Goal: Task Accomplishment & Management: Use online tool/utility

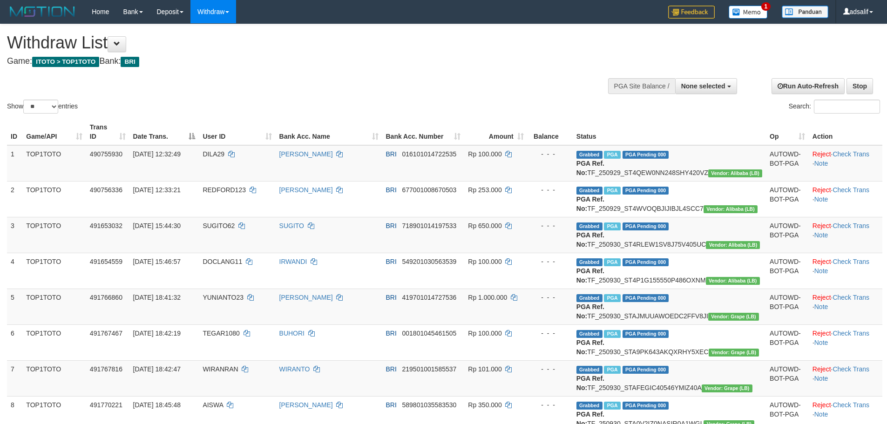
select select
select select "**"
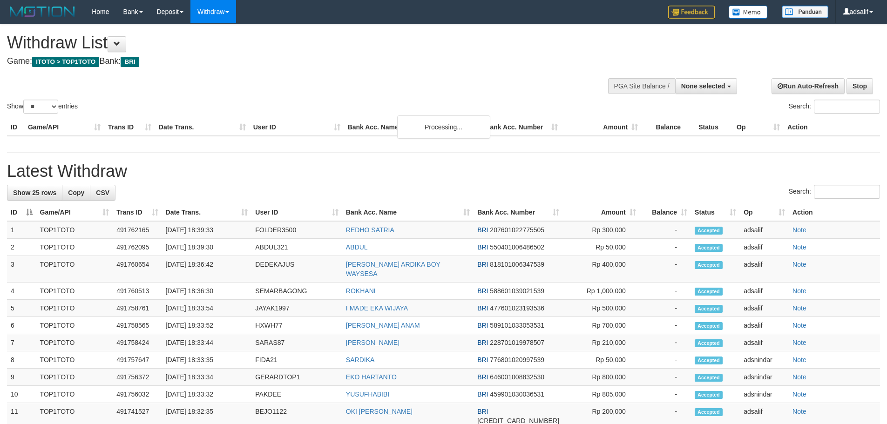
select select
select select "**"
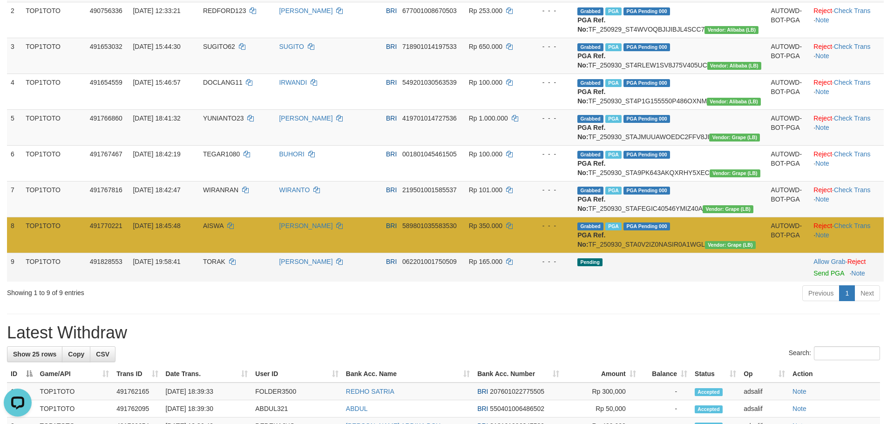
scroll to position [280, 0]
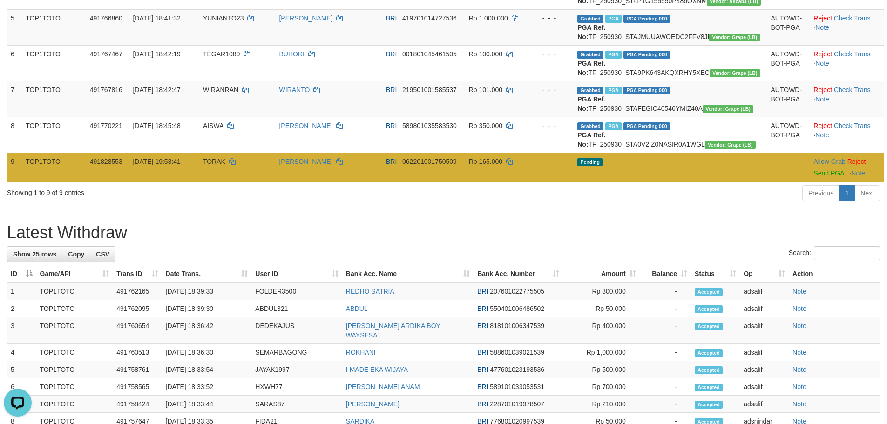
click at [236, 182] on td "TORAK" at bounding box center [237, 167] width 76 height 29
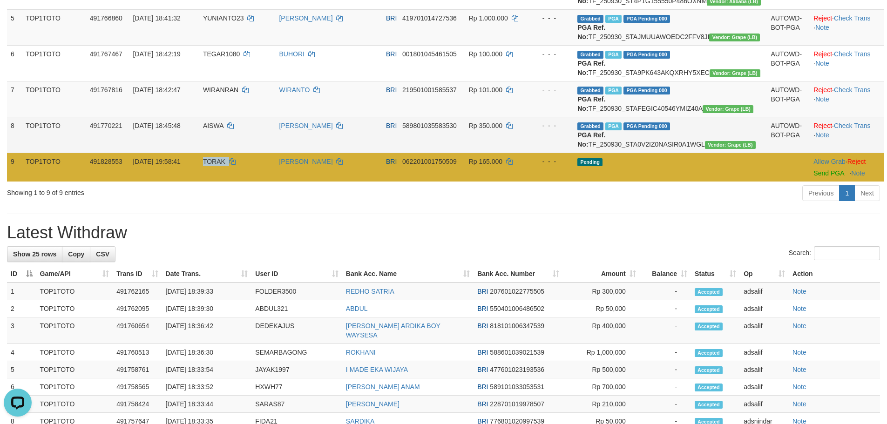
drag, startPoint x: 236, startPoint y: 231, endPoint x: 376, endPoint y: 204, distance: 142.3
click at [236, 182] on td "TORAK" at bounding box center [237, 167] width 76 height 29
copy span "TORAK"
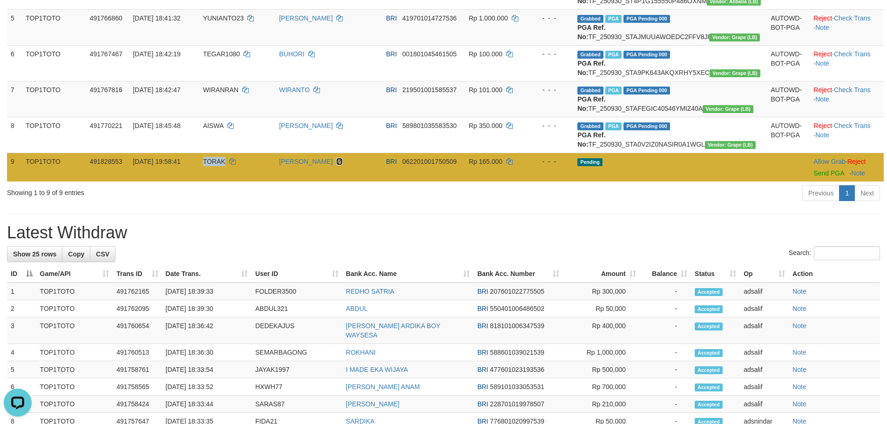
click at [343, 165] on icon at bounding box center [339, 161] width 7 height 7
copy span "TORAK"
drag, startPoint x: 358, startPoint y: 224, endPoint x: 573, endPoint y: 248, distance: 216.6
click at [361, 182] on td "TONIZA PUTRA" at bounding box center [328, 167] width 107 height 29
click at [814, 177] on link "Send PGA" at bounding box center [829, 173] width 30 height 7
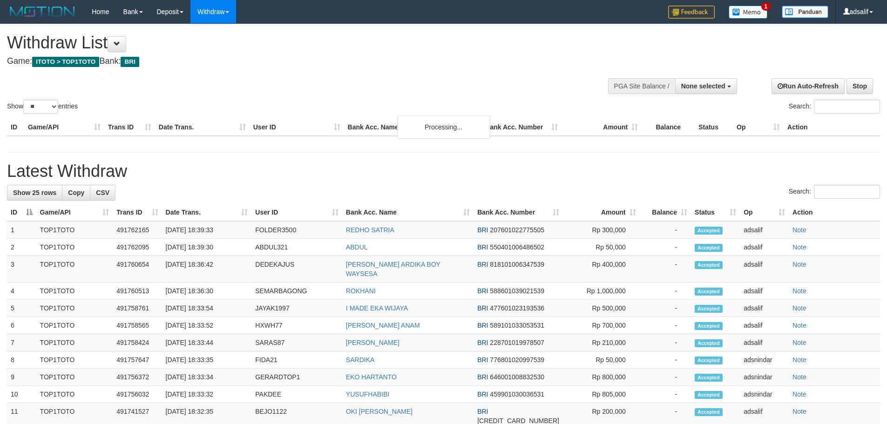
select select
select select "**"
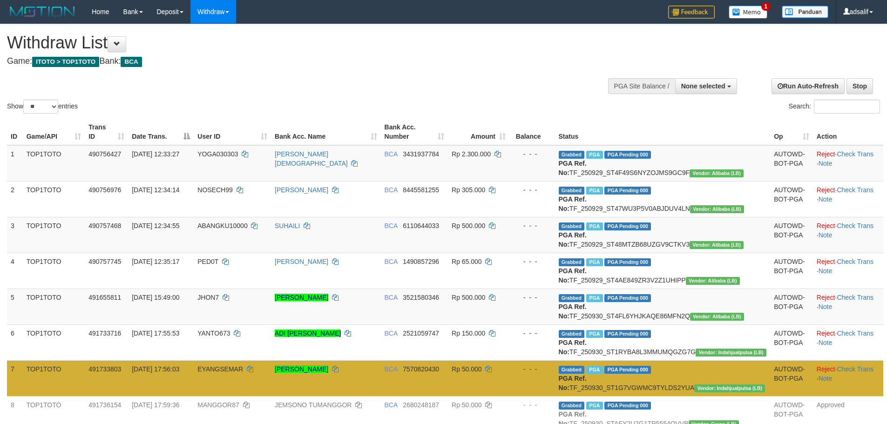
select select
select select "**"
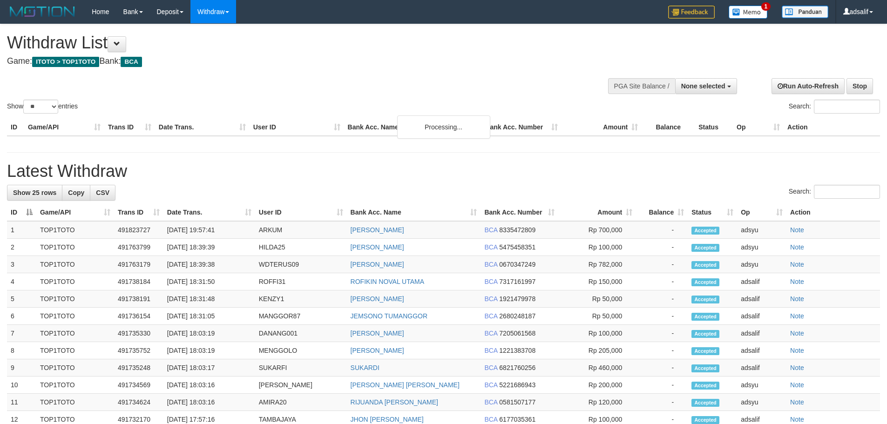
select select
select select "**"
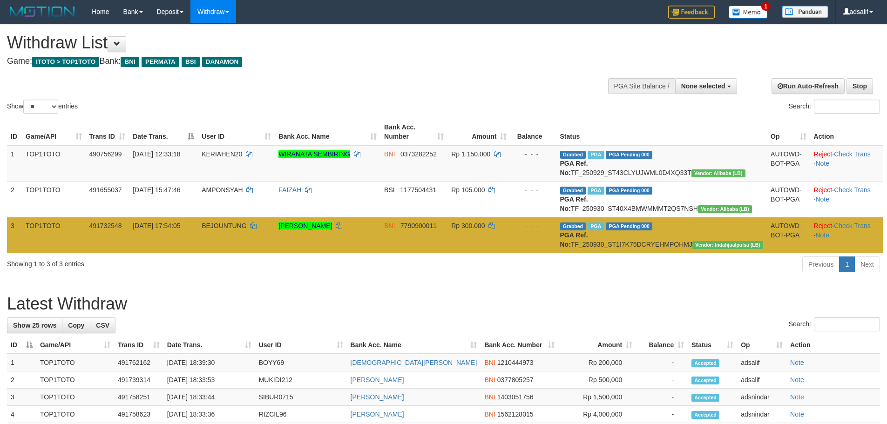
select select
select select "**"
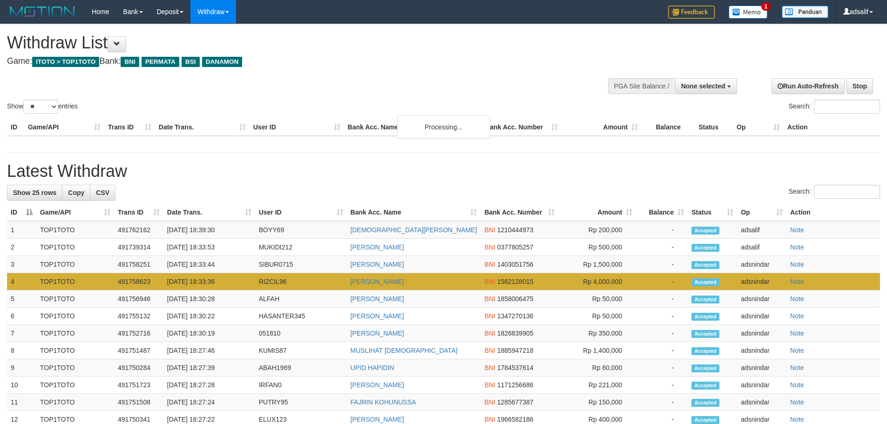
select select
select select "**"
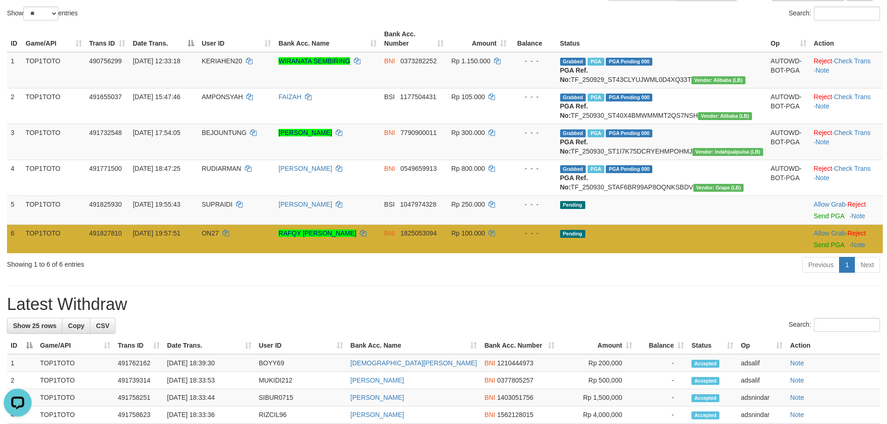
click at [219, 237] on span "ON27" at bounding box center [210, 233] width 17 height 7
copy td "ON27"
click at [219, 237] on span "ON27" at bounding box center [210, 233] width 17 height 7
click at [367, 237] on icon at bounding box center [363, 233] width 7 height 7
copy td "ON27"
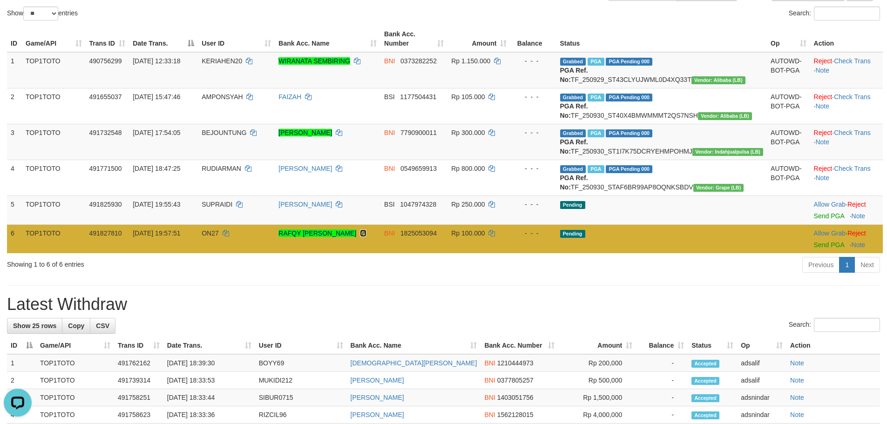
drag, startPoint x: 411, startPoint y: 271, endPoint x: 448, endPoint y: 270, distance: 36.3
click at [367, 237] on icon at bounding box center [363, 233] width 7 height 7
click at [814, 249] on link "Send PGA" at bounding box center [829, 244] width 30 height 7
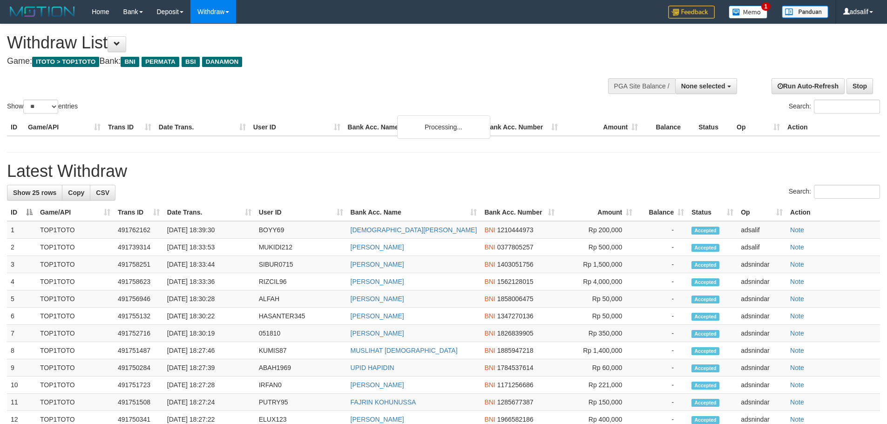
select select
select select "**"
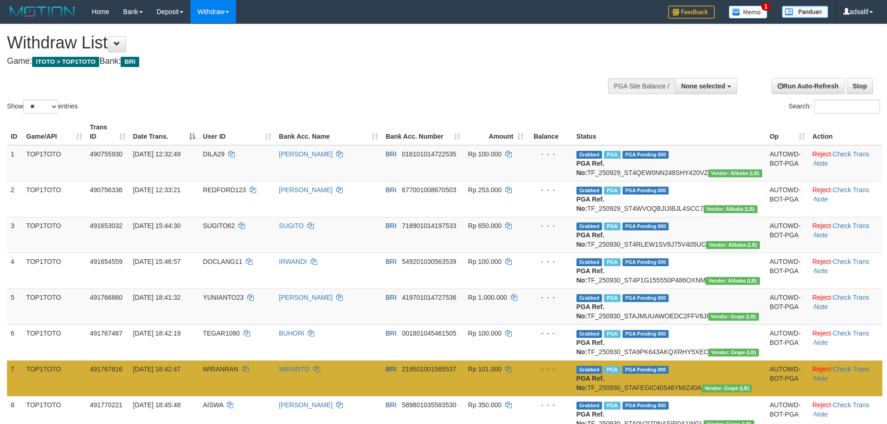
select select
select select "**"
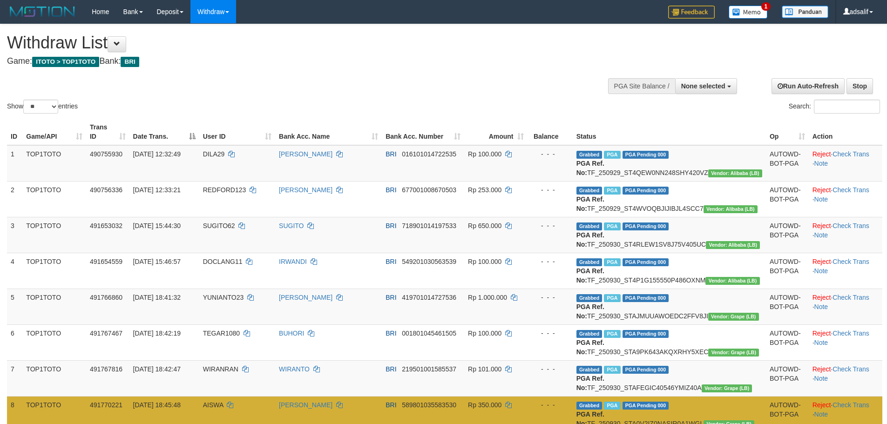
select select
select select "**"
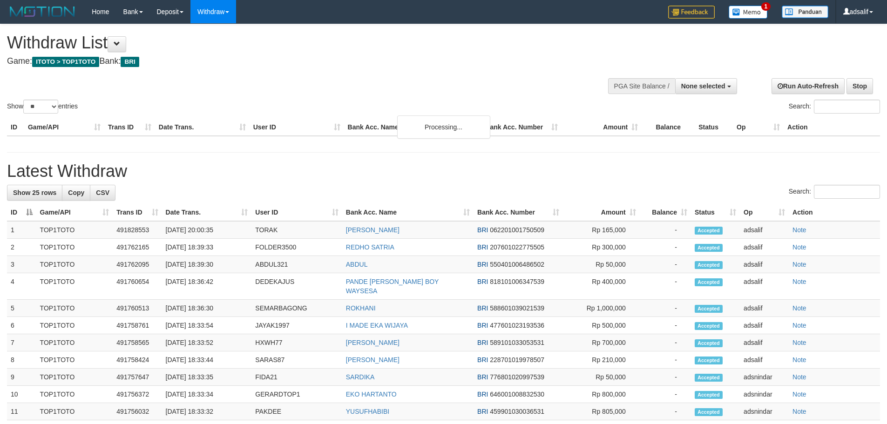
select select
select select "**"
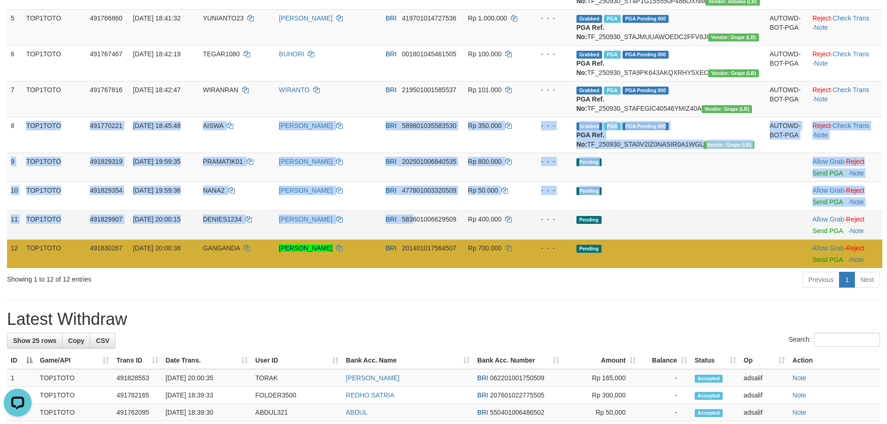
drag, startPoint x: 13, startPoint y: 185, endPoint x: 451, endPoint y: 303, distance: 454.4
click at [451, 268] on tbody "1 TOP1TOTO 490755930 29/09/2025 12:32:49 DILA29 WAWAN GUNAWAN BRI 0161010147225…" at bounding box center [445, 67] width 876 height 402
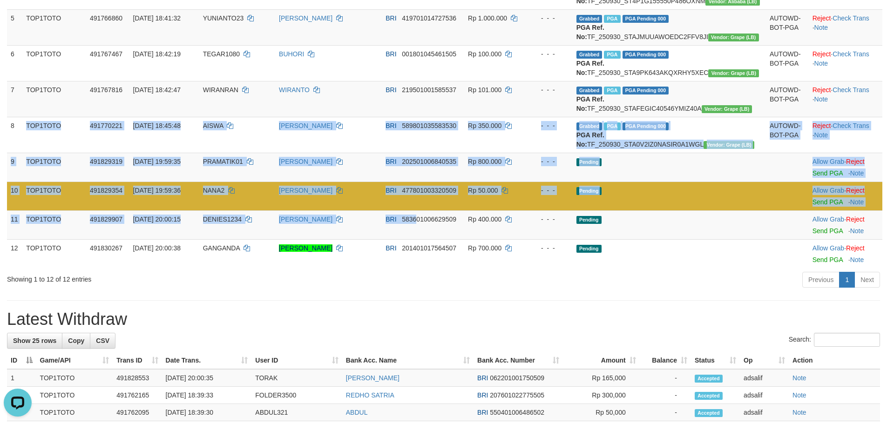
click at [66, 211] on td "TOP1TOTO" at bounding box center [54, 196] width 64 height 29
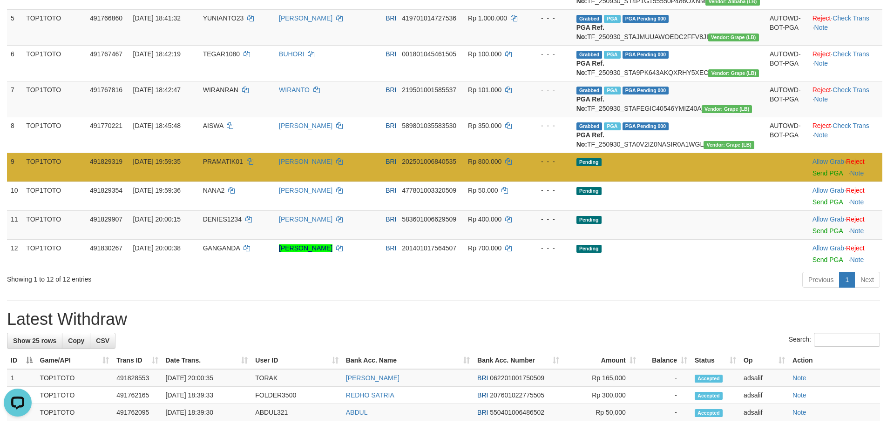
click at [57, 182] on td "TOP1TOTO" at bounding box center [54, 167] width 64 height 29
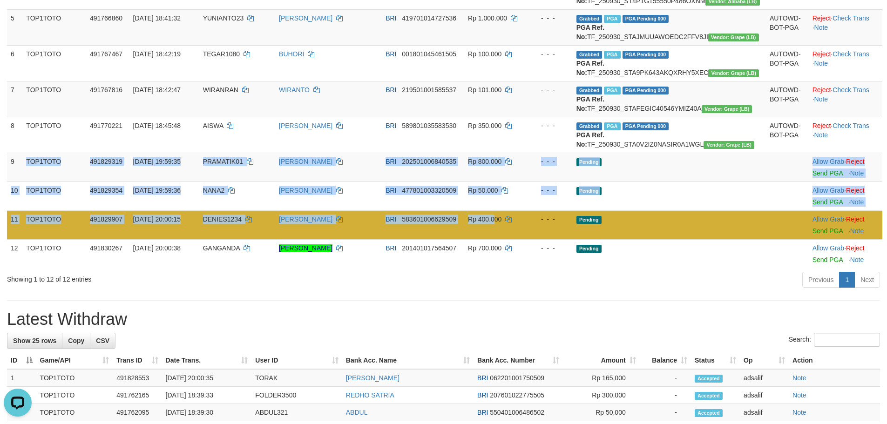
copy tbody "TOP1TOTO 491829319 30/09/2025 19:59:35 PRAMATIK01 EDI YULIANTO BRI 202501006840…"
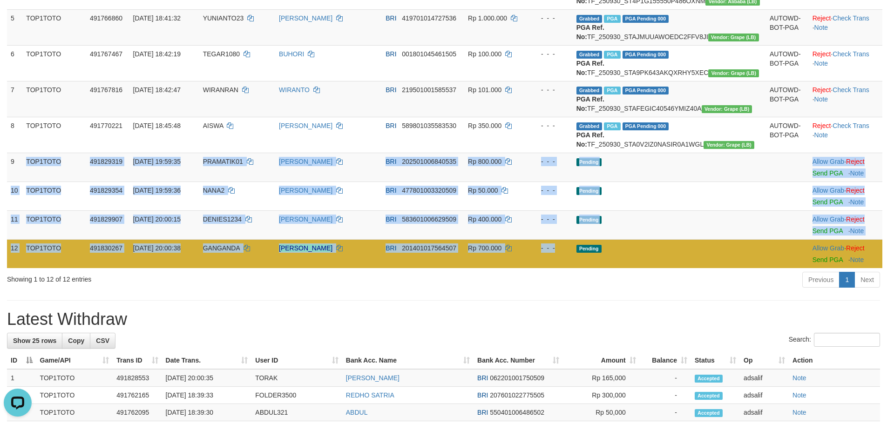
copy tbody "TOP1TOTO 491829319 30/09/2025 19:59:35 PRAMATIK01 EDI YULIANTO BRI 202501006840…"
drag, startPoint x: 13, startPoint y: 223, endPoint x: 840, endPoint y: 268, distance: 828.1
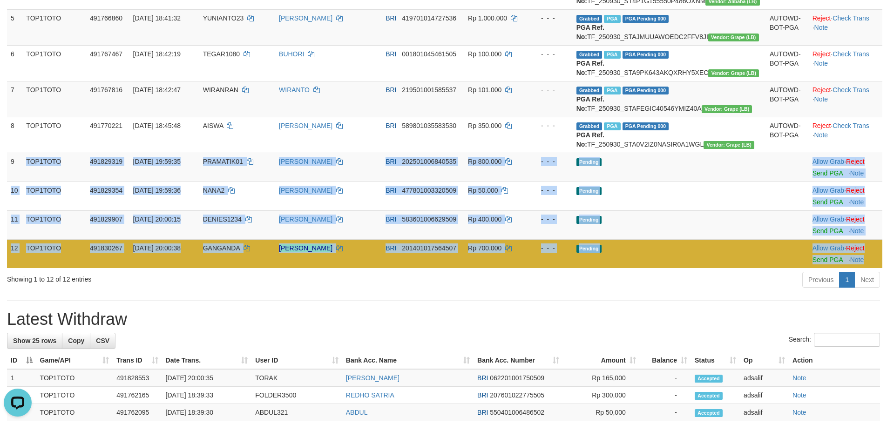
click at [869, 268] on tbody "1 TOP1TOTO 490755930 [DATE] 12:32:49 DILA29 [PERSON_NAME] BRI 016101014722535 R…" at bounding box center [445, 67] width 876 height 402
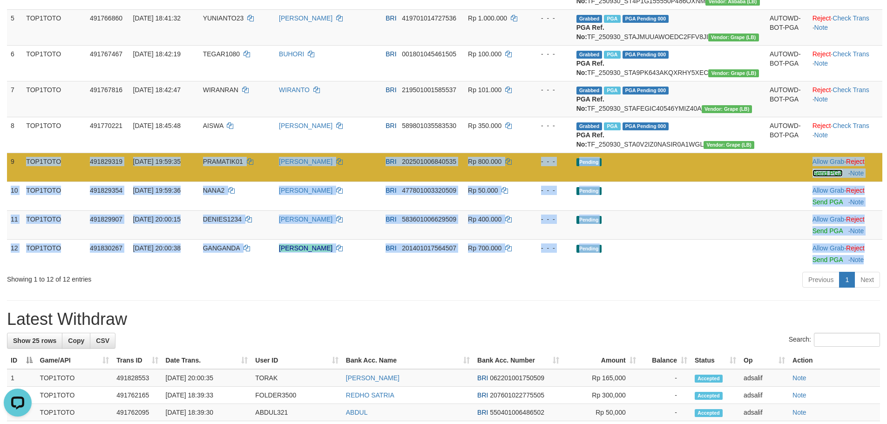
click at [817, 177] on link "Send PGA" at bounding box center [828, 173] width 30 height 7
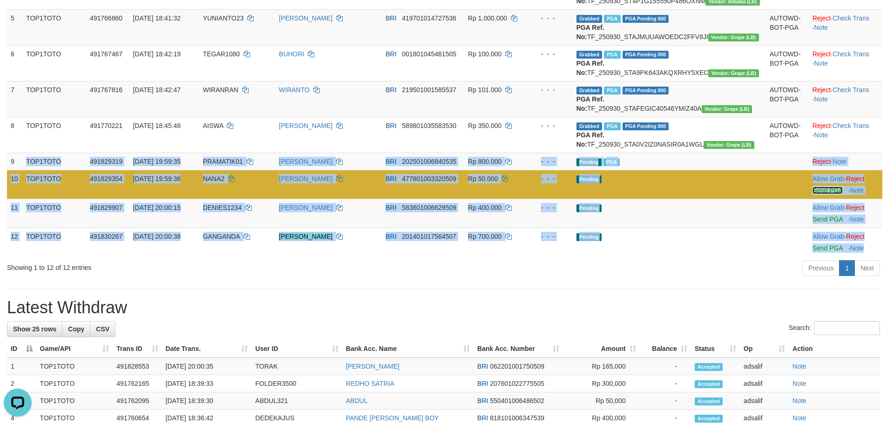
click at [815, 194] on link "Send PGA" at bounding box center [828, 190] width 30 height 7
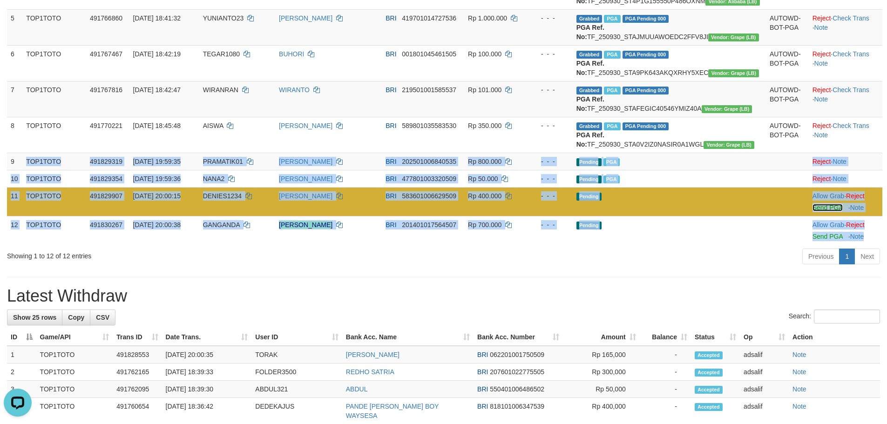
click at [816, 211] on link "Send PGA" at bounding box center [828, 207] width 30 height 7
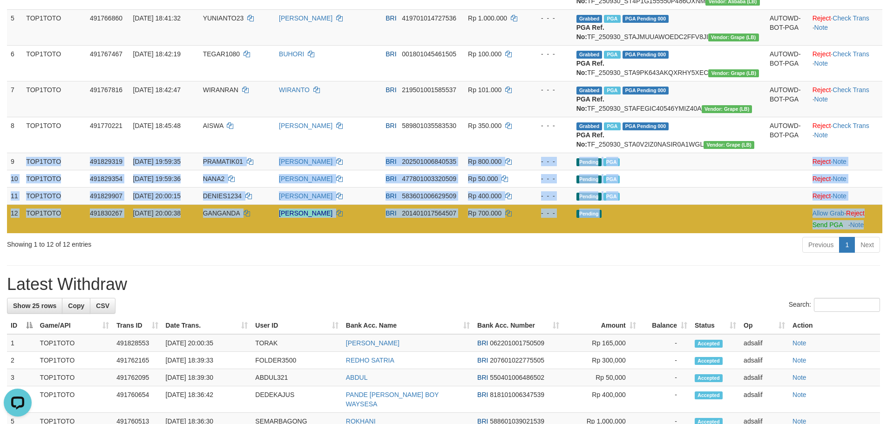
click at [817, 233] on td "Allow Grab · Reject Send PGA · Note" at bounding box center [846, 219] width 74 height 29
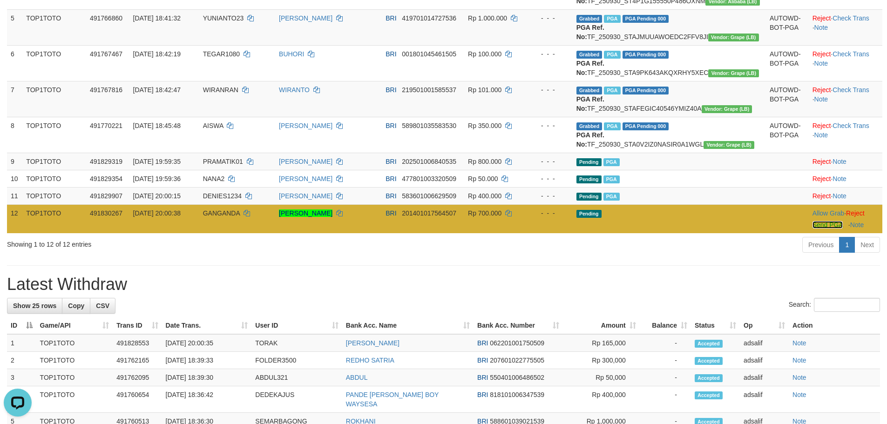
click at [818, 229] on link "Send PGA" at bounding box center [828, 224] width 30 height 7
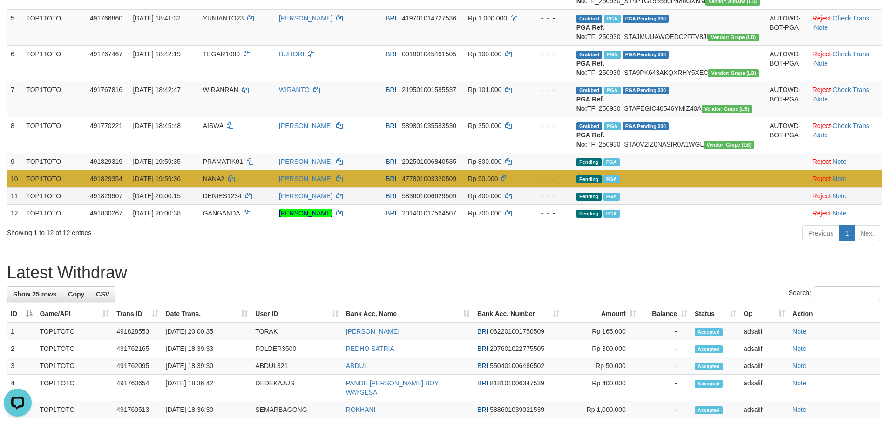
copy tbody "9 TOP1TOTO 491829319 30/09/2025 19:59:35 PRAMATIK01 EDI YULIANTO BRI 2025010068…"
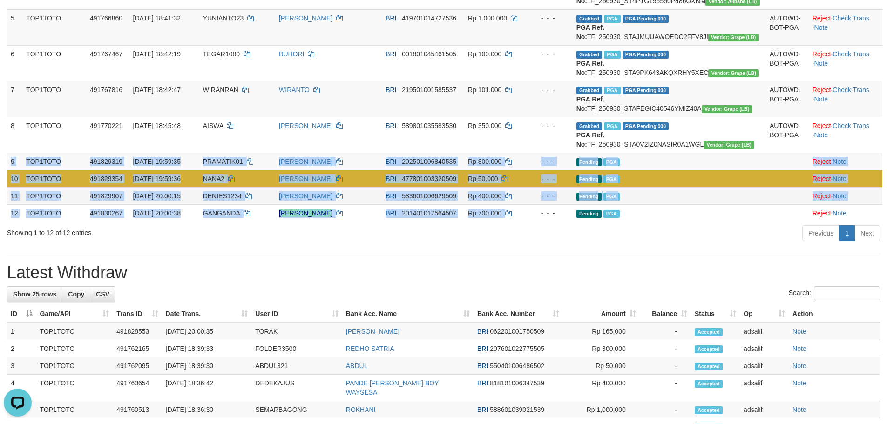
copy tbody "9 TOP1TOTO 491829319 30/09/2025 19:59:35 PRAMATIK01 EDI YULIANTO BRI 2025010068…"
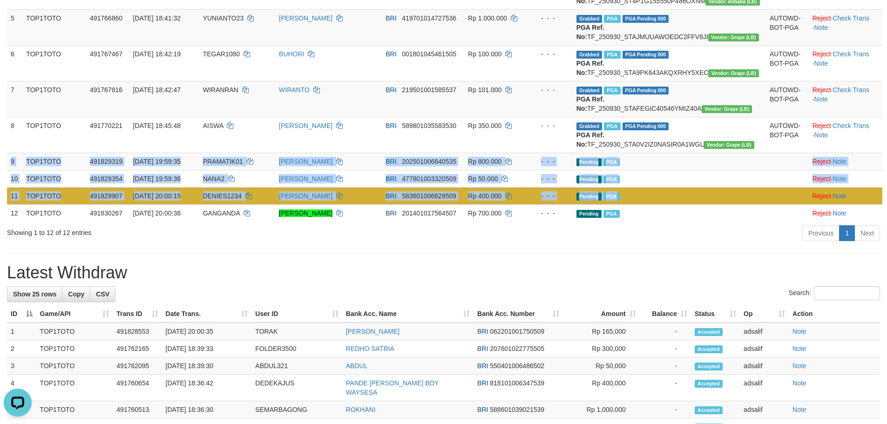
copy tbody "9 TOP1TOTO 491829319 30/09/2025 19:59:35 PRAMATIK01 EDI YULIANTO BRI 2025010068…"
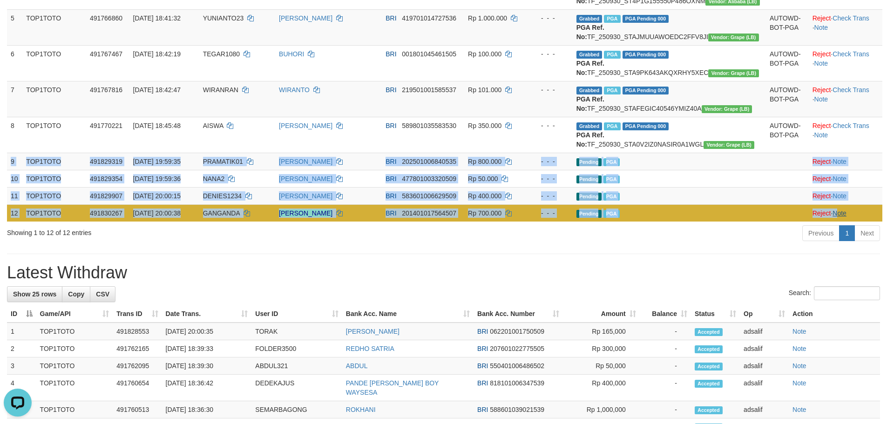
copy tbody "9 TOP1TOTO 491829319 30/09/2025 19:59:35 PRAMATIK01 EDI YULIANTO BRI 2025010068…"
drag, startPoint x: 10, startPoint y: 230, endPoint x: 844, endPoint y: 277, distance: 835.6
click at [844, 222] on tbody "1 TOP1TOTO 490755930 29/09/2025 12:32:49 DILA29 WAWAN GUNAWAN BRI 0161010147225…" at bounding box center [445, 44] width 876 height 356
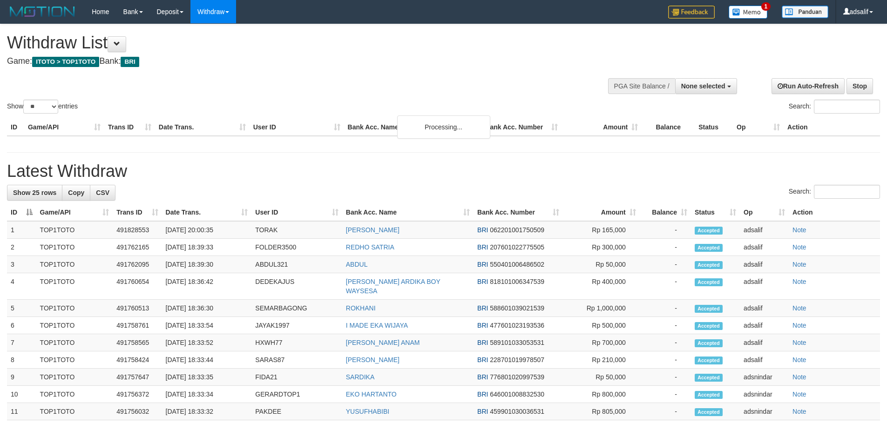
select select
select select "**"
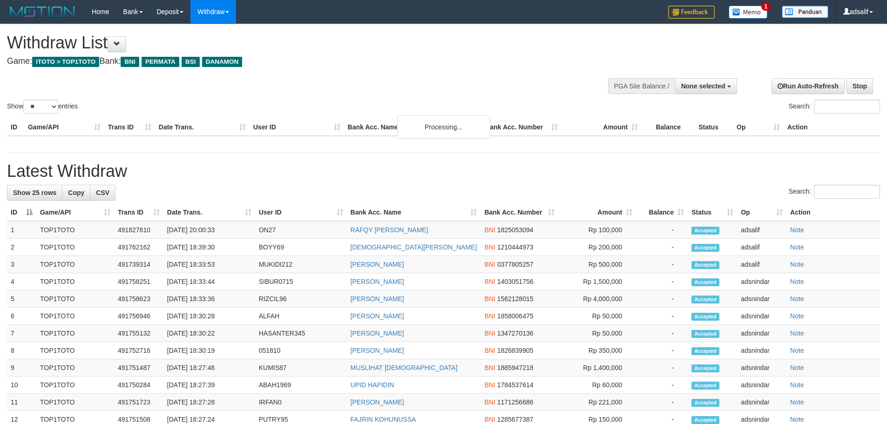
select select
select select "**"
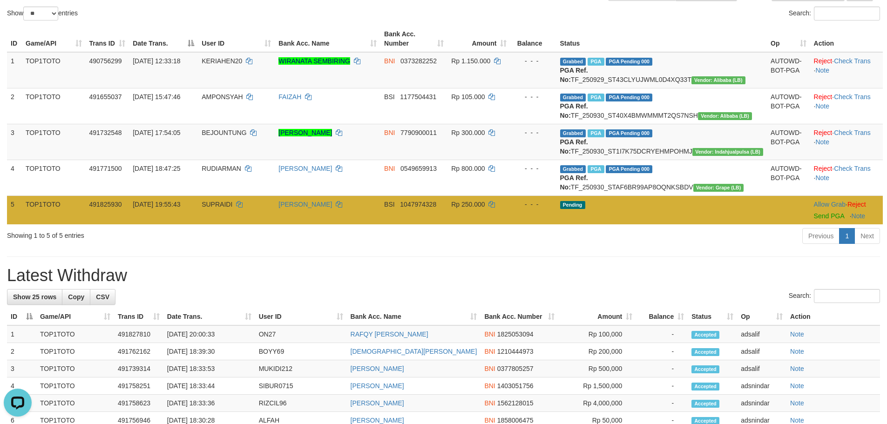
click at [232, 208] on span "SUPRAIDI" at bounding box center [217, 204] width 31 height 7
copy td "SUPRAIDI"
click at [232, 208] on span "SUPRAIDI" at bounding box center [217, 204] width 31 height 7
click at [359, 225] on td "RONI LAFIZA" at bounding box center [328, 210] width 106 height 29
click at [359, 225] on td "[PERSON_NAME]" at bounding box center [328, 210] width 106 height 29
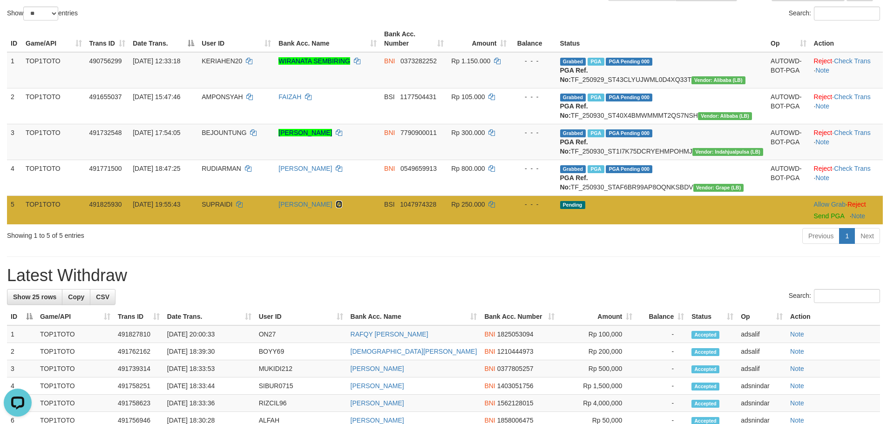
click at [342, 208] on icon at bounding box center [339, 204] width 7 height 7
drag, startPoint x: 356, startPoint y: 244, endPoint x: 371, endPoint y: 244, distance: 14.9
click at [359, 225] on td "[PERSON_NAME]" at bounding box center [328, 210] width 106 height 29
click at [814, 220] on link "Send PGA" at bounding box center [829, 215] width 30 height 7
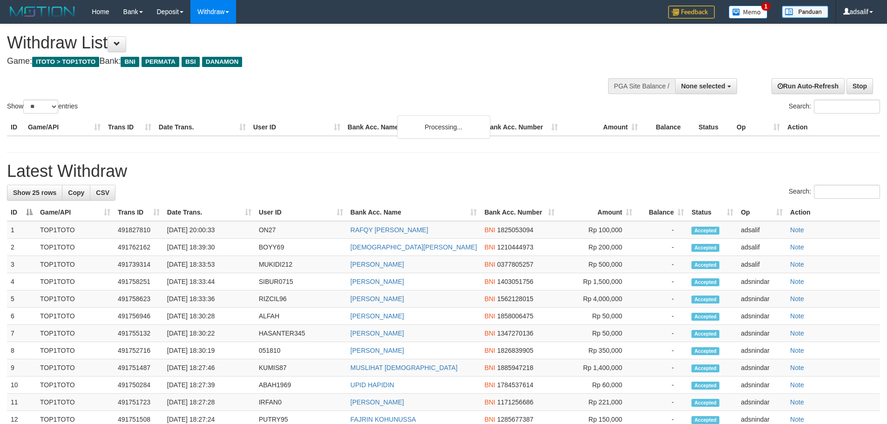
select select
select select "**"
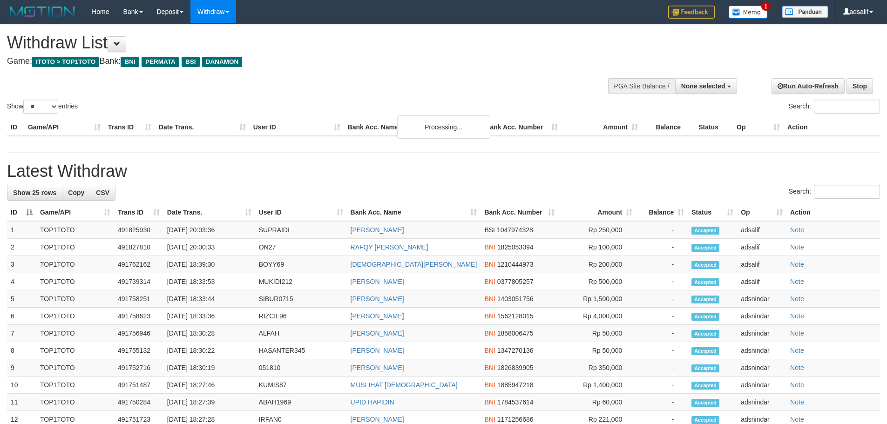
select select
select select "**"
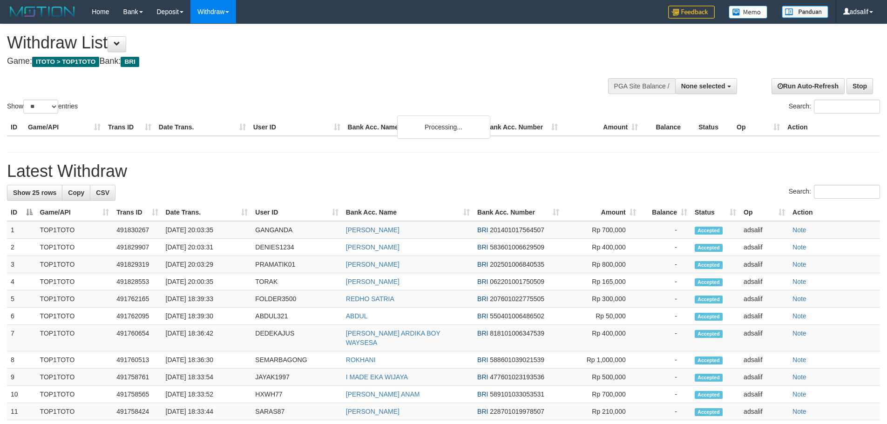
select select
select select "**"
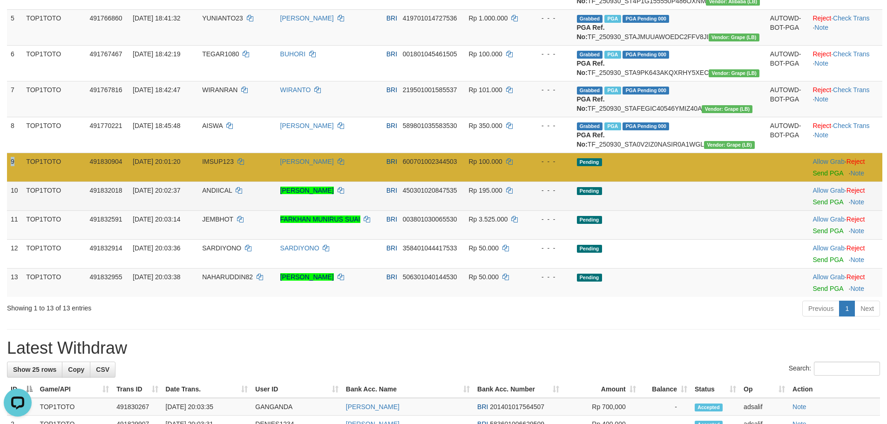
copy td "9"
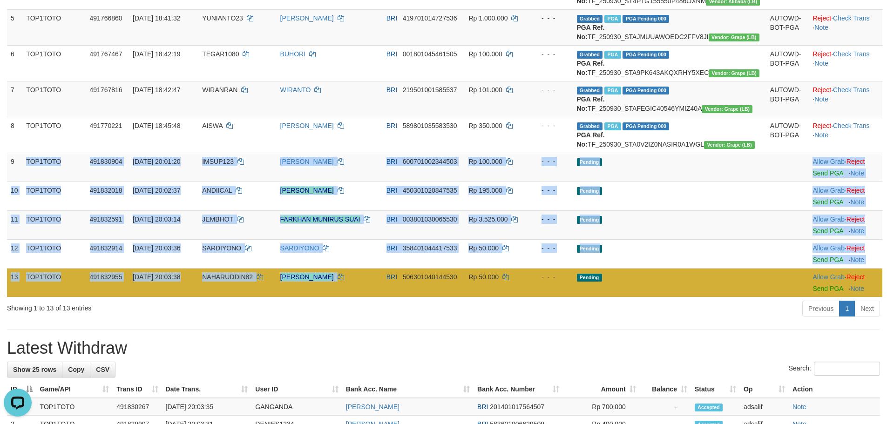
copy tbody "TOP1TOTO 491830904 30/09/2025 20:01:20 IMSUP123 IMAM SUPARTO BRI 60070100234450…"
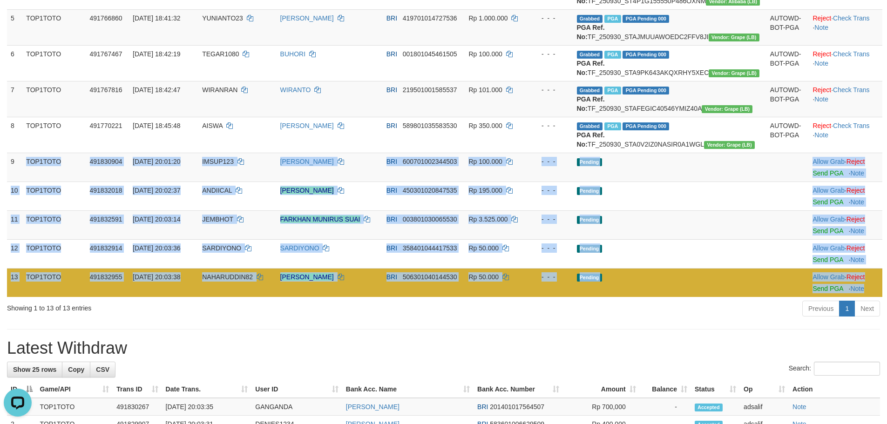
drag, startPoint x: 13, startPoint y: 224, endPoint x: 867, endPoint y: 351, distance: 864.2
click at [867, 297] on tbody "1 TOP1TOTO 490755930 29/09/2025 12:32:49 DILA29 WAWAN GUNAWAN BRI 0161010147225…" at bounding box center [445, 81] width 876 height 431
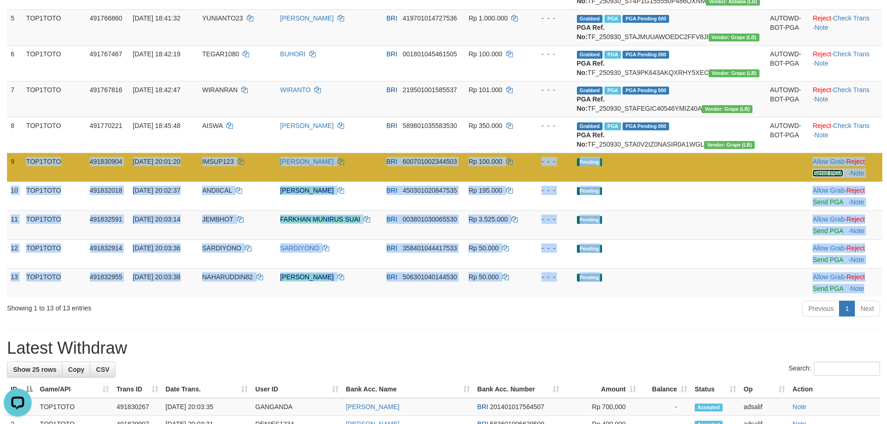
click at [818, 177] on link "Send PGA" at bounding box center [828, 173] width 30 height 7
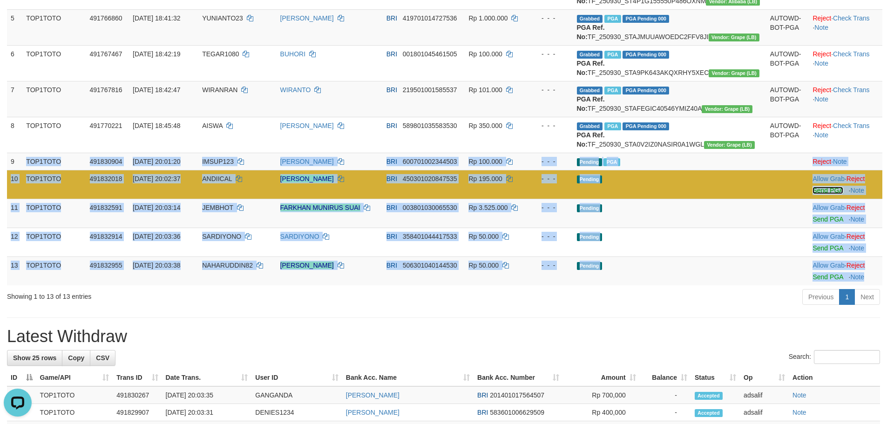
click at [815, 194] on link "Send PGA" at bounding box center [828, 190] width 30 height 7
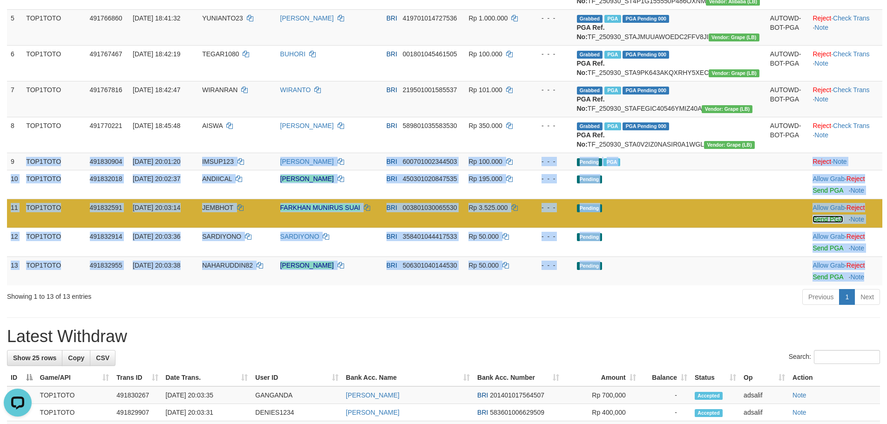
click at [813, 223] on link "Send PGA" at bounding box center [828, 219] width 30 height 7
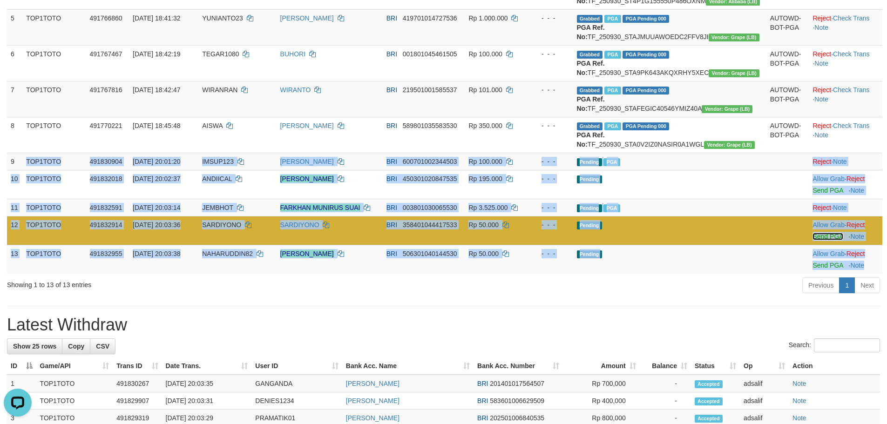
click at [821, 240] on link "Send PGA" at bounding box center [828, 236] width 30 height 7
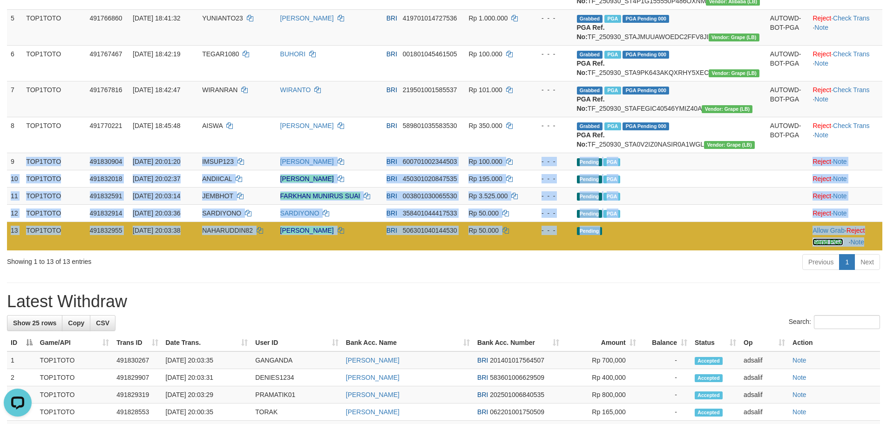
click at [813, 246] on link "Send PGA" at bounding box center [828, 242] width 30 height 7
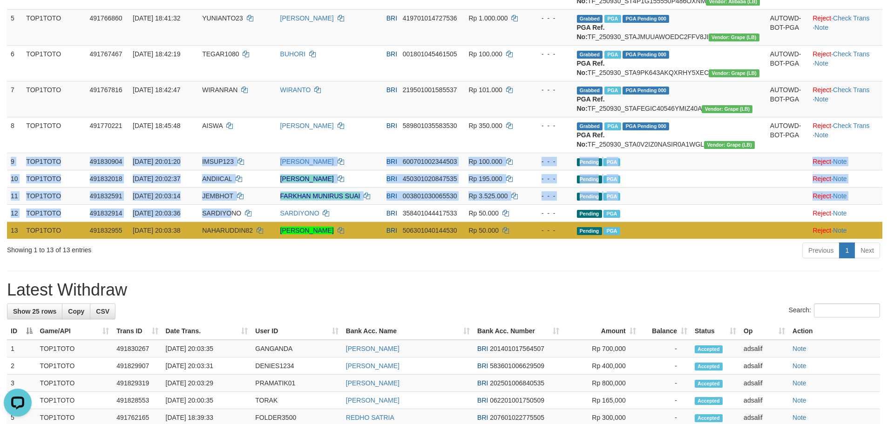
copy tbody "9 TOP1TOTO 491830904 30/09/2025 20:01:20 IMSUP123 IMAM SUPARTO BRI 600701002344…"
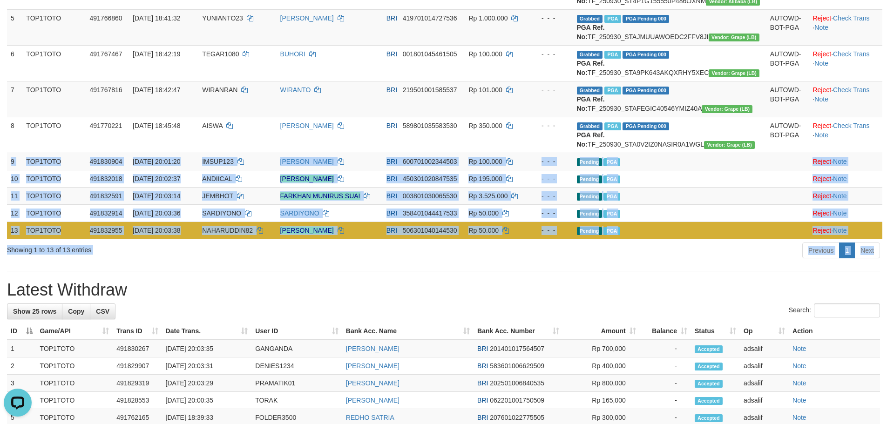
copy div "9 TOP1TOTO 491830904 30/09/2025 20:01:20 IMSUP123 IMAM SUPARTO BRI 600701002344…"
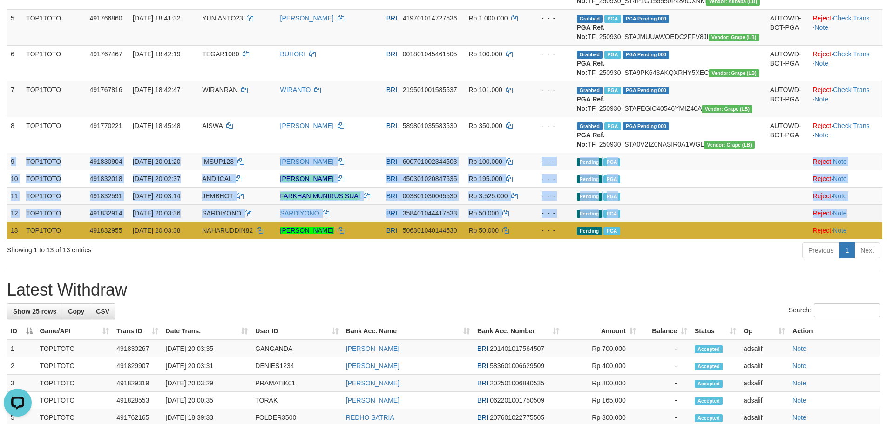
copy tbody "9 TOP1TOTO 491830904 30/09/2025 20:01:20 IMSUP123 IMAM SUPARTO BRI 600701002344…"
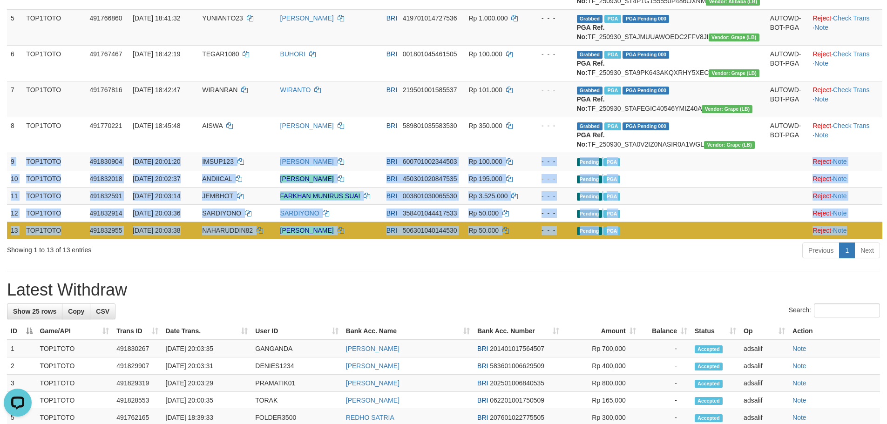
copy tbody "9 TOP1TOTO 491830904 30/09/2025 20:01:20 IMSUP123 IMAM SUPARTO BRI 600701002344…"
drag, startPoint x: 10, startPoint y: 227, endPoint x: 852, endPoint y: 292, distance: 844.3
click at [852, 239] on tbody "1 TOP1TOTO 490755930 29/09/2025 12:32:49 DILA29 WAWAN GUNAWAN BRI 0161010147225…" at bounding box center [445, 52] width 876 height 373
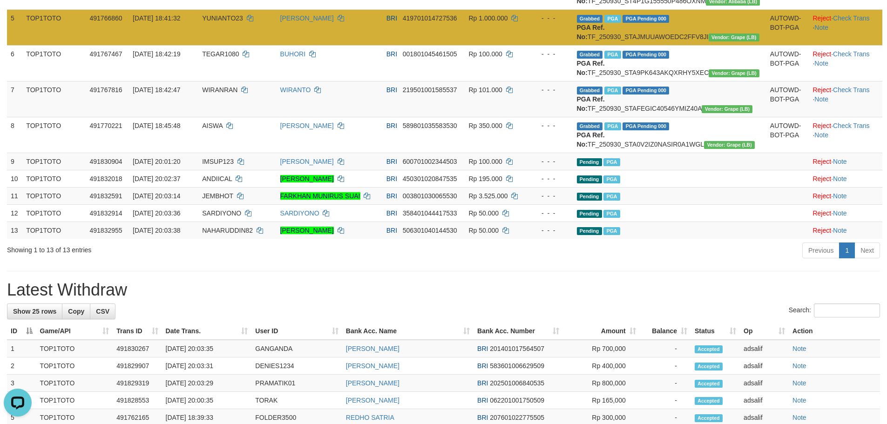
drag, startPoint x: 518, startPoint y: 42, endPoint x: 522, endPoint y: 52, distance: 10.3
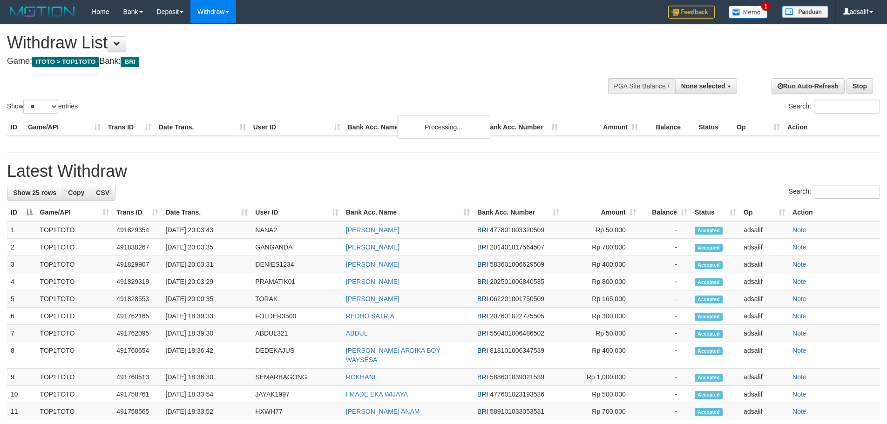
select select
select select "**"
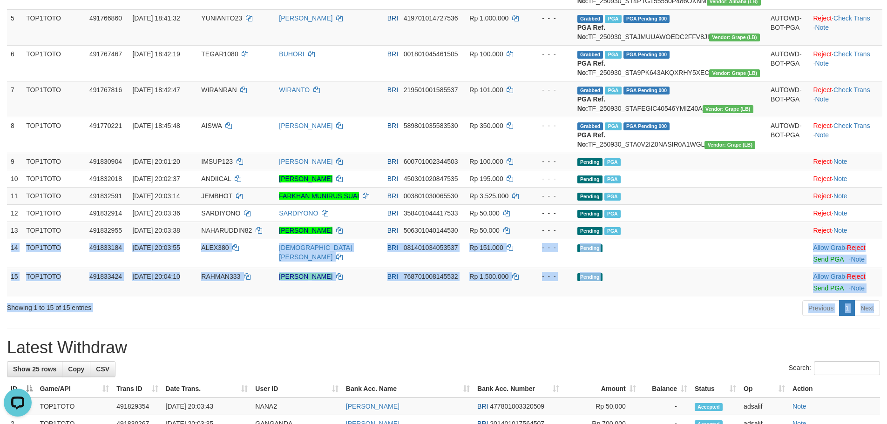
copy div "14 TOP1TOTO 491833184 30/09/2025 20:03:55 ALEX380 MUHAMMAD JAELANI BRI 08140103…"
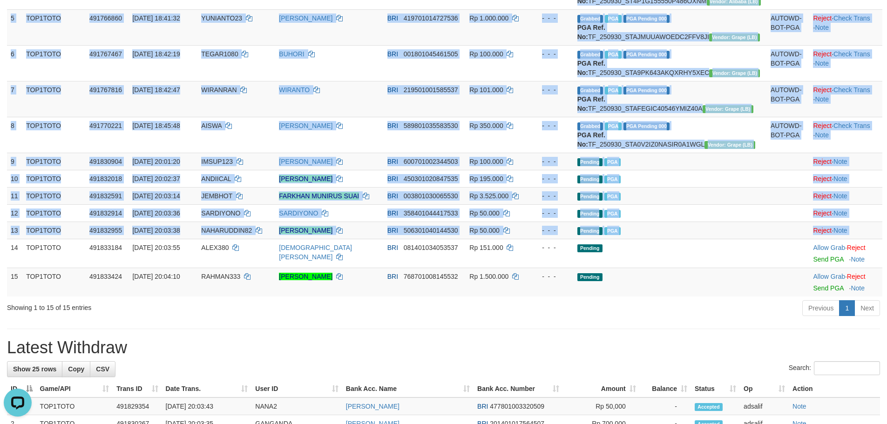
copy table "ID Game/API Trans ID Date Trans. User ID Bank Acc. Name Bank Acc. Number Amount…"
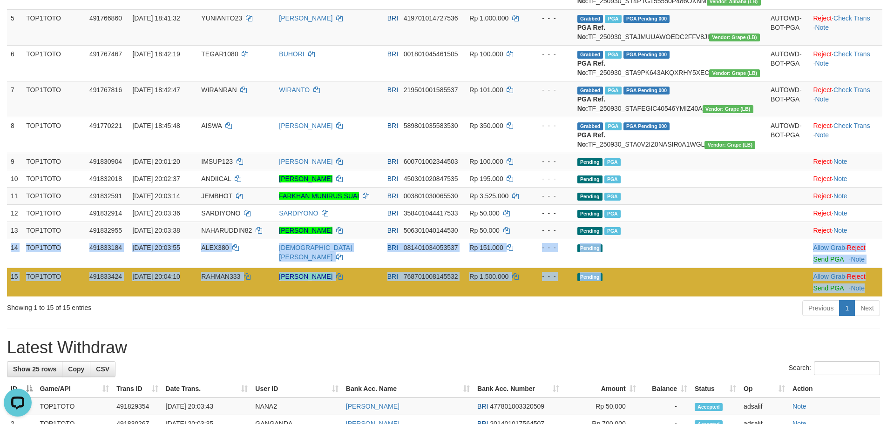
copy tbody "14 TOP1TOTO 491833184 30/09/2025 20:03:55 ALEX380 MUHAMMAD JAELANI BRI 08140103…"
drag, startPoint x: 10, startPoint y: 313, endPoint x: 882, endPoint y: 352, distance: 872.5
click at [882, 297] on tbody "1 TOP1TOTO 490755930 29/09/2025 12:32:49 DILA29 WAWAN GUNAWAN BRI 0161010147225…" at bounding box center [445, 81] width 876 height 431
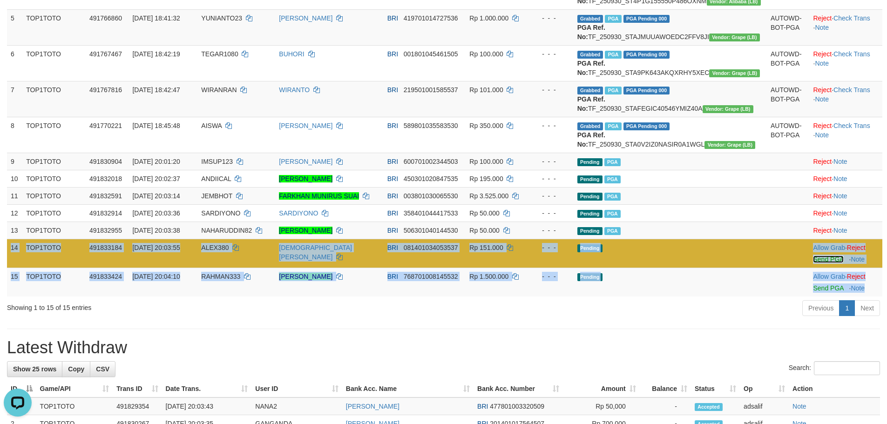
click at [814, 263] on link "Send PGA" at bounding box center [828, 259] width 30 height 7
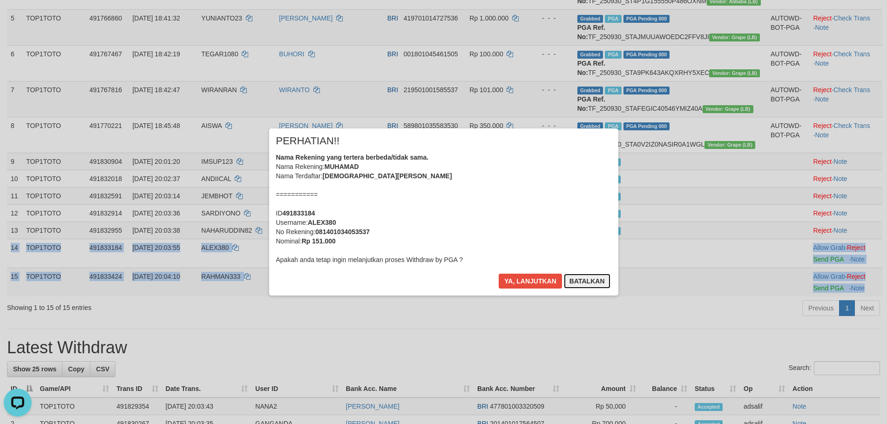
click at [600, 280] on button "Batalkan" at bounding box center [587, 281] width 47 height 15
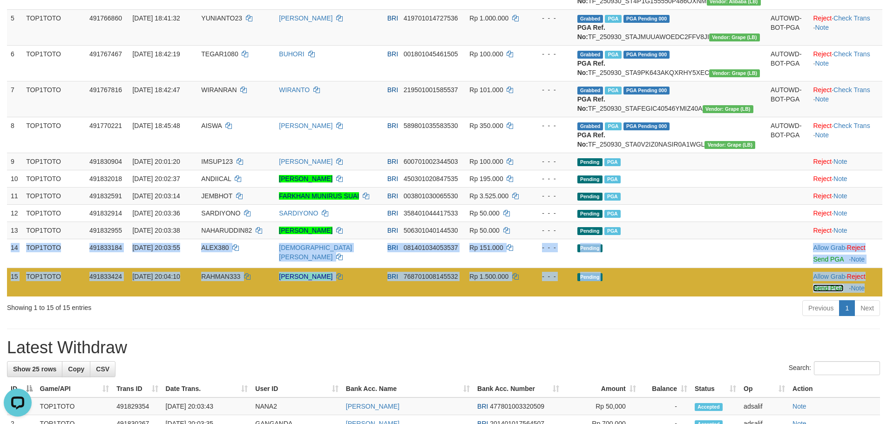
click at [813, 292] on link "Send PGA" at bounding box center [828, 288] width 30 height 7
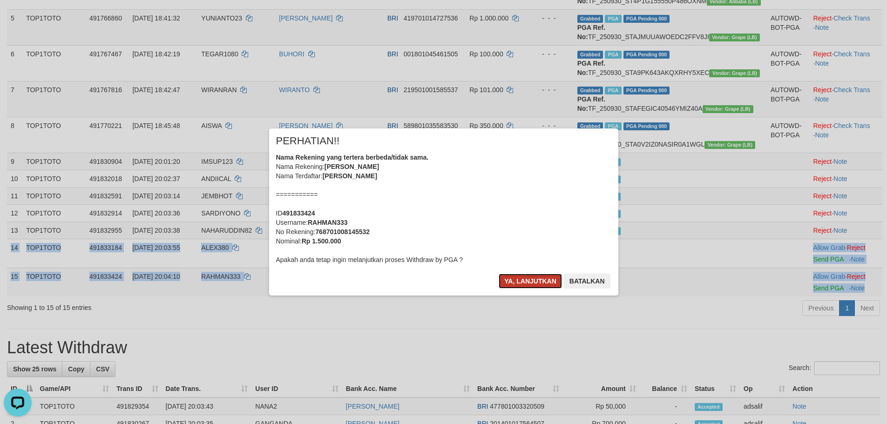
click at [531, 277] on button "Ya, lanjutkan" at bounding box center [530, 281] width 63 height 15
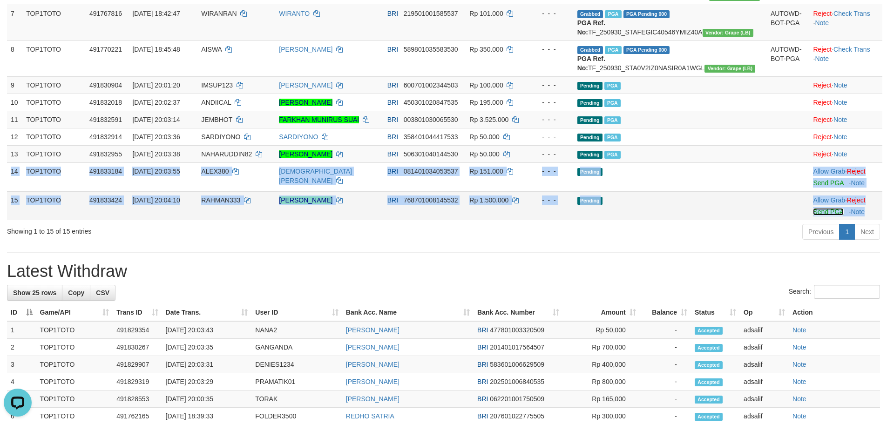
scroll to position [373, 0]
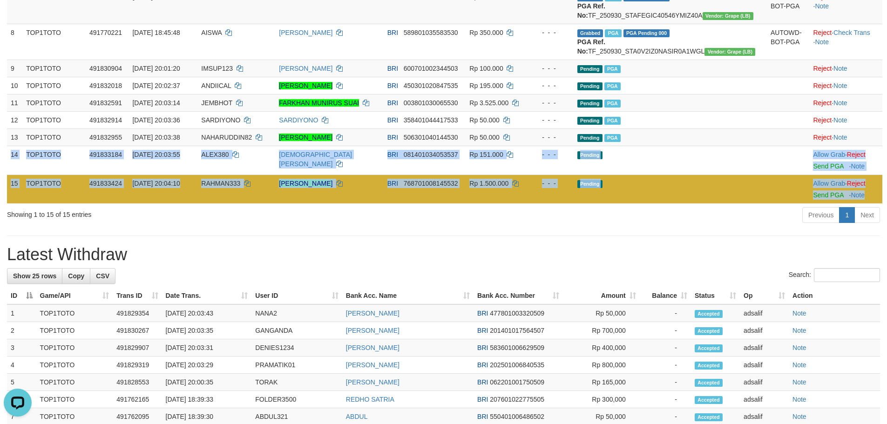
click at [232, 187] on span "RAHMAN333" at bounding box center [220, 183] width 39 height 7
click at [234, 187] on span "RAHMAN333" at bounding box center [220, 183] width 39 height 7
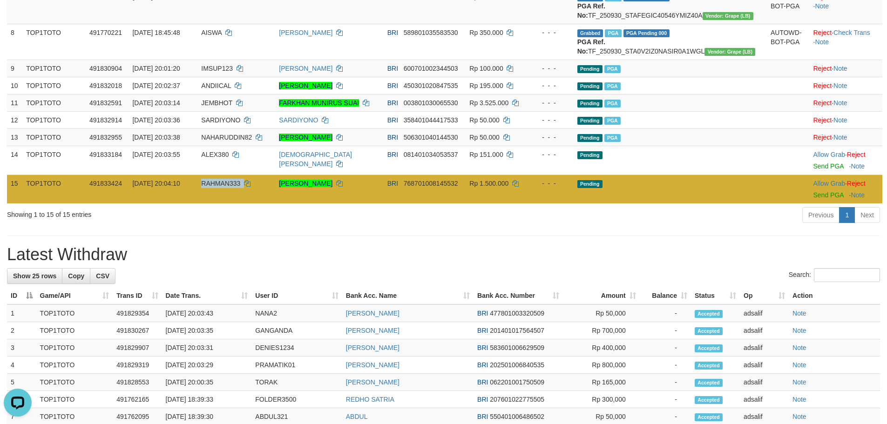
click at [234, 187] on span "RAHMAN333" at bounding box center [220, 183] width 39 height 7
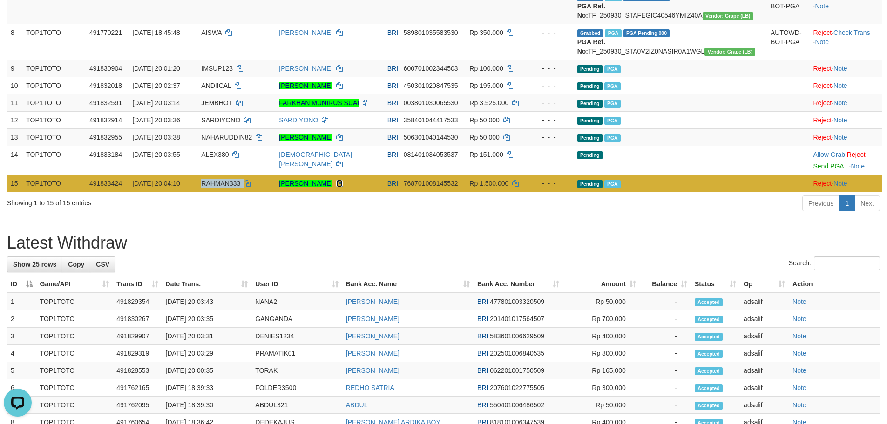
click at [343, 187] on icon at bounding box center [339, 183] width 7 height 7
drag, startPoint x: 383, startPoint y: 246, endPoint x: 733, endPoint y: 259, distance: 349.6
click at [343, 187] on icon at bounding box center [339, 183] width 7 height 7
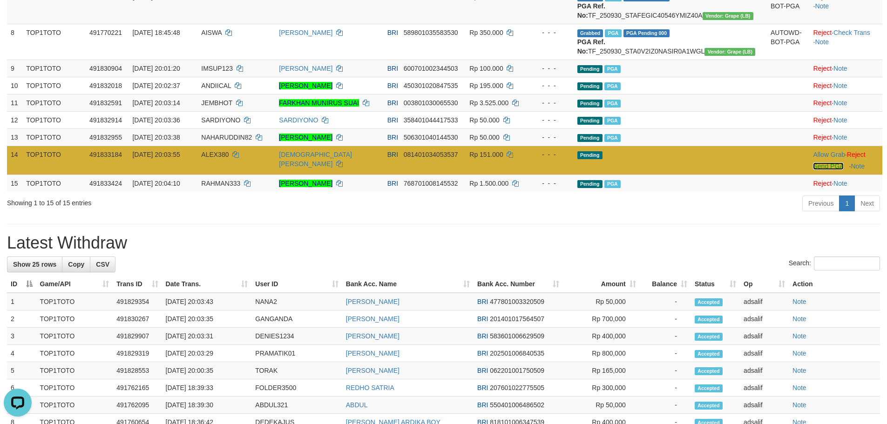
click at [816, 170] on link "Send PGA" at bounding box center [828, 166] width 30 height 7
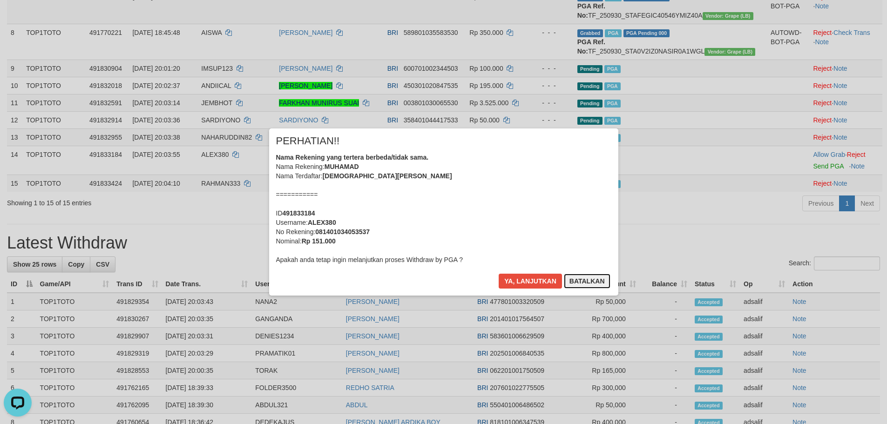
click at [594, 279] on button "Batalkan" at bounding box center [587, 281] width 47 height 15
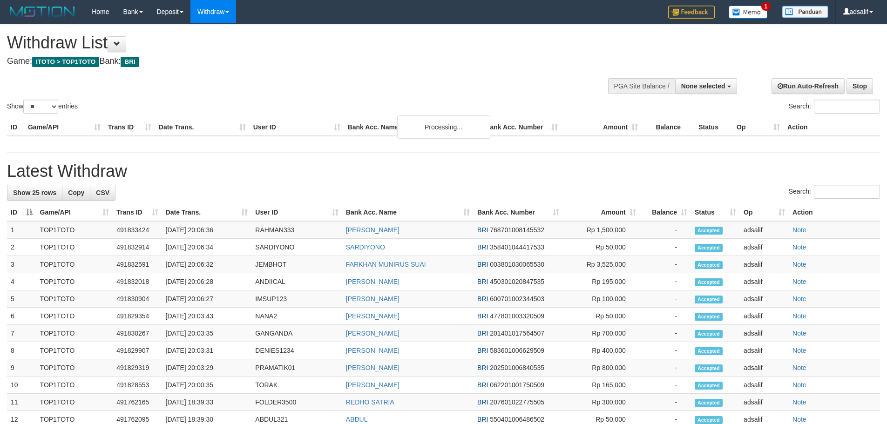
select select
select select "**"
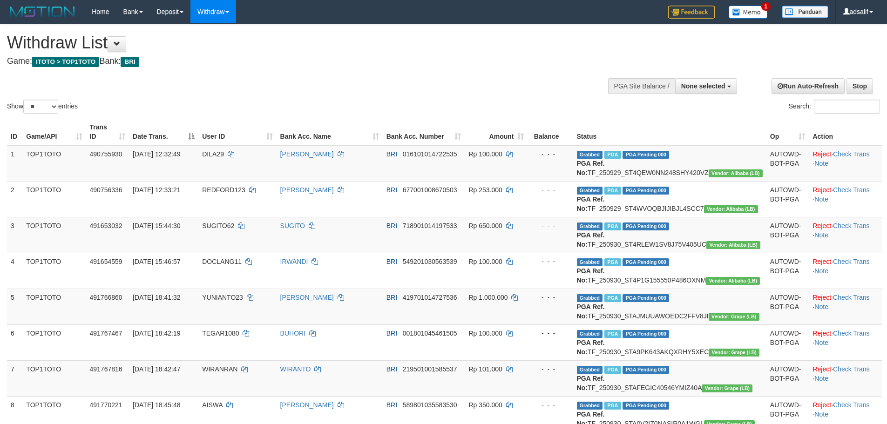
select select
select select "**"
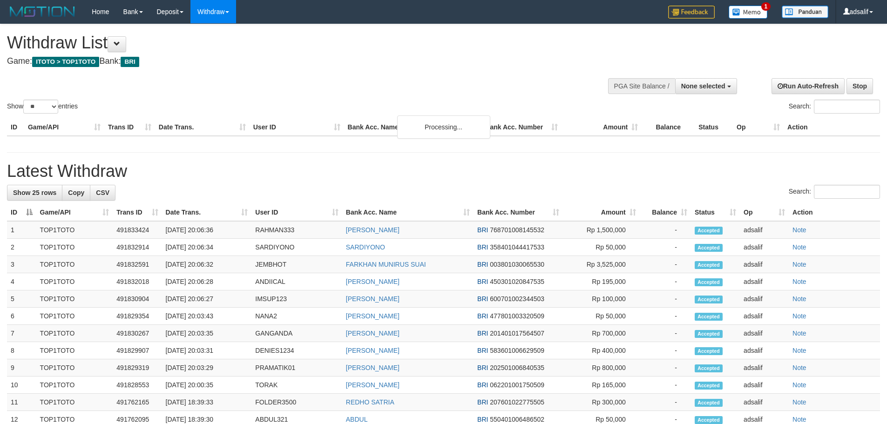
select select
select select "**"
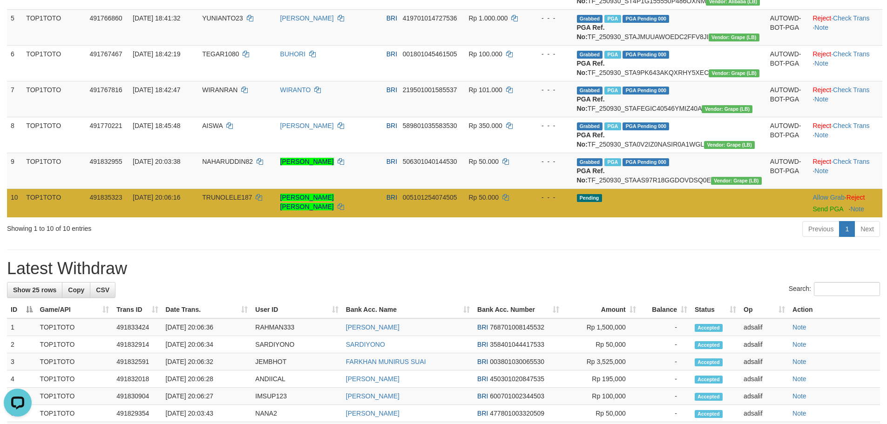
click at [243, 218] on td "TRUNOLELE187" at bounding box center [237, 203] width 78 height 29
copy td "TRUNOLELE187"
click at [243, 218] on td "TRUNOLELE187" at bounding box center [237, 203] width 78 height 29
click at [344, 210] on icon at bounding box center [341, 207] width 7 height 7
copy td "TRUNOLELE187"
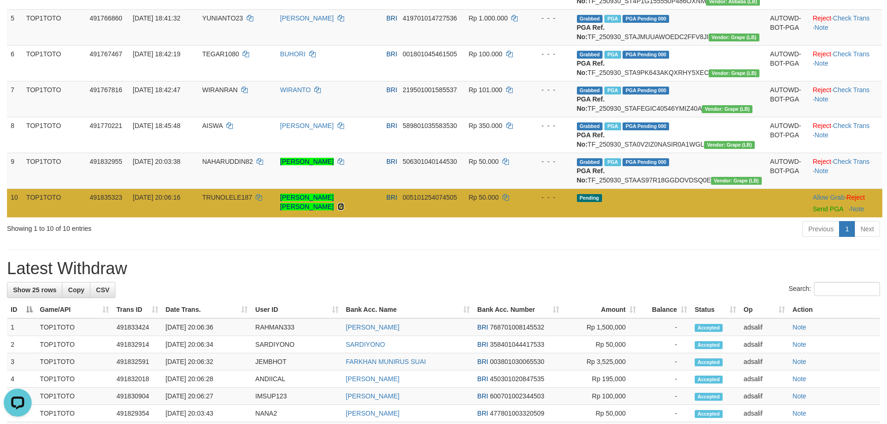
drag, startPoint x: 381, startPoint y: 273, endPoint x: 655, endPoint y: 282, distance: 275.0
click at [344, 210] on icon at bounding box center [341, 207] width 7 height 7
click at [816, 213] on link "Send PGA" at bounding box center [828, 208] width 30 height 7
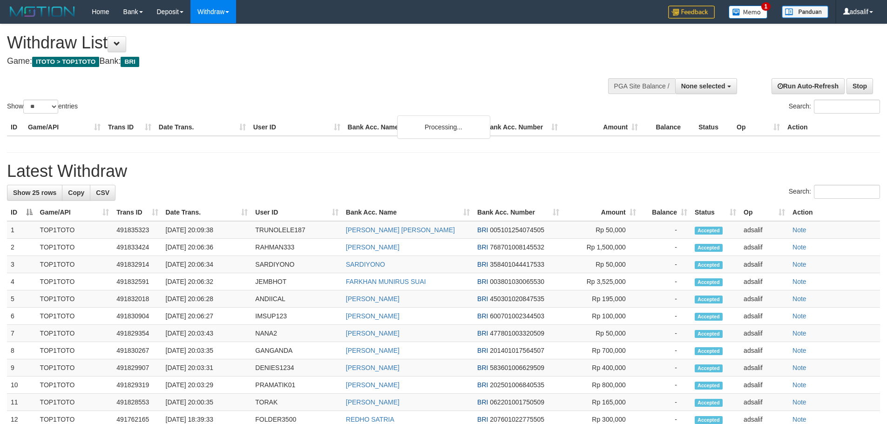
select select
select select "**"
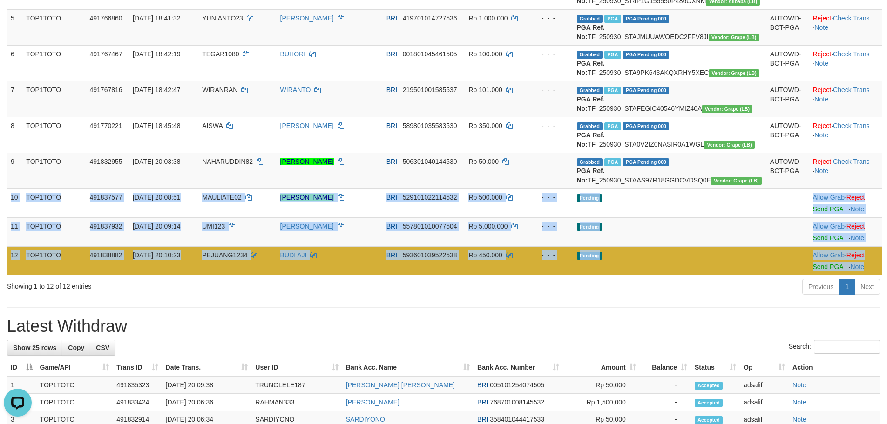
drag, startPoint x: 27, startPoint y: 280, endPoint x: 870, endPoint y: 343, distance: 845.6
click at [870, 275] on tbody "1 TOP1TOTO 490755930 29/09/2025 12:32:49 DILA29 WAWAN GUNAWAN BRI 0161010147225…" at bounding box center [445, 70] width 876 height 409
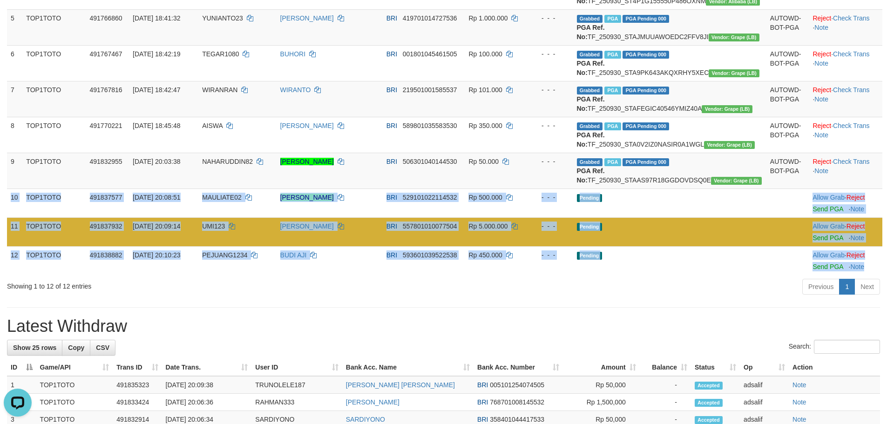
click at [698, 246] on td "Pending" at bounding box center [669, 232] width 193 height 29
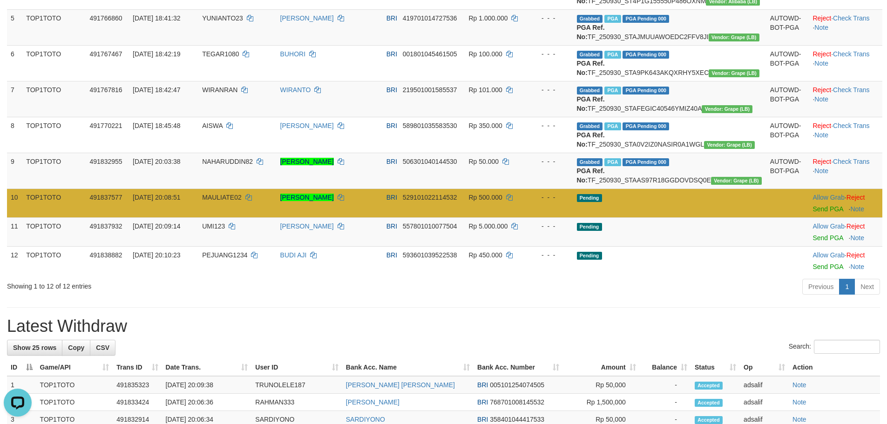
click at [709, 218] on td "Pending" at bounding box center [669, 203] width 193 height 29
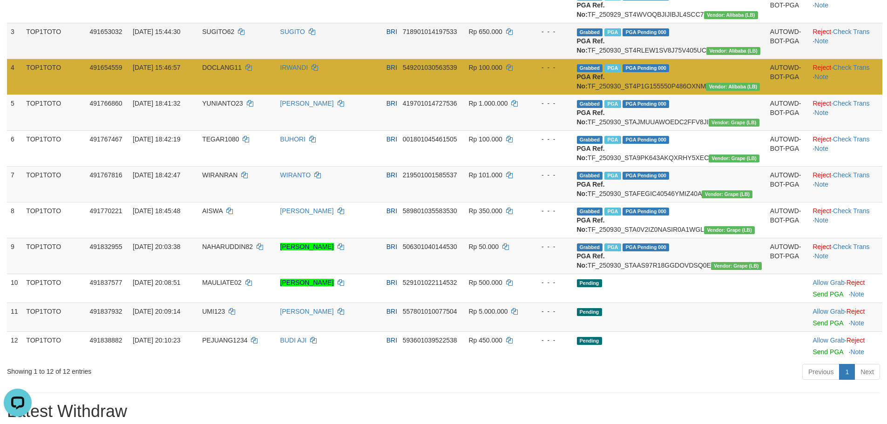
scroll to position [186, 0]
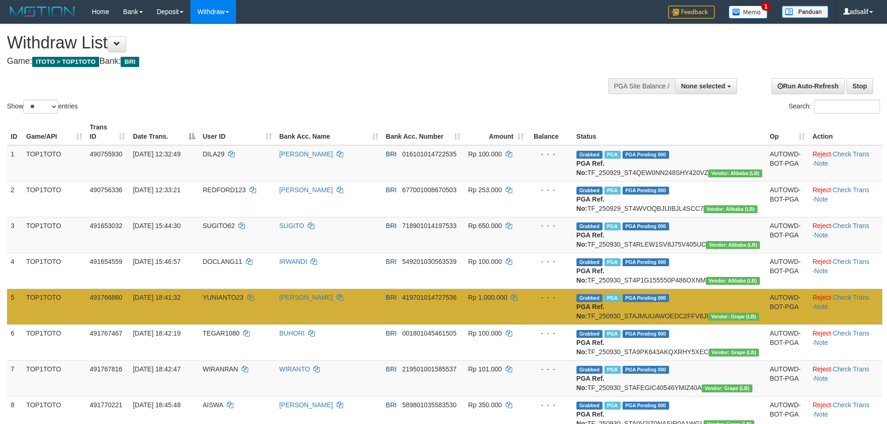
select select
select select "**"
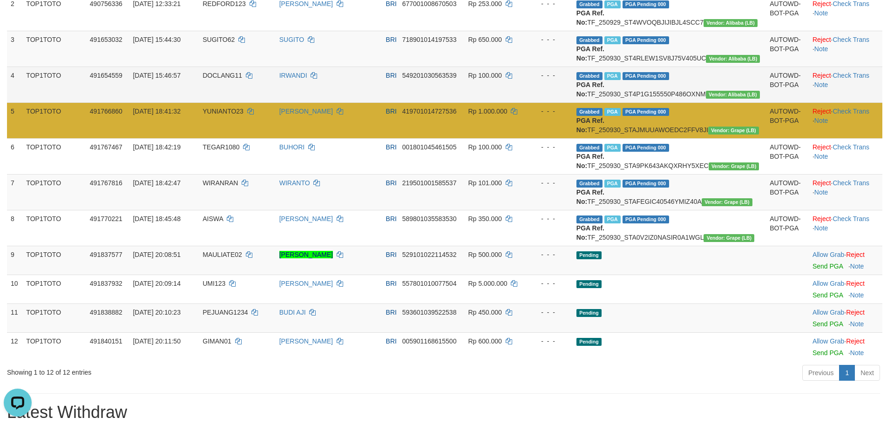
drag, startPoint x: 153, startPoint y: 149, endPoint x: 412, endPoint y: 122, distance: 260.8
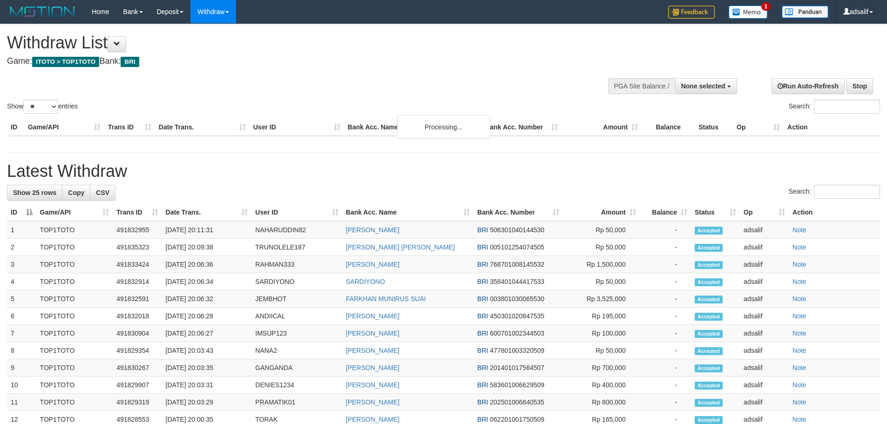
select select
select select "**"
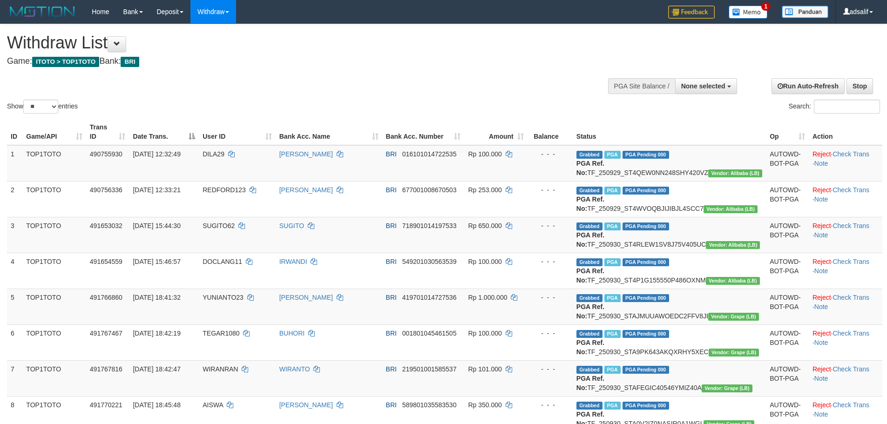
select select
select select "**"
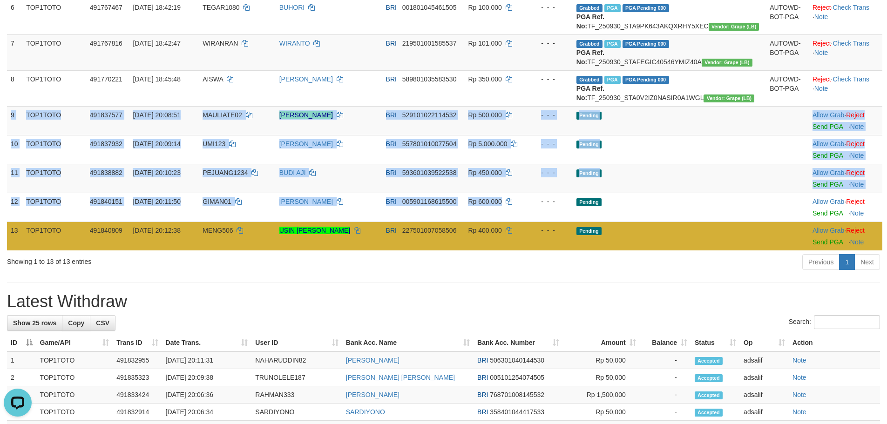
copy tbody "9 TOP1TOTO 491837577 30/09/2025 20:08:51 MAULIATE02 DINA LISA SITUMORANG BRI 52…"
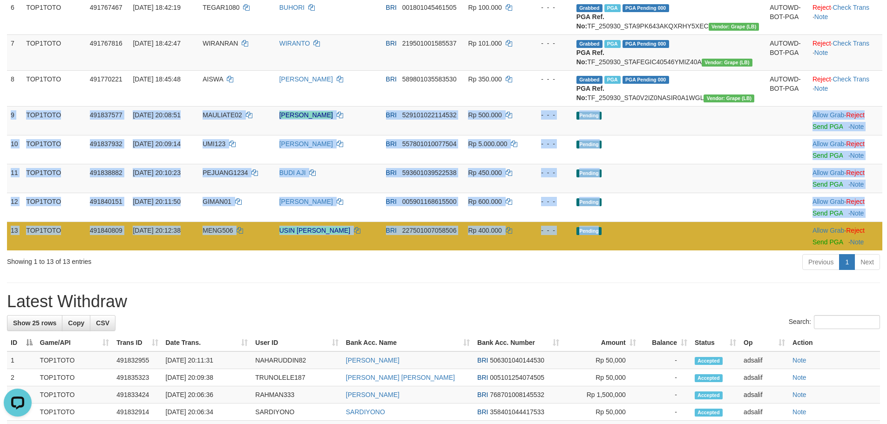
copy tbody "9 TOP1TOTO 491837577 30/09/2025 20:08:51 MAULIATE02 DINA LISA SITUMORANG BRI 52…"
drag, startPoint x: 10, startPoint y: 185, endPoint x: 867, endPoint y: 306, distance: 866.1
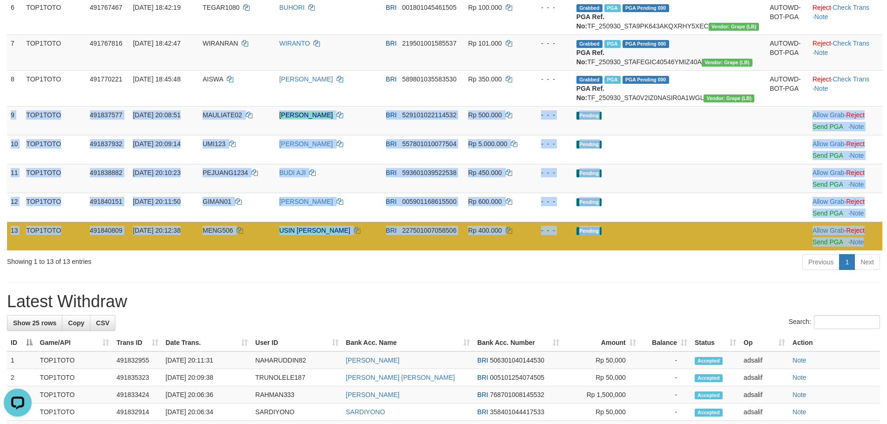
click at [867, 251] on tbody "1 TOP1TOTO 490755930 29/09/2025 12:32:49 DILA29 WAWAN GUNAWAN BRI 0161010147225…" at bounding box center [445, 34] width 876 height 431
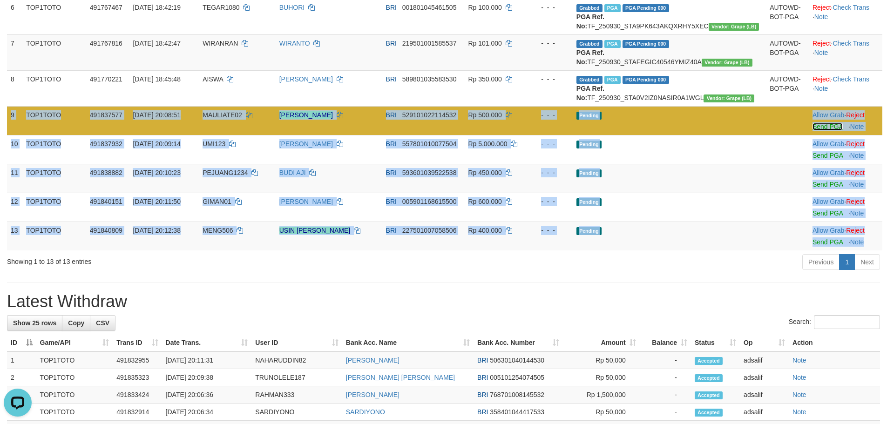
click at [819, 130] on link "Send PGA" at bounding box center [828, 126] width 30 height 7
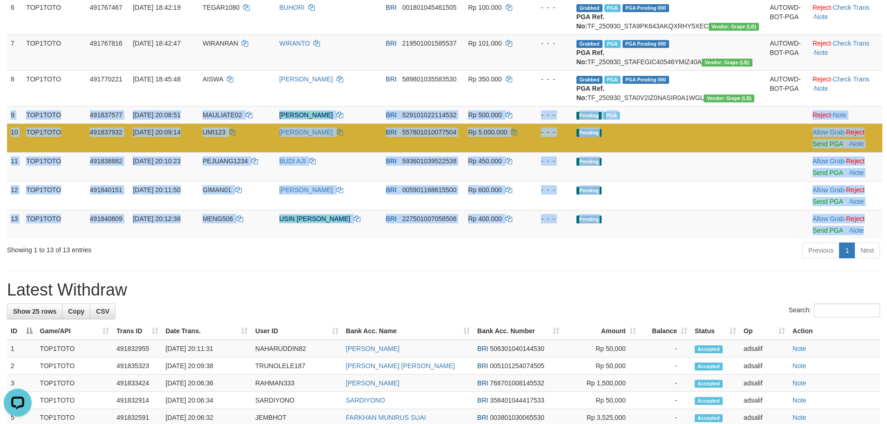
click at [816, 152] on td "Allow Grab · Reject Send PGA · Note" at bounding box center [846, 137] width 74 height 29
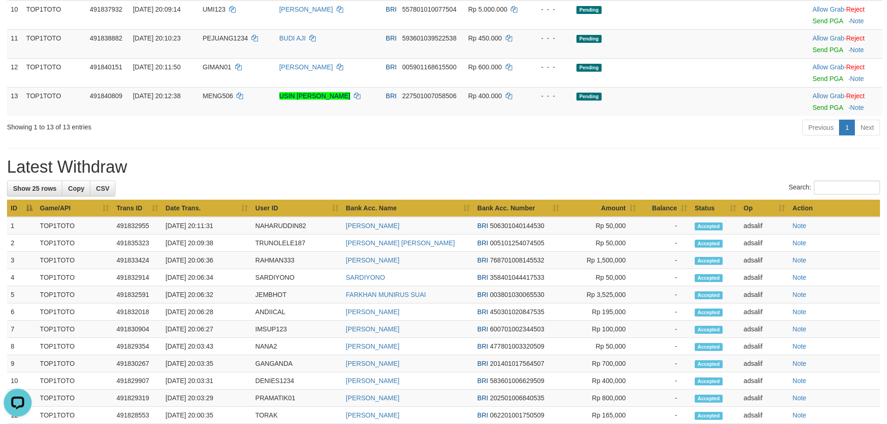
scroll to position [325, 0]
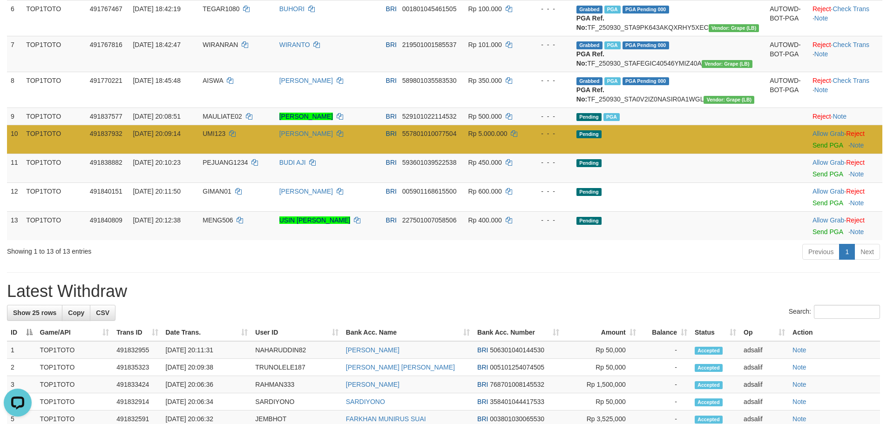
click at [822, 154] on td "Allow Grab · Reject Send PGA · Note" at bounding box center [846, 139] width 74 height 29
click at [819, 149] on link "Send PGA" at bounding box center [828, 145] width 30 height 7
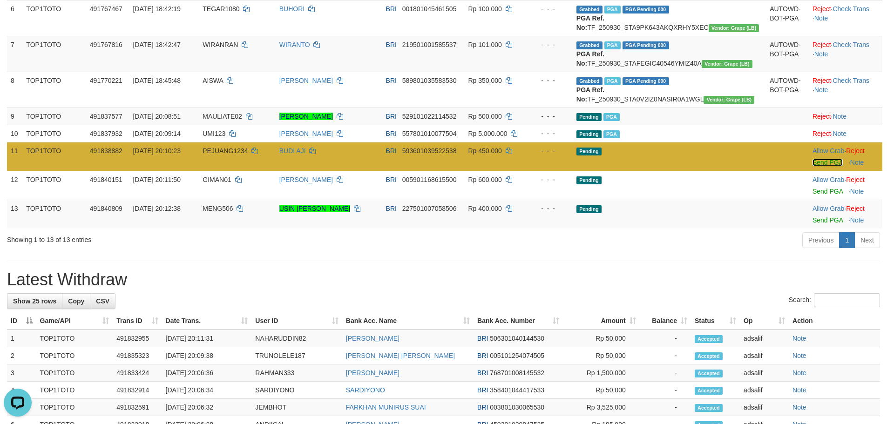
click at [820, 166] on link "Send PGA" at bounding box center [828, 162] width 30 height 7
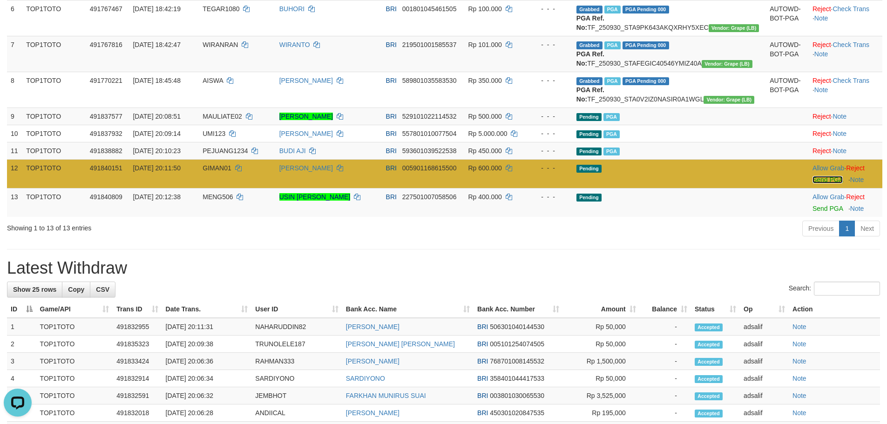
click at [815, 184] on link "Send PGA" at bounding box center [828, 179] width 30 height 7
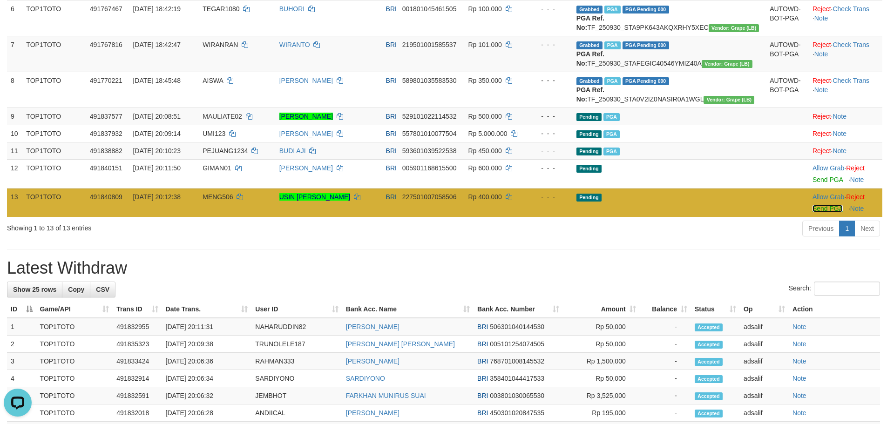
click at [813, 212] on link "Send PGA" at bounding box center [828, 208] width 30 height 7
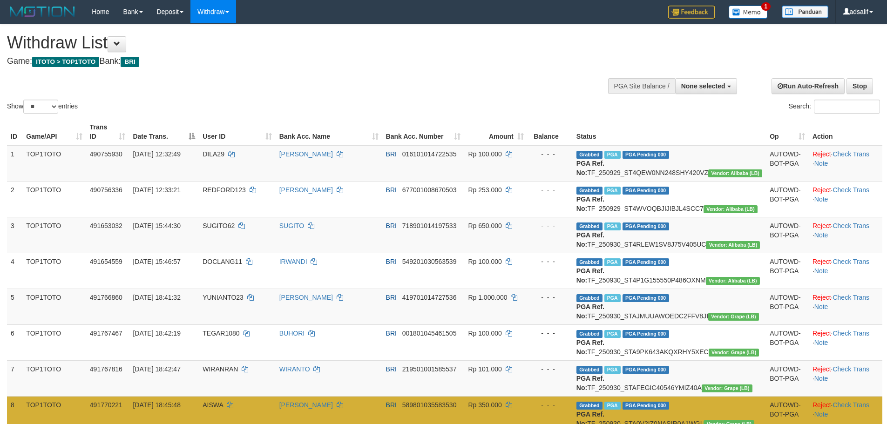
select select
select select "**"
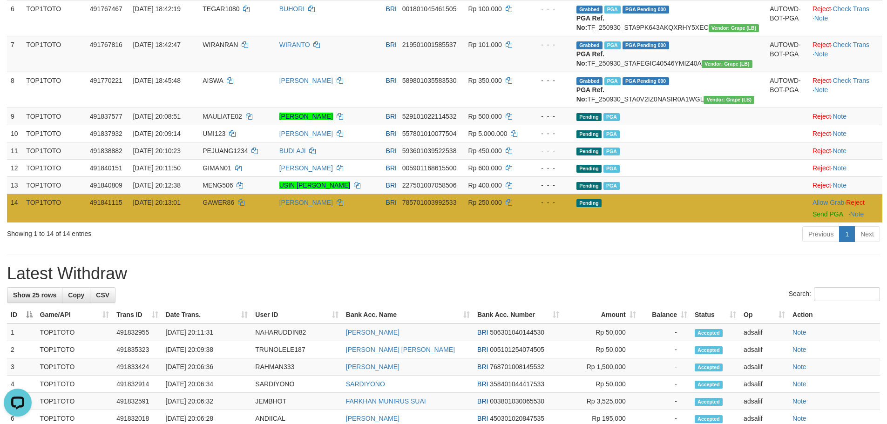
click at [232, 206] on span "GAWER86" at bounding box center [219, 202] width 32 height 7
copy td "GAWER86"
click at [232, 206] on span "GAWER86" at bounding box center [219, 202] width 32 height 7
click at [343, 206] on icon at bounding box center [340, 202] width 7 height 7
copy td "GAWER86"
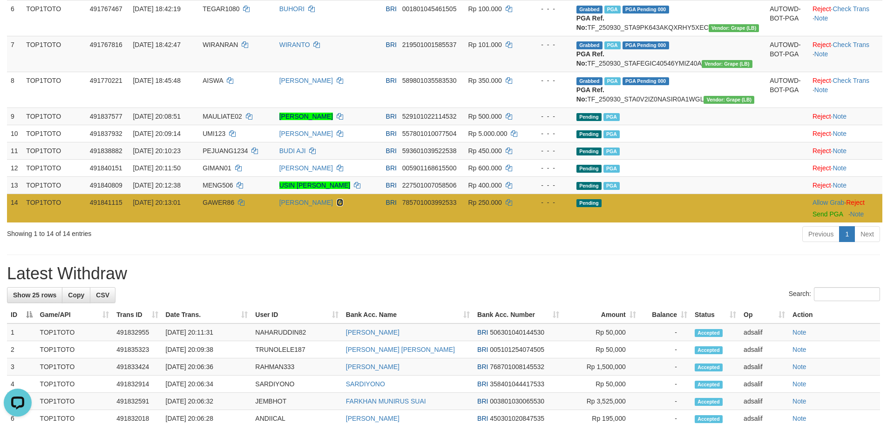
click at [343, 206] on icon at bounding box center [340, 202] width 7 height 7
click at [813, 218] on link "Send PGA" at bounding box center [828, 214] width 30 height 7
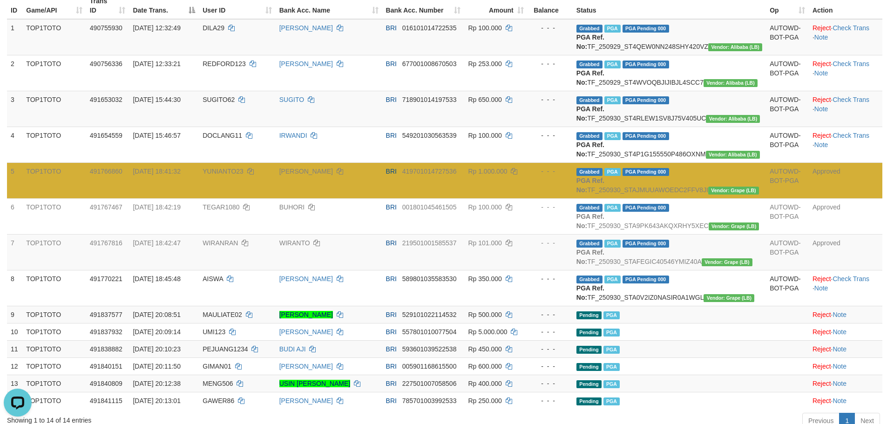
scroll to position [92, 0]
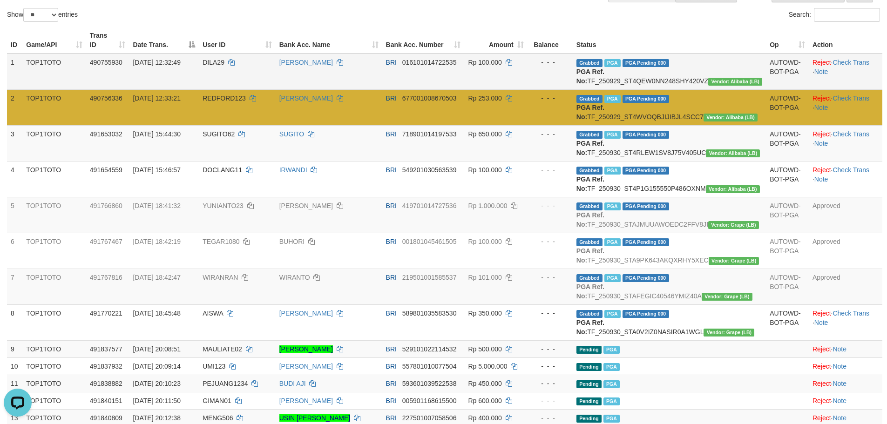
drag, startPoint x: 605, startPoint y: 83, endPoint x: 593, endPoint y: 88, distance: 13.0
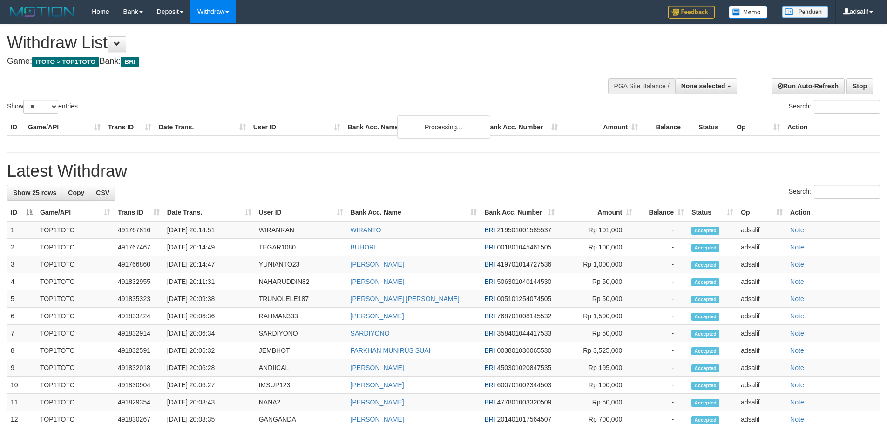
select select
select select "**"
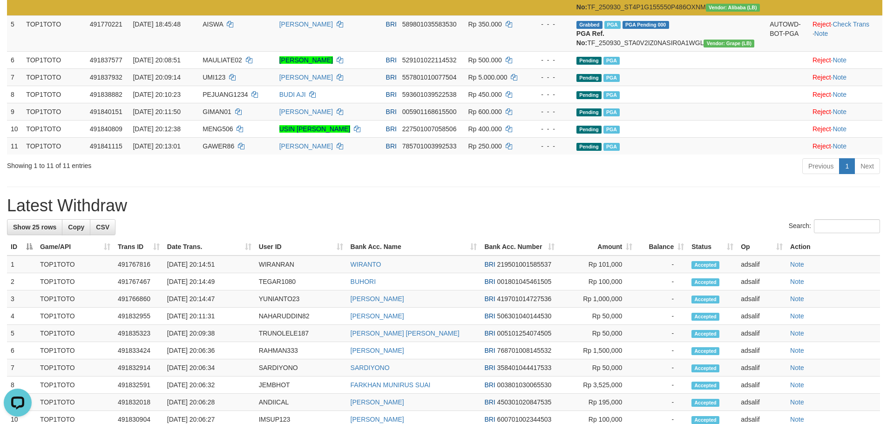
scroll to position [278, 0]
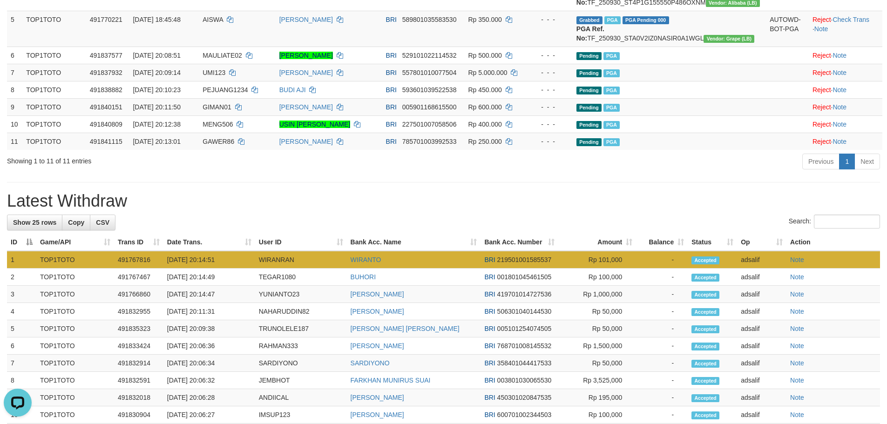
click at [258, 269] on td "WIRANRAN" at bounding box center [301, 260] width 92 height 18
copy td "WIRANRAN"
click at [258, 269] on td "WIRANRAN" at bounding box center [301, 260] width 92 height 18
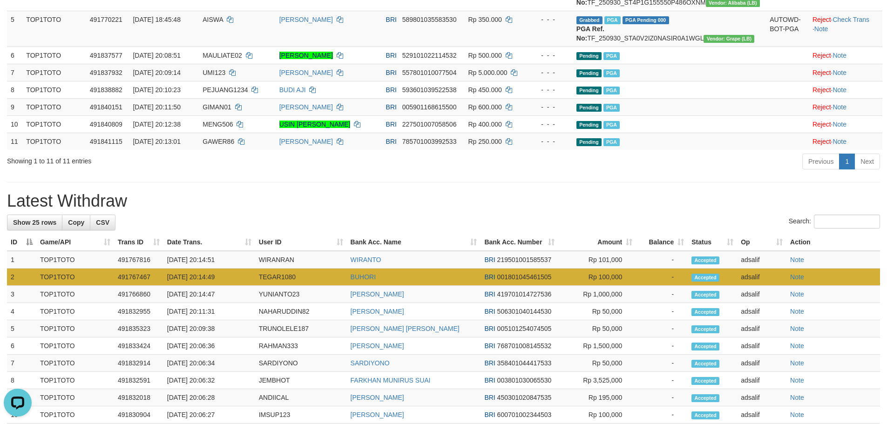
click at [282, 286] on td "TEGAR1080" at bounding box center [301, 277] width 92 height 17
copy td "TEGAR1080"
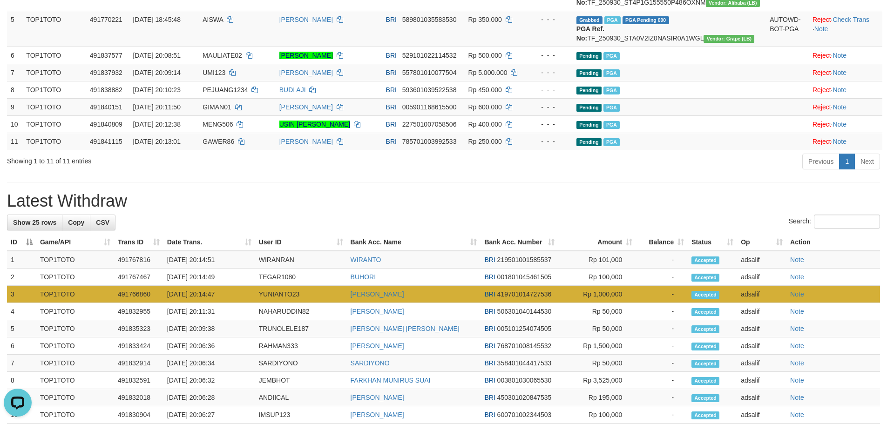
click at [256, 303] on td "YUNIANTO23" at bounding box center [301, 294] width 92 height 17
click at [285, 303] on td "YUNIANTO23" at bounding box center [301, 294] width 92 height 17
copy td "YUNIANTO23"
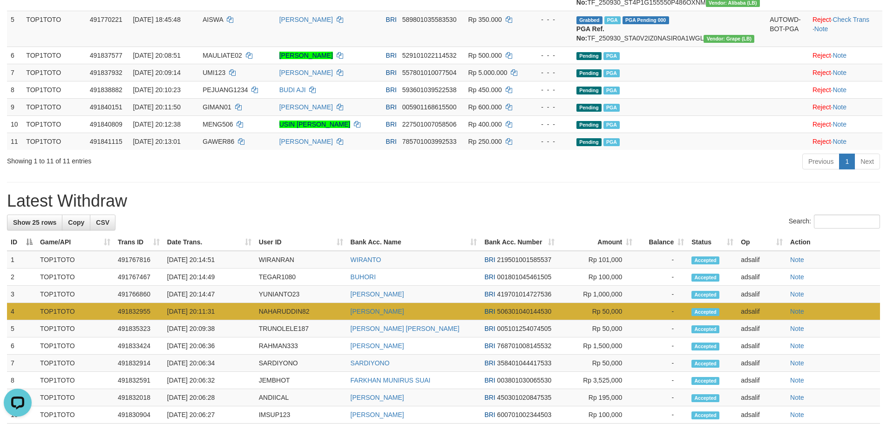
click at [283, 320] on td "NAHARUDDIN82" at bounding box center [301, 311] width 92 height 17
drag, startPoint x: 283, startPoint y: 348, endPoint x: 742, endPoint y: 232, distance: 473.1
click at [284, 320] on td "NAHARUDDIN82" at bounding box center [301, 311] width 92 height 17
copy td "NAHARUDDIN82"
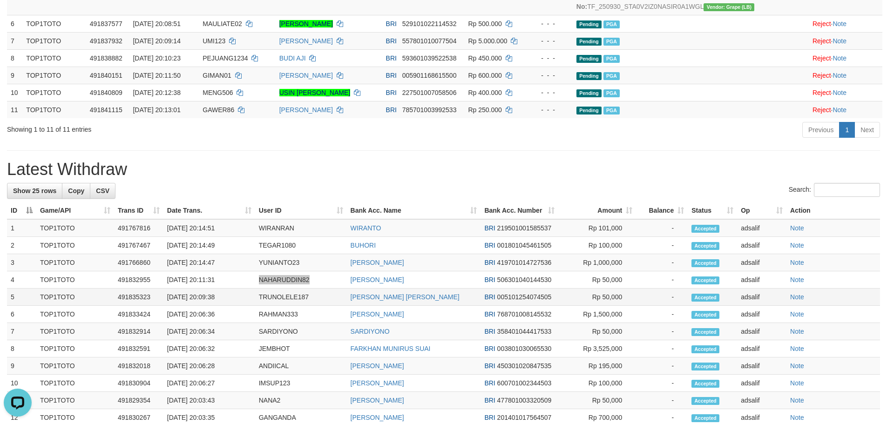
scroll to position [325, 0]
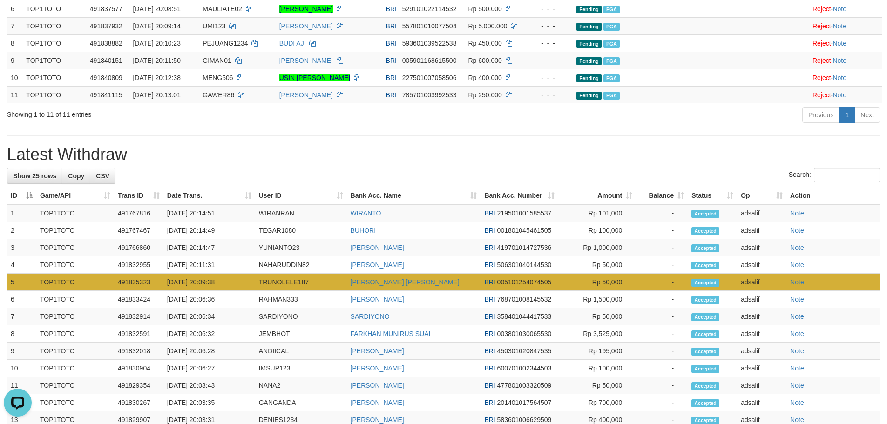
click at [289, 291] on td "TRUNOLELE187" at bounding box center [301, 282] width 92 height 17
click at [278, 291] on td "TRUNOLELE187" at bounding box center [301, 282] width 92 height 17
copy td "TRUNOLELE187"
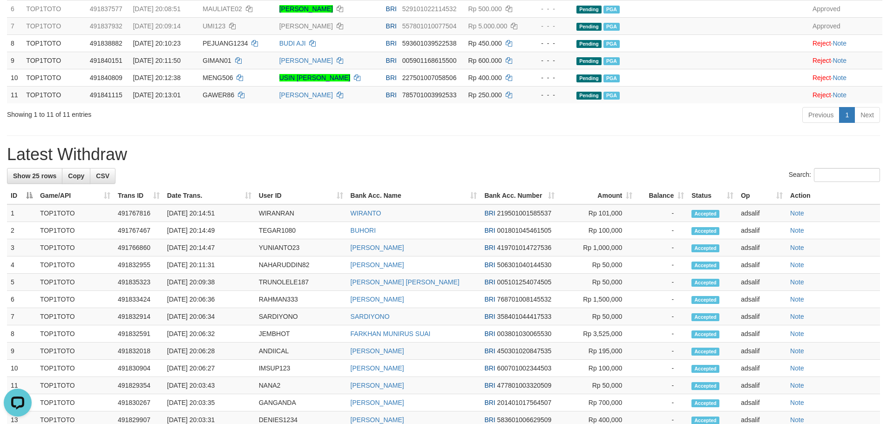
click at [286, 126] on div "Showing 1 to 11 of 11 entries Previous 1 Next" at bounding box center [443, 116] width 887 height 20
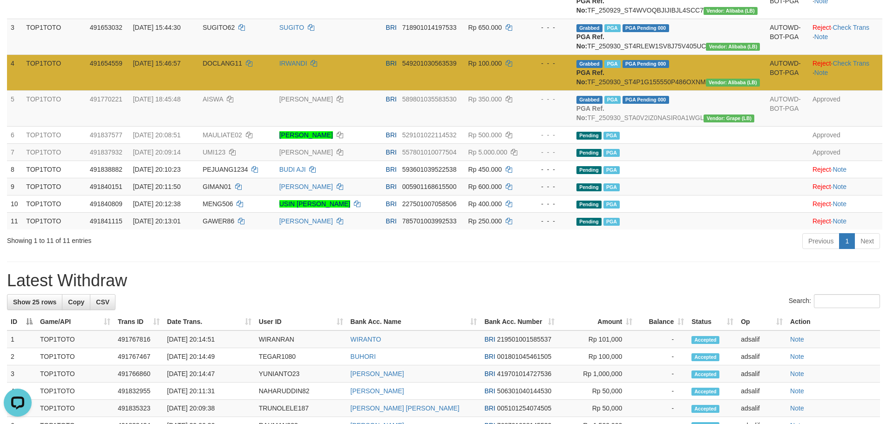
scroll to position [182, 0]
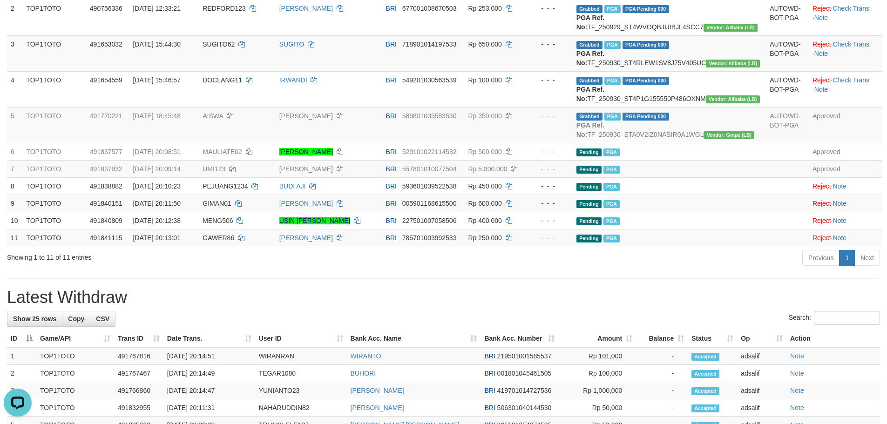
click at [286, 322] on div "**********" at bounding box center [443, 342] width 887 height 998
click at [299, 307] on h1 "Latest Withdraw" at bounding box center [443, 297] width 873 height 19
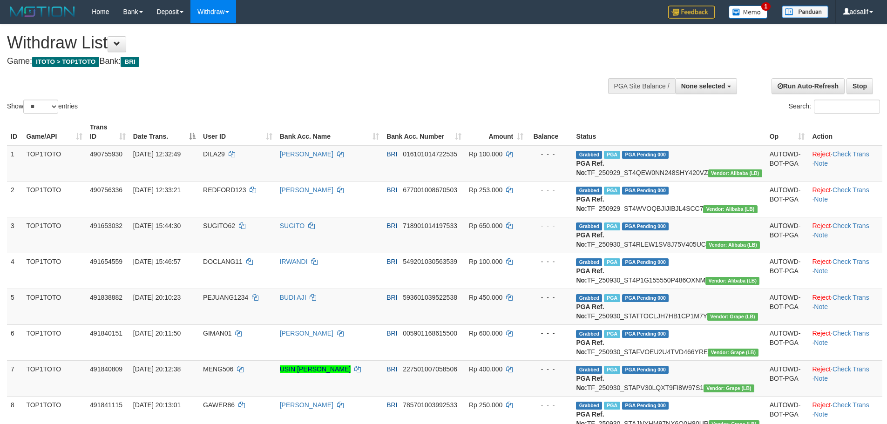
select select
select select "**"
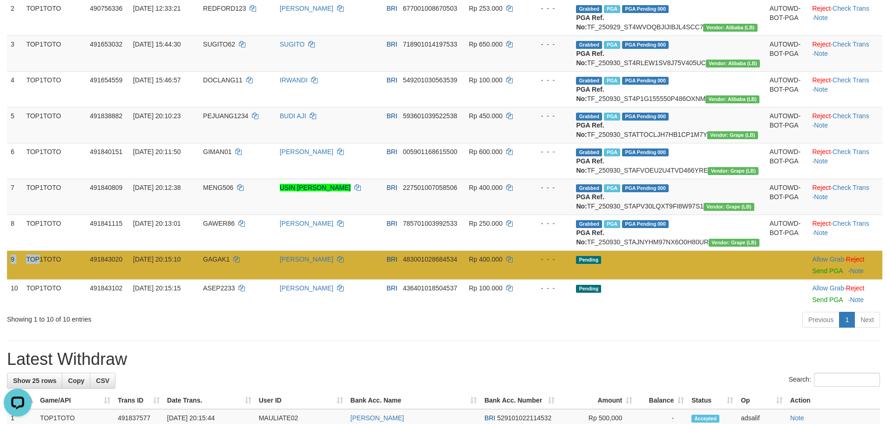
copy tr "9 TOP"
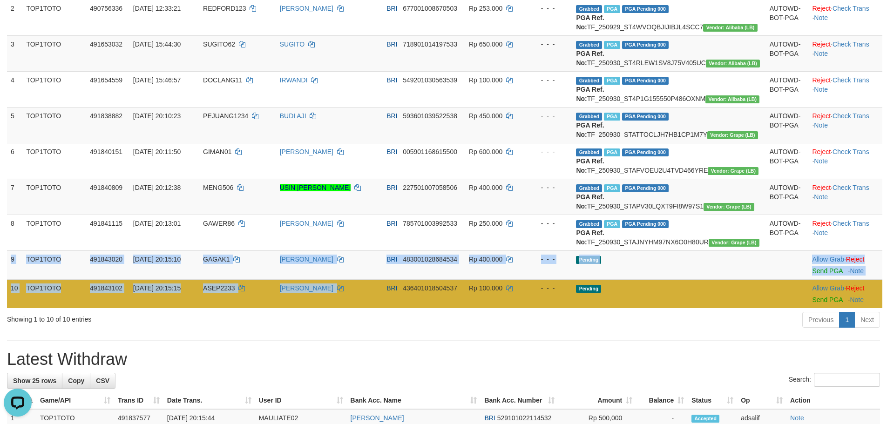
copy tbody "9 TOP1TOTO 491843020 [DATE] 20:15:10 GAGAK1 [PERSON_NAME] BRI 483001028684534 R…"
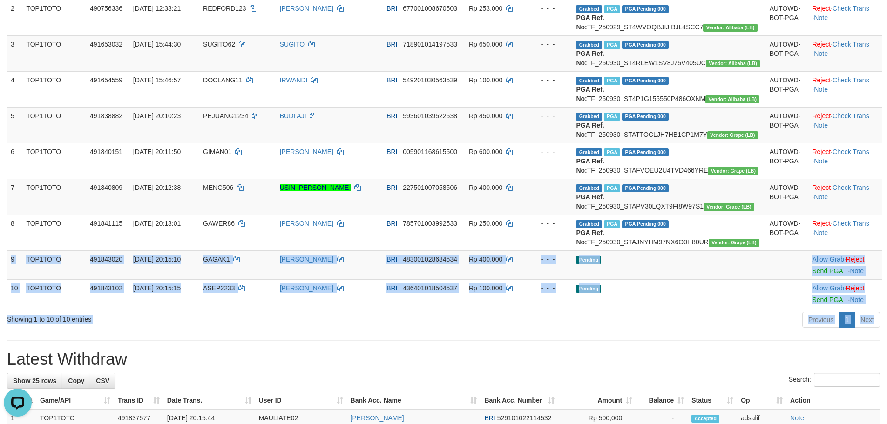
copy div "9 TOP1TOTO 491843020 [DATE] 20:15:10 GAGAK1 [PERSON_NAME] BRI 483001028684534 R…"
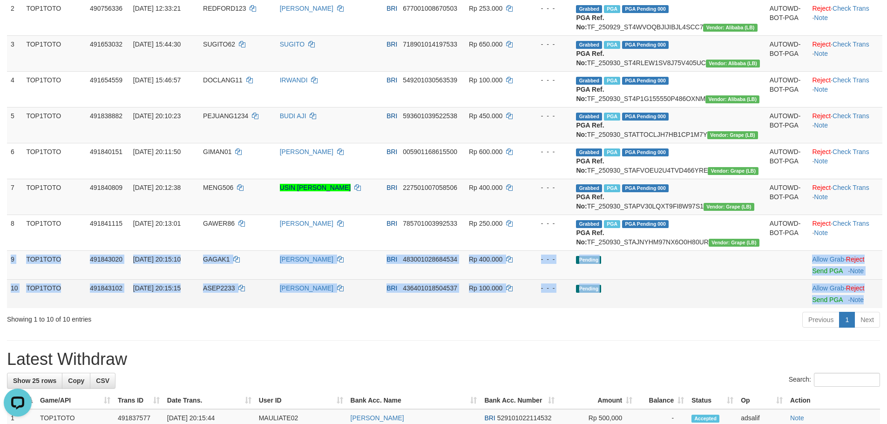
copy tbody "9 TOP1TOTO 491843020 [DATE] 20:15:10 GAGAK1 [PERSON_NAME] BRI 483001028684534 R…"
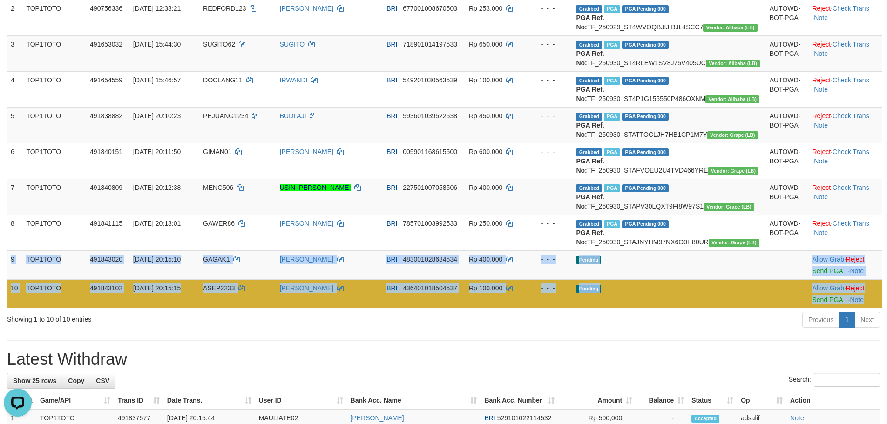
drag, startPoint x: 11, startPoint y: 326, endPoint x: 866, endPoint y: 358, distance: 854.9
click at [875, 308] on tbody "1 TOP1TOTO 490755930 [DATE] 12:32:49 DILA29 [PERSON_NAME] BRI 016101014722535 R…" at bounding box center [445, 136] width 876 height 345
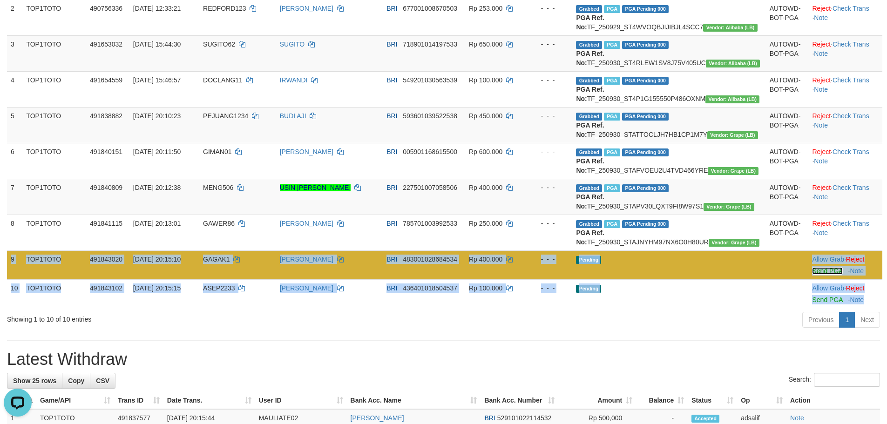
click at [819, 275] on link "Send PGA" at bounding box center [827, 270] width 30 height 7
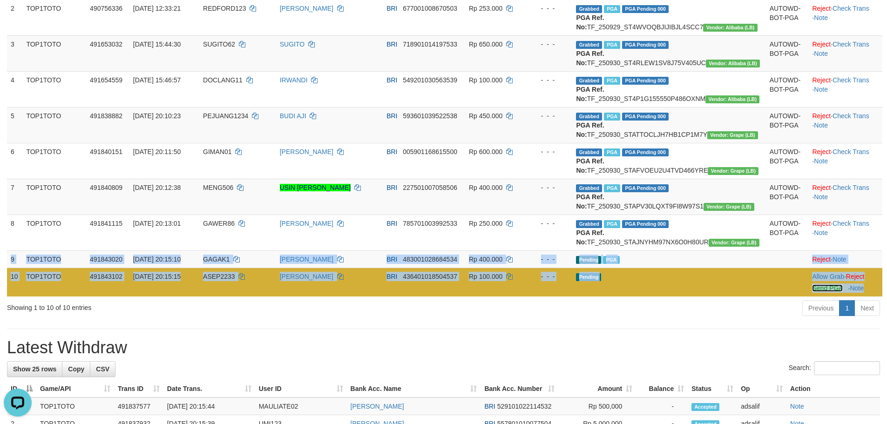
click at [815, 292] on link "Send PGA" at bounding box center [827, 288] width 30 height 7
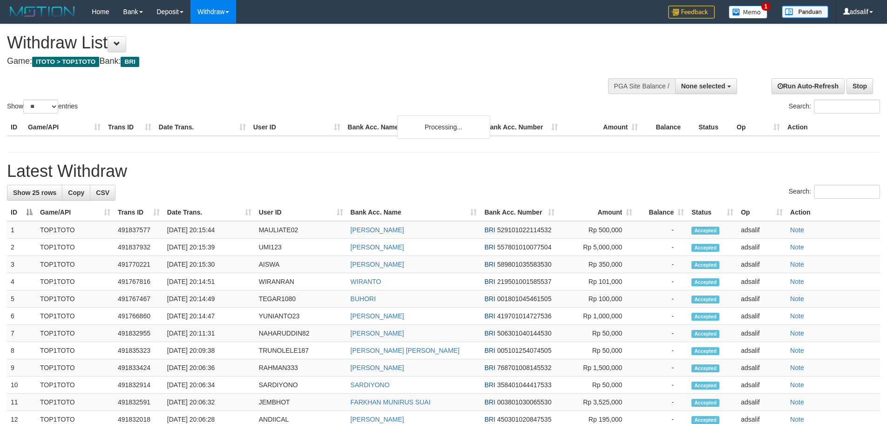
select select
select select "**"
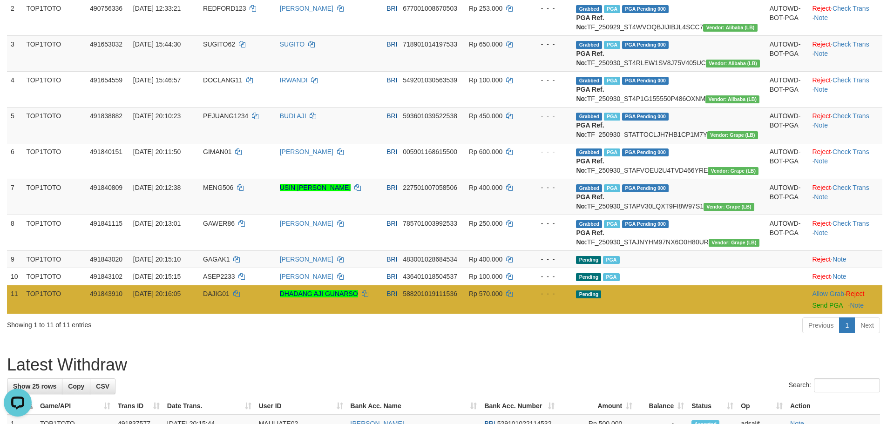
click at [225, 314] on td "DAJIG01" at bounding box center [237, 299] width 77 height 29
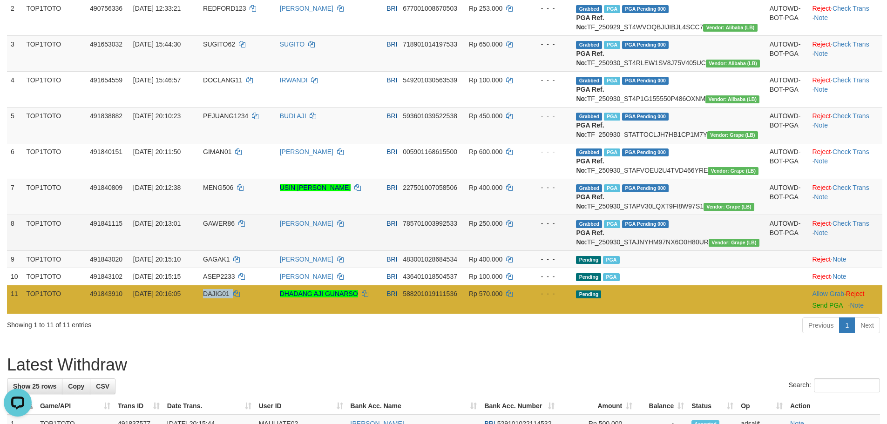
copy td "DAJIG01"
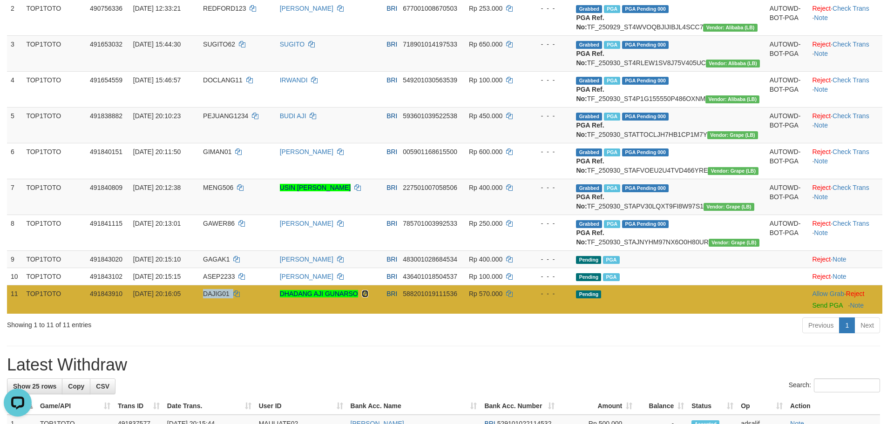
click at [368, 297] on icon at bounding box center [365, 294] width 7 height 7
copy td "DAJIG01"
click at [368, 297] on icon at bounding box center [365, 294] width 7 height 7
click at [812, 309] on link "Send PGA" at bounding box center [827, 305] width 30 height 7
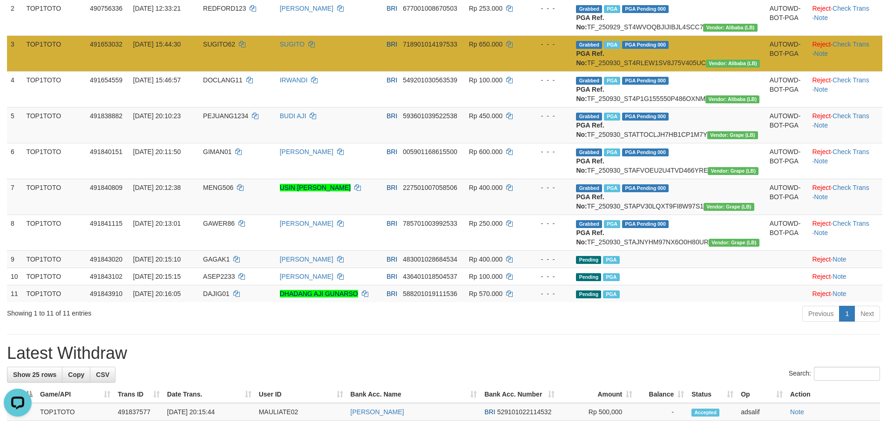
drag, startPoint x: 615, startPoint y: 37, endPoint x: 523, endPoint y: 68, distance: 97.4
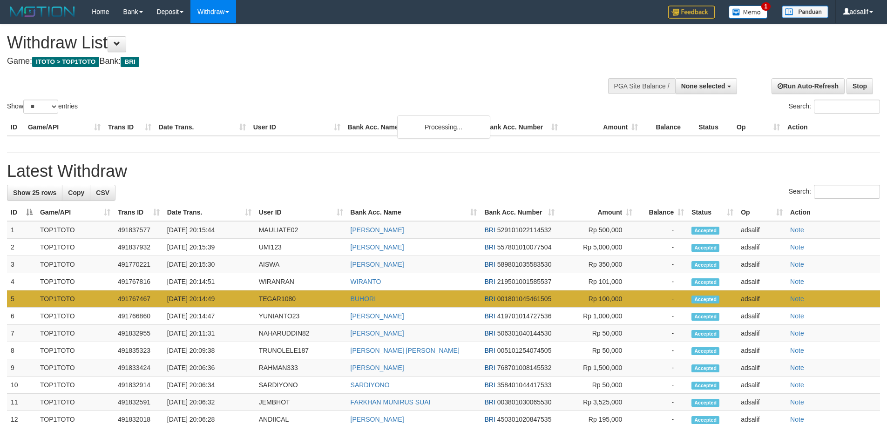
select select
select select "**"
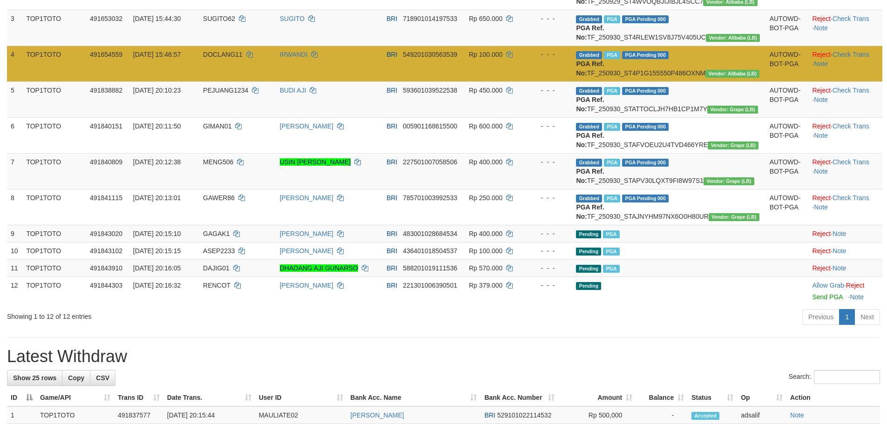
scroll to position [182, 0]
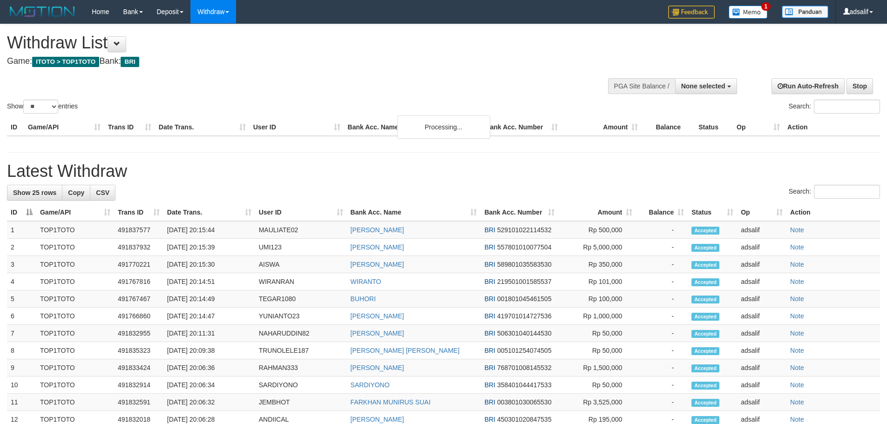
select select
select select "**"
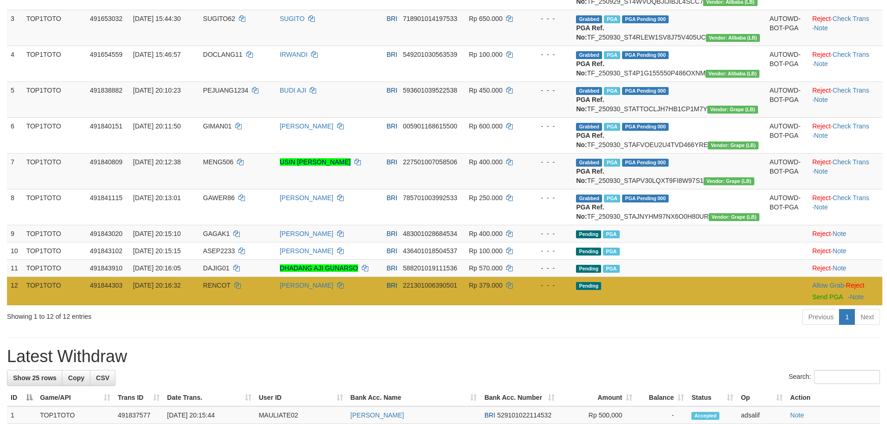
scroll to position [182, 0]
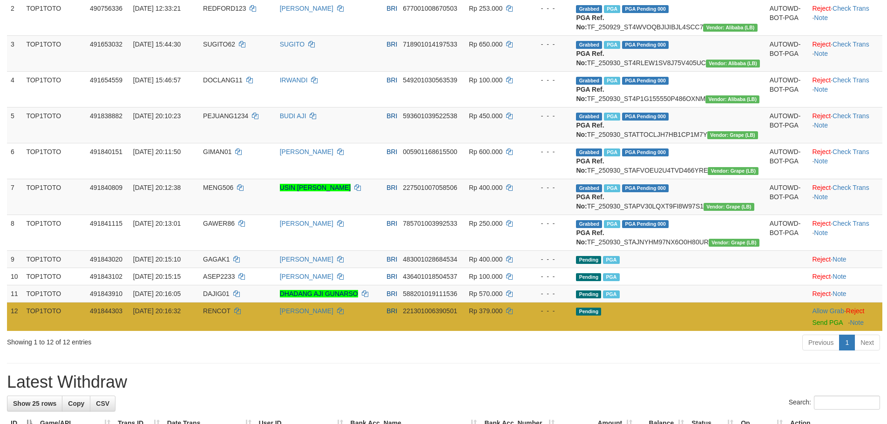
click at [230, 331] on tbody "1 TOP1TOTO 490755930 [DATE] 12:32:49 DILA29 [PERSON_NAME] BRI 016101014722535 R…" at bounding box center [445, 148] width 876 height 368
copy span "DAJIG01"
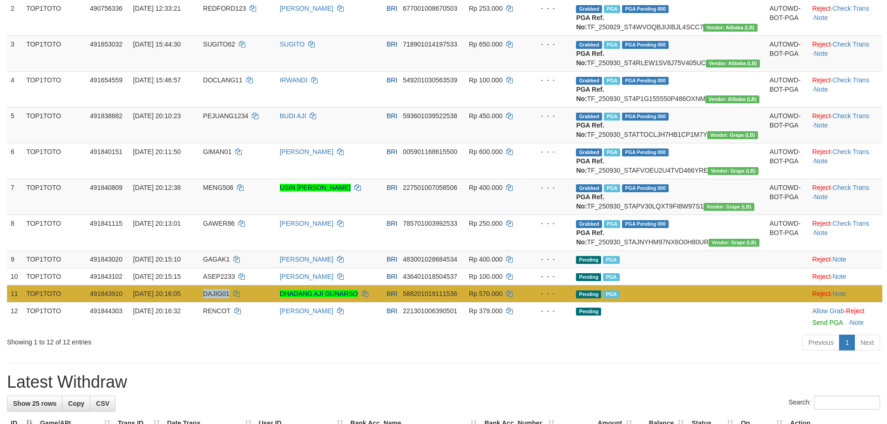
click at [230, 302] on td "DAJIG01" at bounding box center [237, 293] width 77 height 17
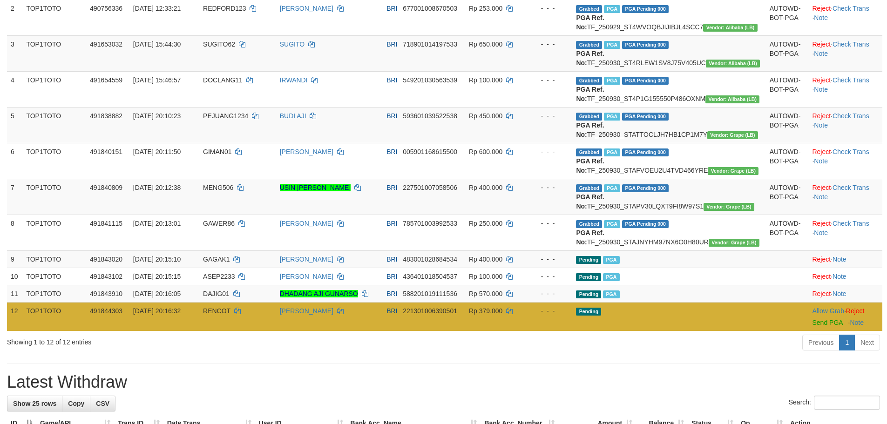
click at [227, 315] on span "RENCOT" at bounding box center [216, 310] width 27 height 7
copy td "RENCOT"
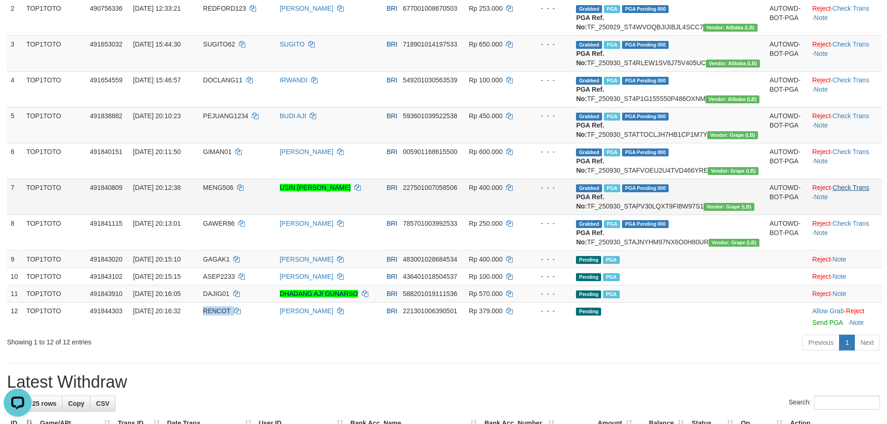
scroll to position [0, 0]
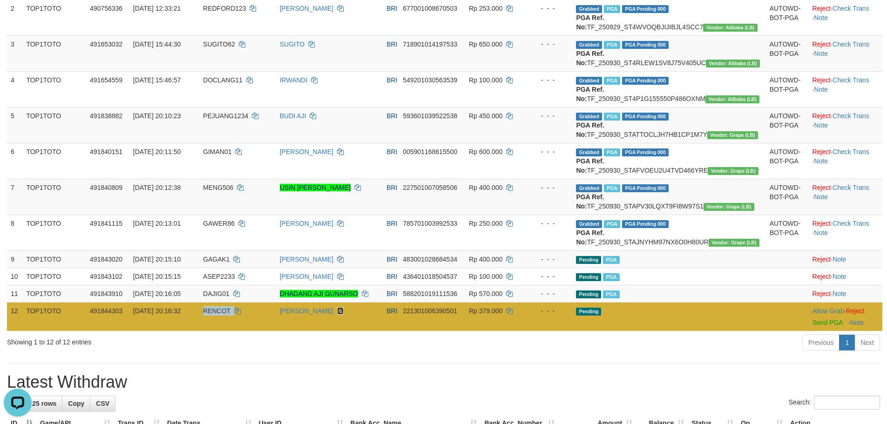
click at [344, 314] on icon at bounding box center [340, 311] width 7 height 7
copy td "RENCOT"
drag, startPoint x: 349, startPoint y: 375, endPoint x: 357, endPoint y: 375, distance: 7.9
click at [353, 331] on td "[PERSON_NAME]" at bounding box center [329, 316] width 107 height 29
click at [818, 327] on link "Send PGA" at bounding box center [827, 322] width 30 height 7
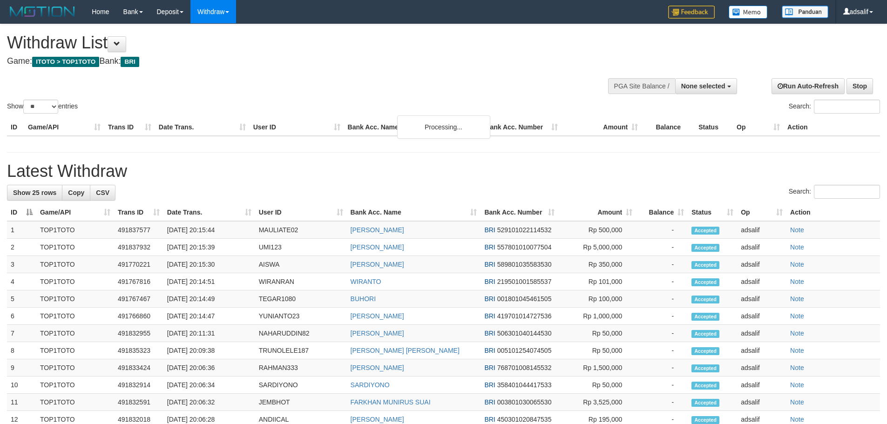
select select
select select "**"
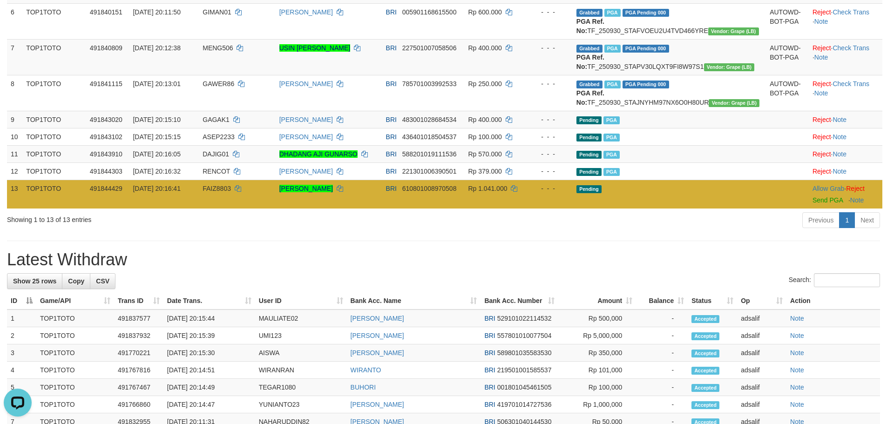
click at [234, 209] on td "FAIZ8803" at bounding box center [237, 194] width 76 height 29
copy td "FAIZ8803"
click at [382, 209] on td "[PERSON_NAME]" at bounding box center [329, 194] width 107 height 29
click at [343, 192] on icon at bounding box center [340, 188] width 7 height 7
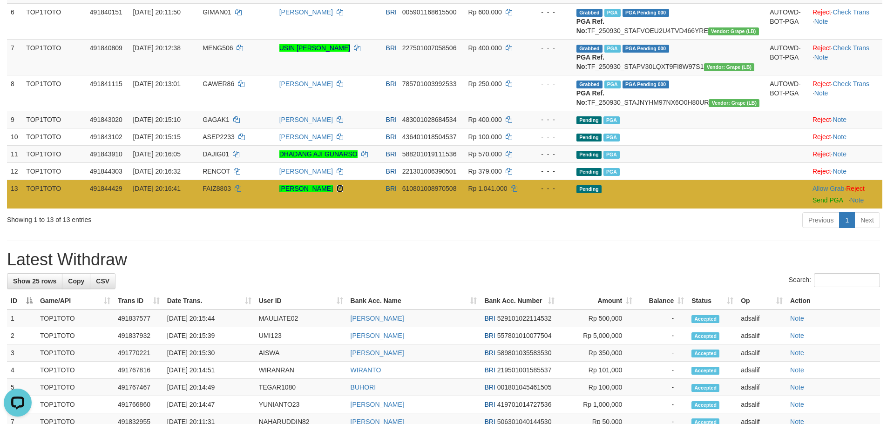
click at [343, 192] on icon at bounding box center [340, 188] width 7 height 7
click at [813, 204] on link "Send PGA" at bounding box center [828, 200] width 30 height 7
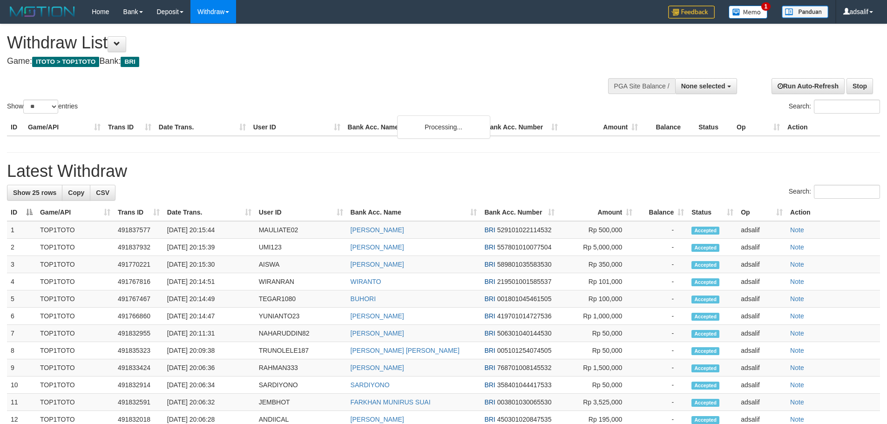
select select
select select "**"
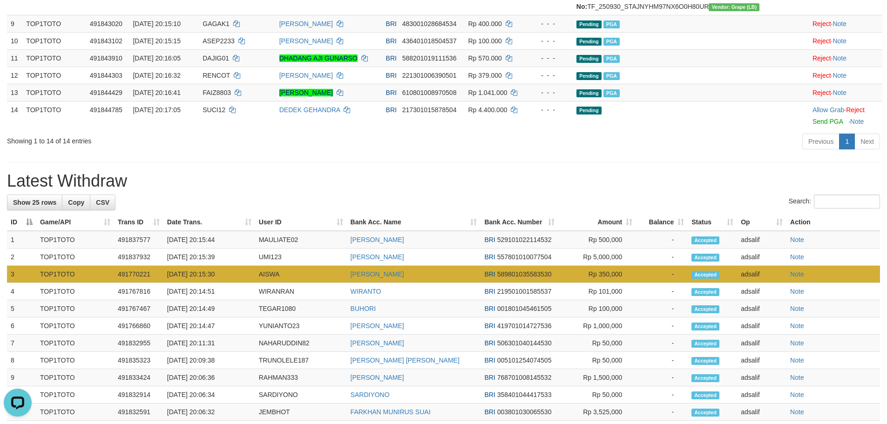
click at [269, 283] on td "AISWA" at bounding box center [301, 274] width 92 height 17
copy td "AISWA"
drag, startPoint x: 269, startPoint y: 341, endPoint x: 683, endPoint y: 344, distance: 414.1
click at [270, 283] on td "AISWA" at bounding box center [301, 274] width 92 height 17
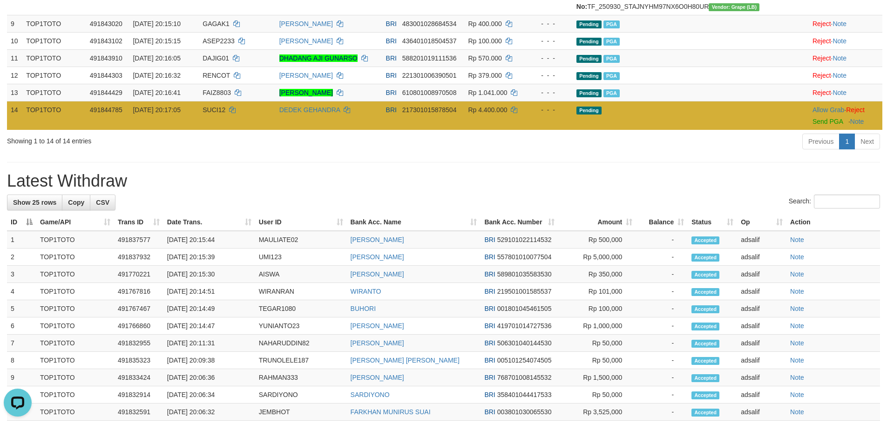
click at [218, 130] on td "SUCI12" at bounding box center [237, 115] width 76 height 29
copy td "SUCI12"
click at [218, 130] on td "SUCI12" at bounding box center [237, 115] width 76 height 29
click at [375, 130] on td "DEDEK GEHANDRA" at bounding box center [329, 115] width 107 height 29
click at [350, 113] on icon at bounding box center [347, 110] width 7 height 7
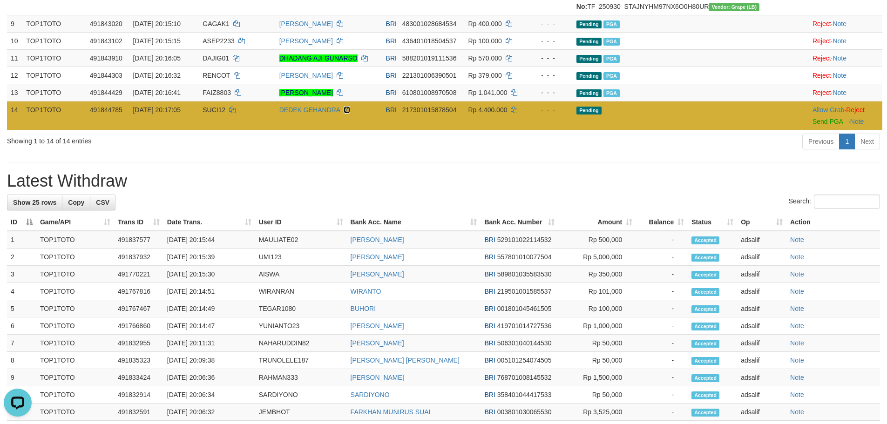
drag, startPoint x: 372, startPoint y: 174, endPoint x: 669, endPoint y: 181, distance: 297.3
click at [350, 113] on icon at bounding box center [347, 110] width 7 height 7
click at [813, 125] on link "Send PGA" at bounding box center [828, 121] width 30 height 7
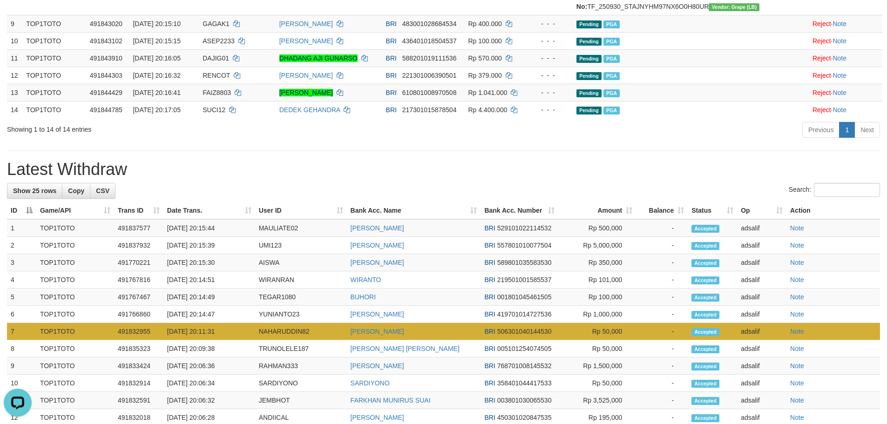
click at [285, 341] on td "NAHARUDDIN82" at bounding box center [301, 331] width 92 height 17
copy td "NAHARUDDIN82"
click at [285, 341] on td "NAHARUDDIN82" at bounding box center [301, 331] width 92 height 17
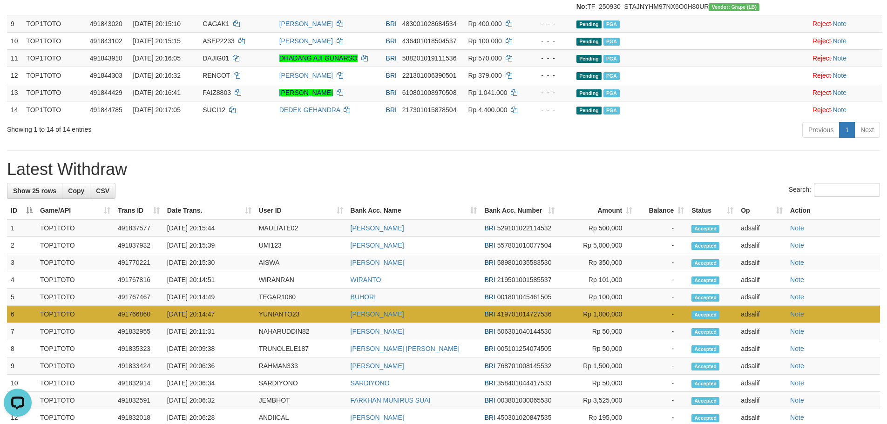
click at [278, 323] on td "YUNIANTO23" at bounding box center [301, 314] width 92 height 17
drag, startPoint x: 278, startPoint y: 385, endPoint x: 301, endPoint y: 377, distance: 24.6
click at [294, 323] on td "YUNIANTO23" at bounding box center [301, 314] width 92 height 17
copy td "YUNIANTO23"
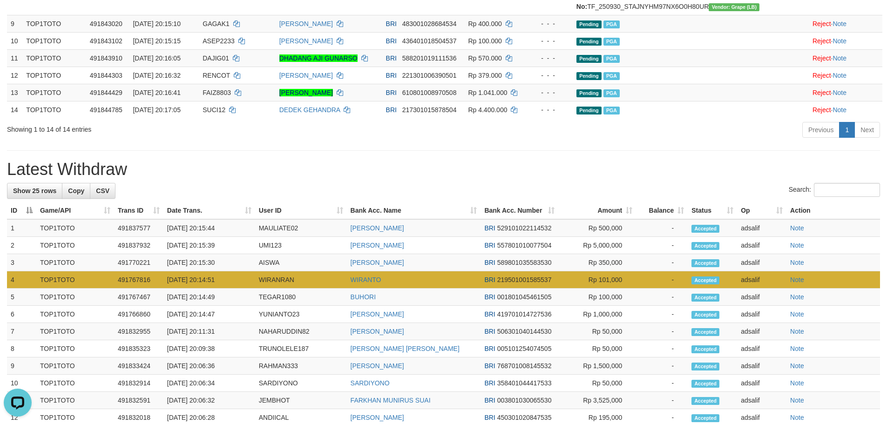
click at [277, 289] on td "WIRANRAN" at bounding box center [301, 280] width 92 height 17
copy td "WIRANRAN"
click at [277, 289] on td "WIRANRAN" at bounding box center [301, 280] width 92 height 17
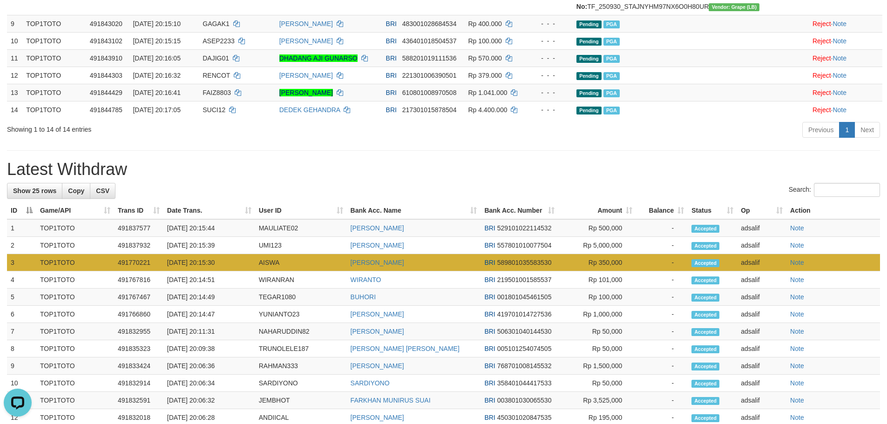
click at [264, 272] on td "AISWA" at bounding box center [301, 262] width 92 height 17
copy td "AISWA"
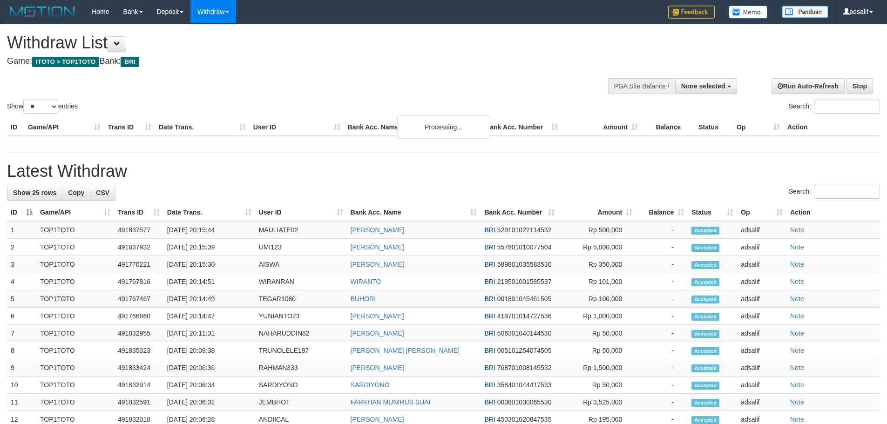
select select
select select "**"
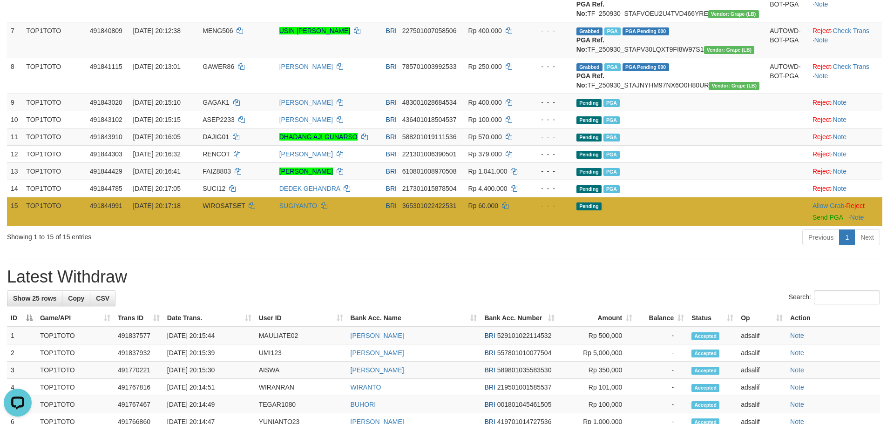
click at [239, 210] on span "WIROSATSET" at bounding box center [224, 205] width 42 height 7
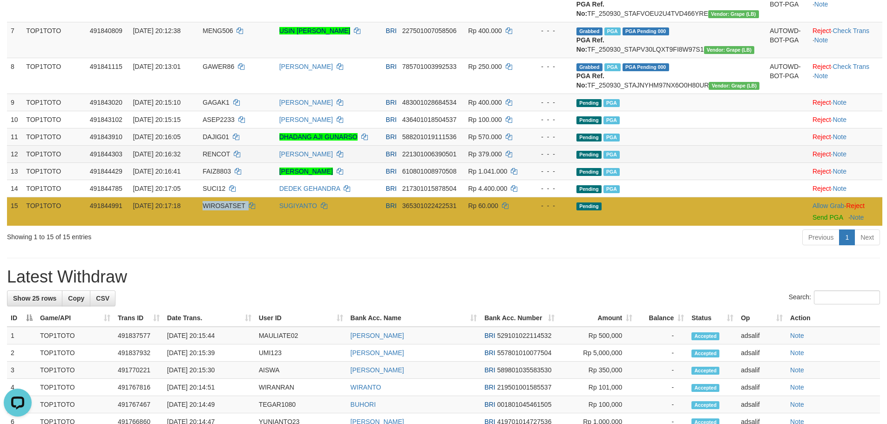
copy td "WIROSATSET"
click at [327, 209] on icon at bounding box center [324, 206] width 7 height 7
copy td "WIROSATSET"
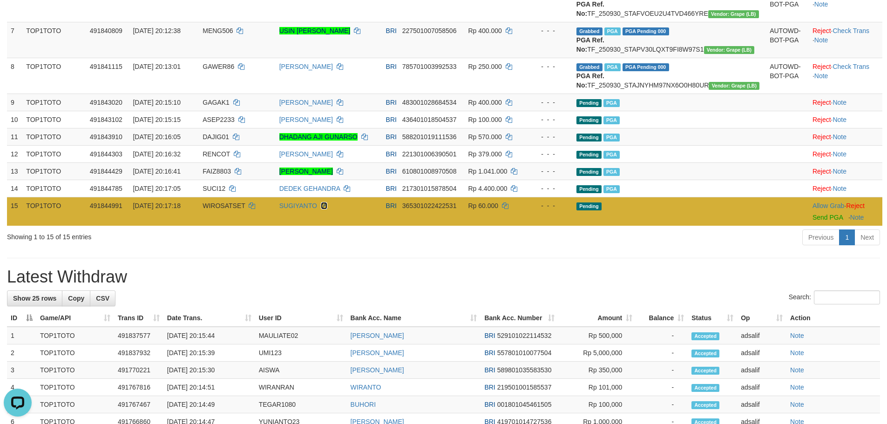
drag, startPoint x: 347, startPoint y: 273, endPoint x: 610, endPoint y: 282, distance: 263.3
click at [356, 226] on td "SUGIYANTO" at bounding box center [329, 211] width 107 height 29
click at [813, 221] on link "Send PGA" at bounding box center [828, 217] width 30 height 7
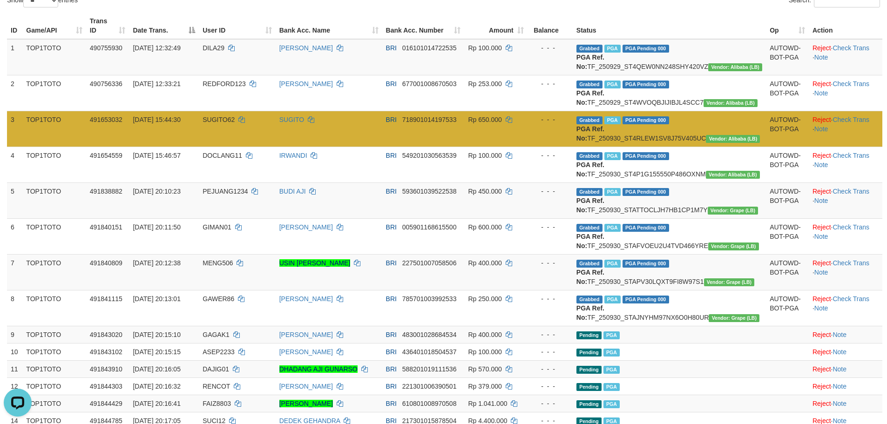
scroll to position [106, 0]
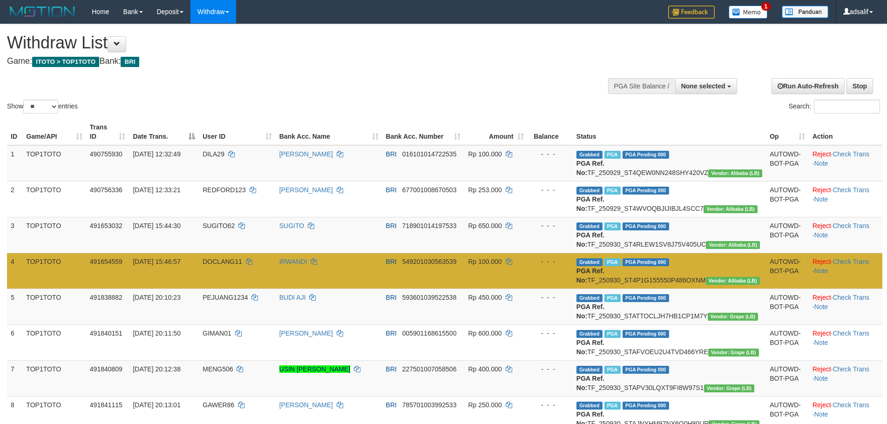
select select
select select "**"
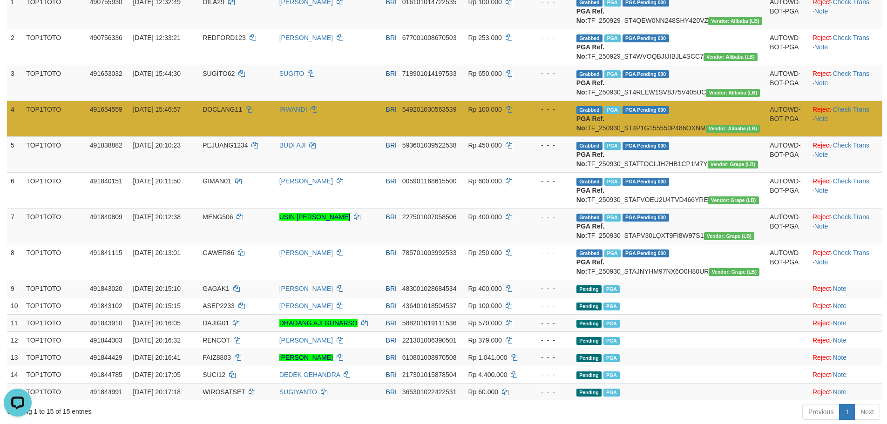
scroll to position [106, 0]
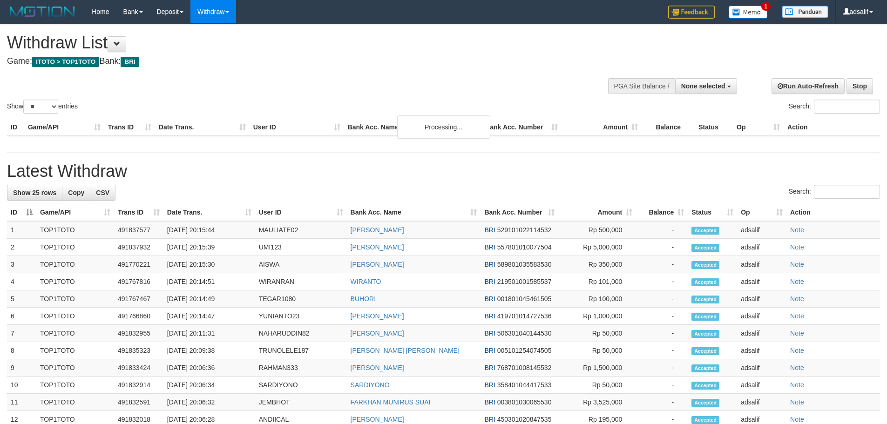
select select
select select "**"
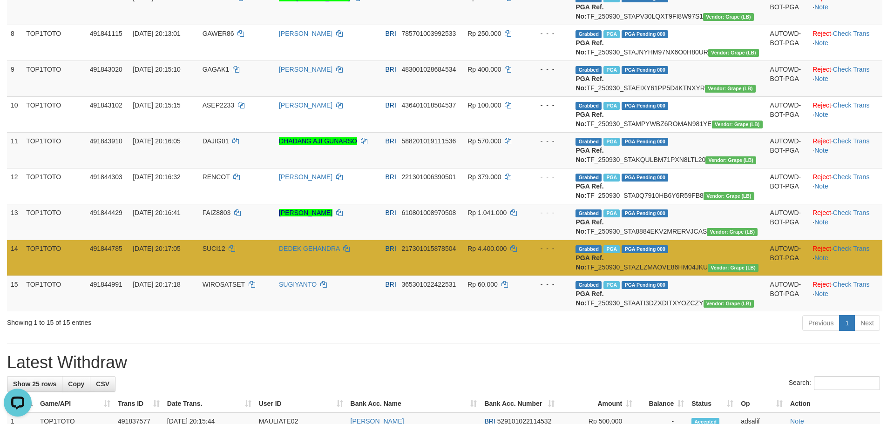
scroll to position [245, 0]
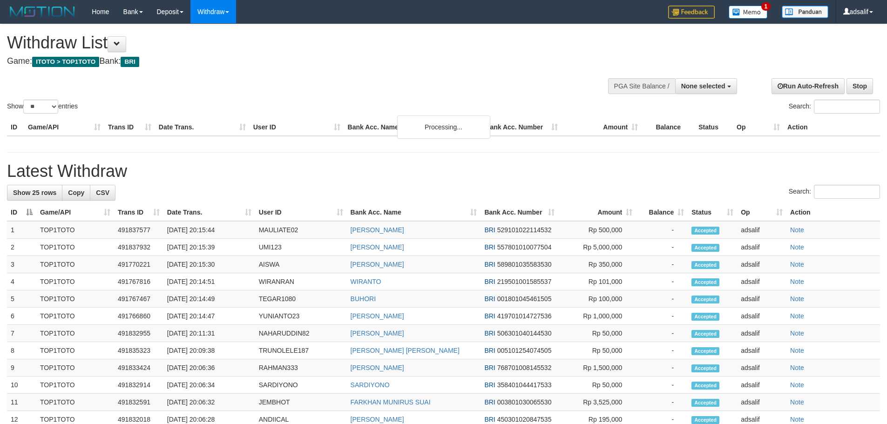
select select
select select "**"
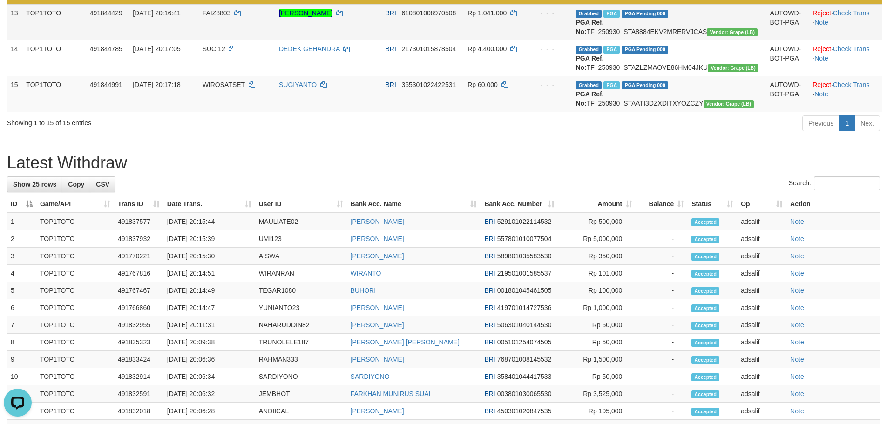
drag, startPoint x: 458, startPoint y: 106, endPoint x: 464, endPoint y: 107, distance: 6.2
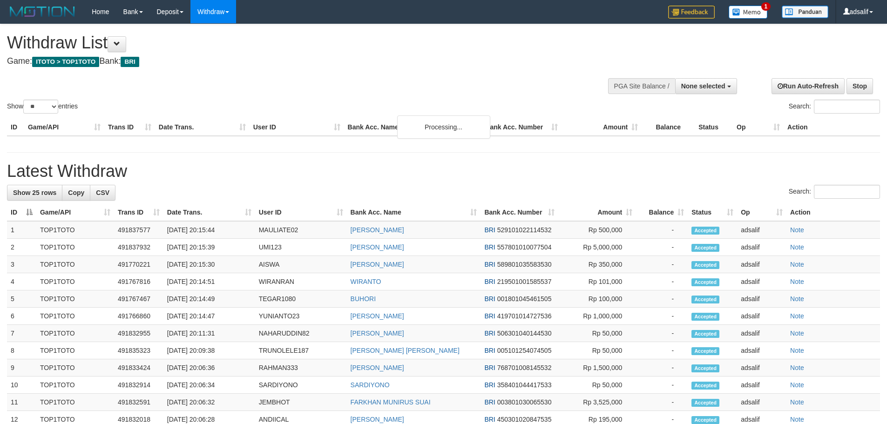
select select
select select "**"
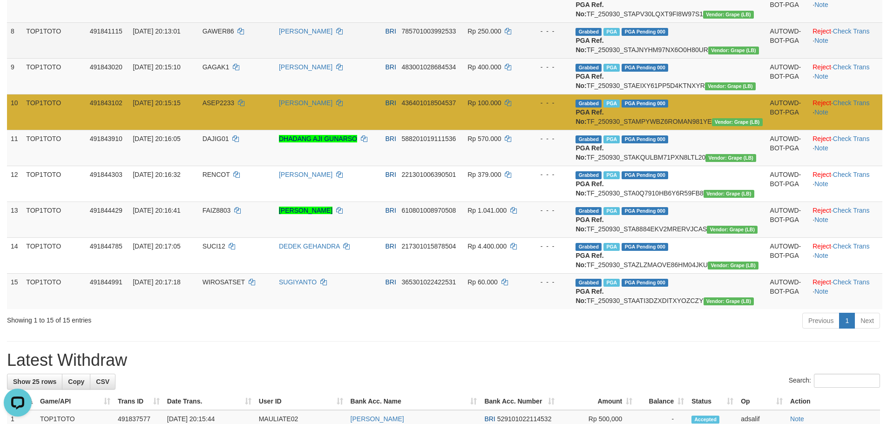
scroll to position [364, 0]
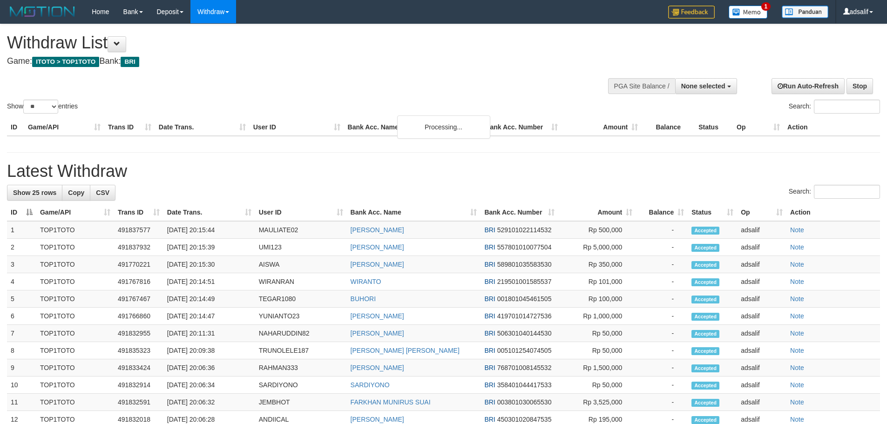
select select
select select "**"
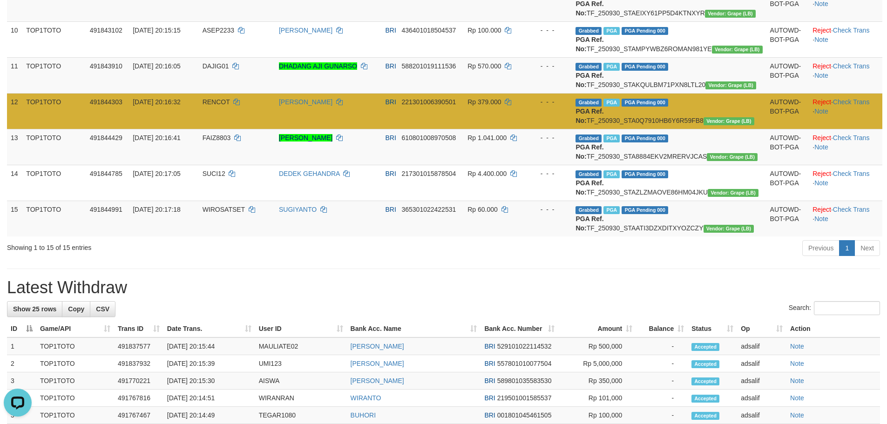
scroll to position [436, 0]
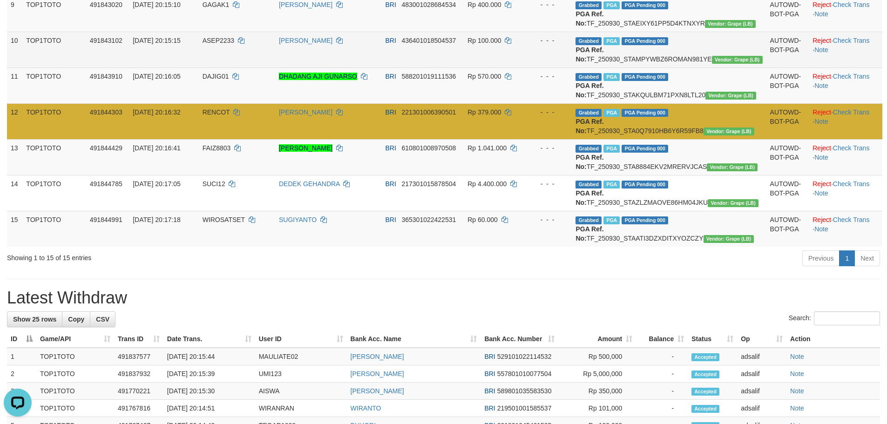
drag, startPoint x: 532, startPoint y: 126, endPoint x: 539, endPoint y: 128, distance: 7.2
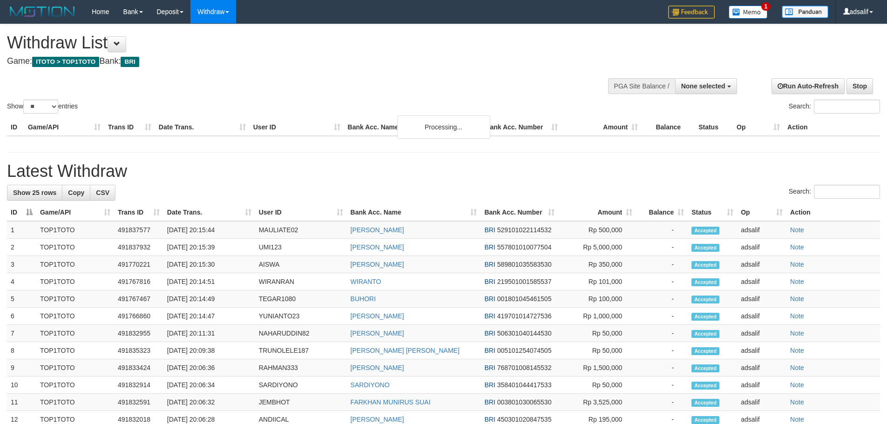
select select
select select "**"
select select
select select "**"
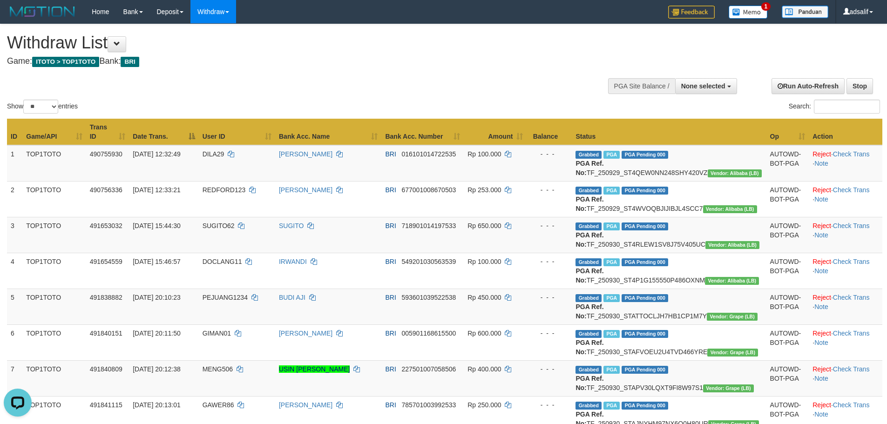
click at [507, 111] on div "Search:" at bounding box center [666, 108] width 430 height 16
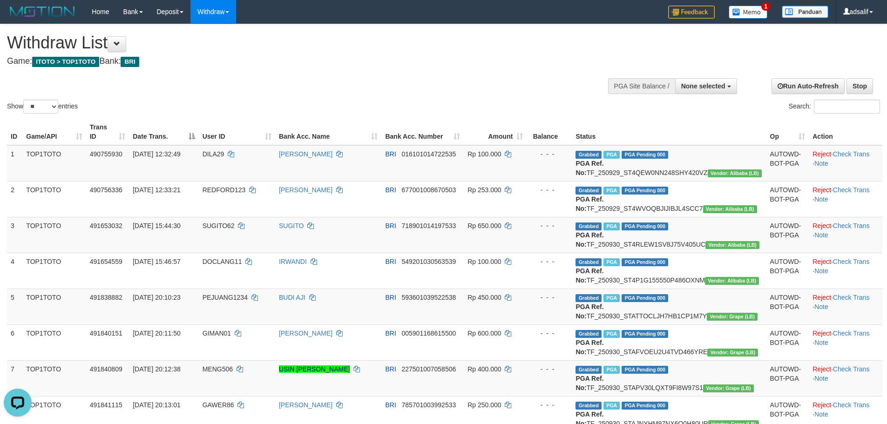
drag, startPoint x: 507, startPoint y: 111, endPoint x: 516, endPoint y: 115, distance: 9.8
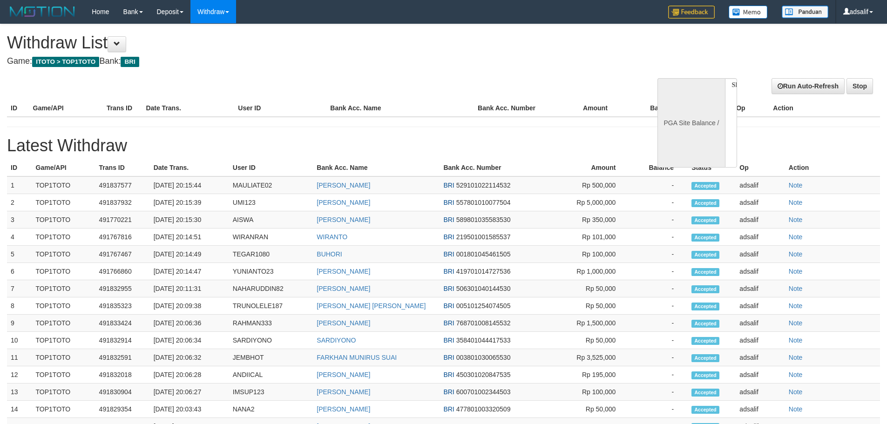
select select
select select "**"
select select
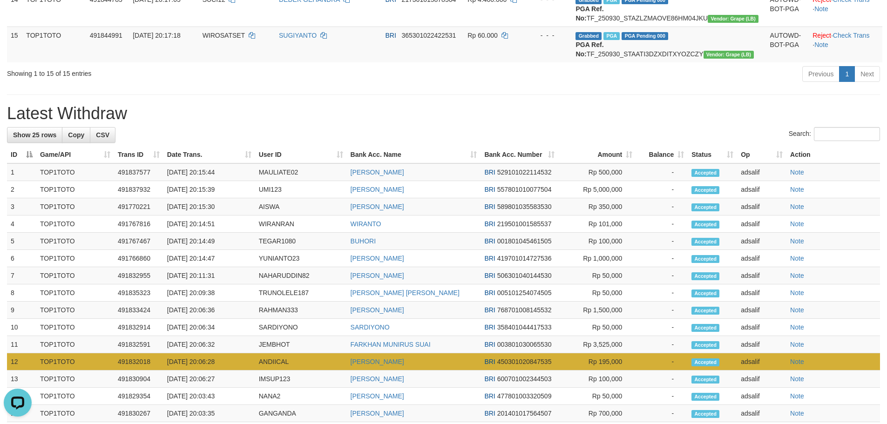
scroll to position [467, 0]
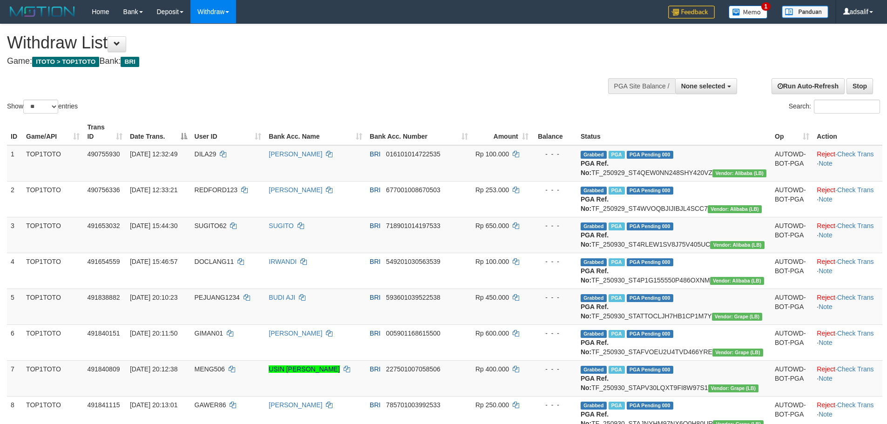
select select
select select "**"
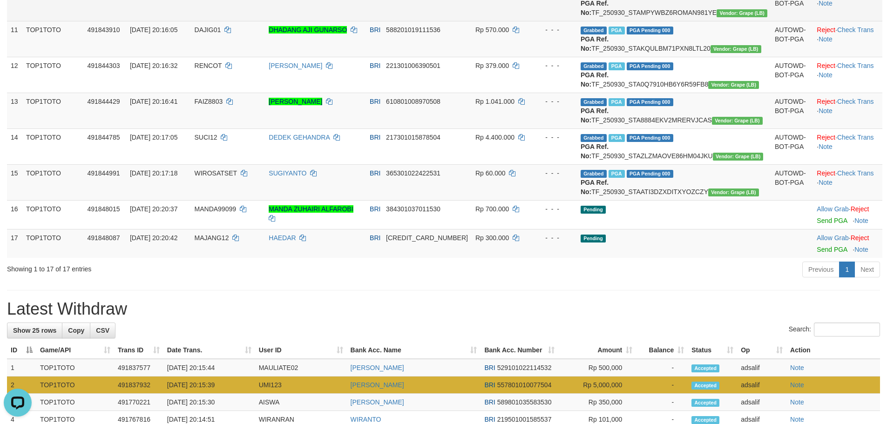
scroll to position [467, 0]
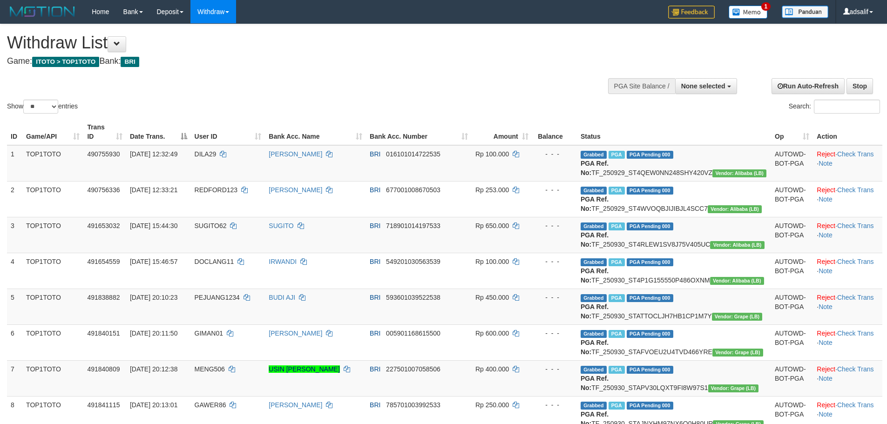
select select
select select "**"
select select
select select "**"
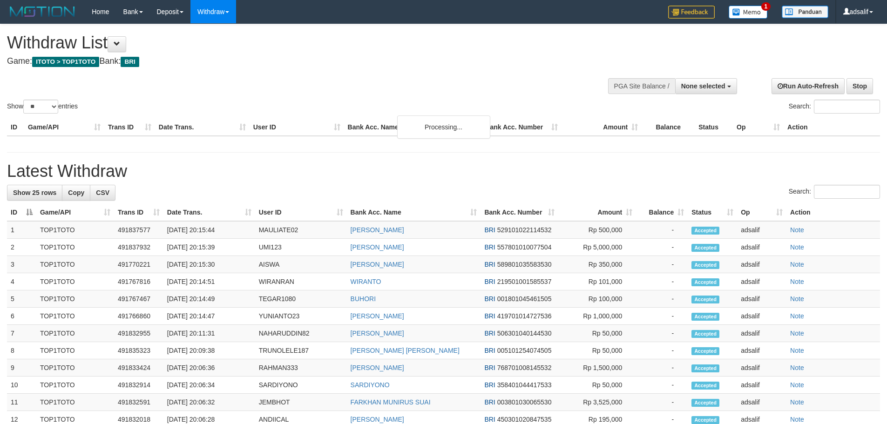
select select
select select "**"
select select
select select "**"
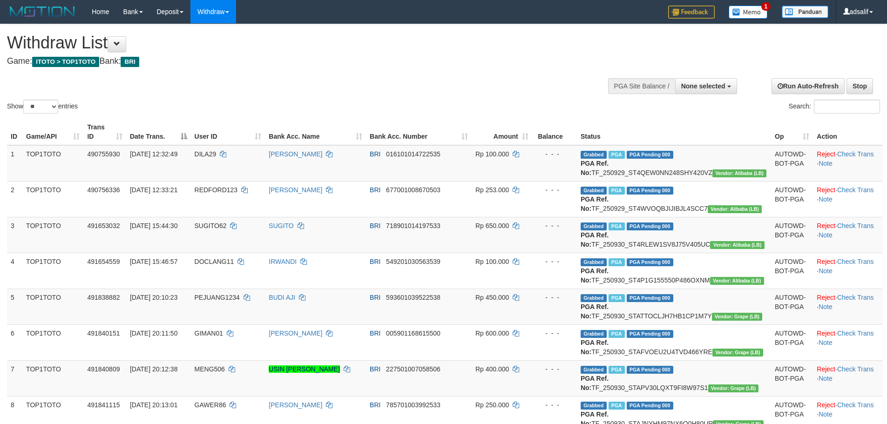
select select
select select "**"
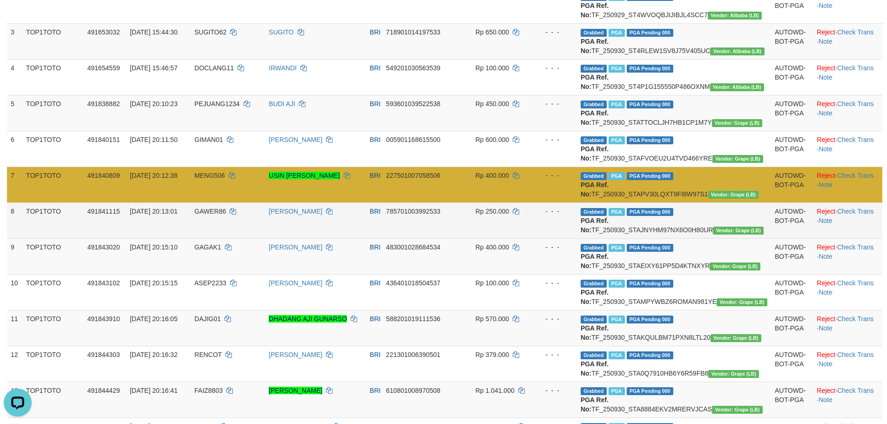
scroll to position [188, 0]
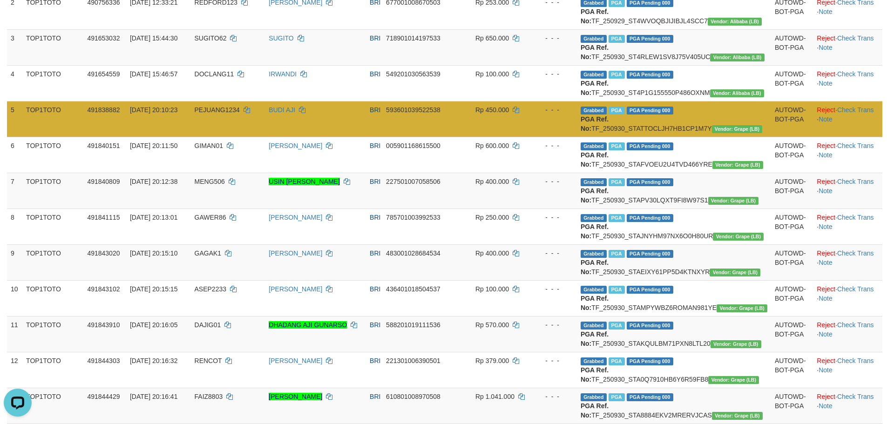
click at [11, 137] on td "5" at bounding box center [14, 119] width 15 height 36
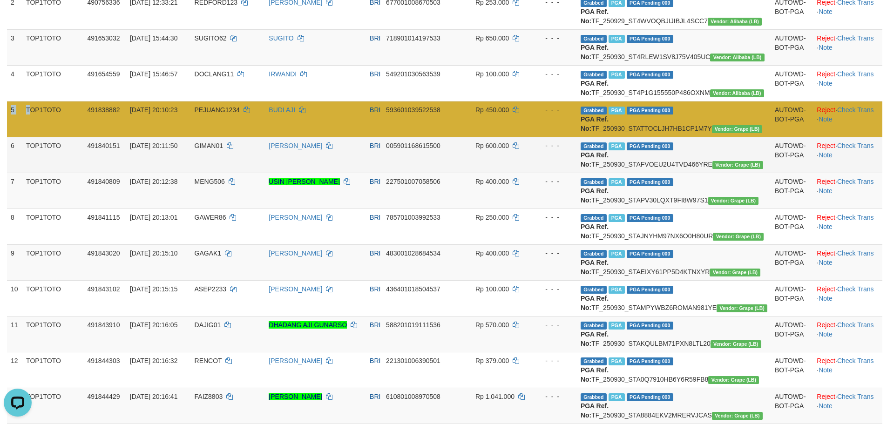
drag, startPoint x: 10, startPoint y: 137, endPoint x: 61, endPoint y: 185, distance: 70.2
click at [51, 181] on tbody "1 TOP1TOTO 490755930 29/09/2025 12:32:49 DILA29 WAWAN GUNAWAN BRI 0161010147225…" at bounding box center [445, 285] width 876 height 654
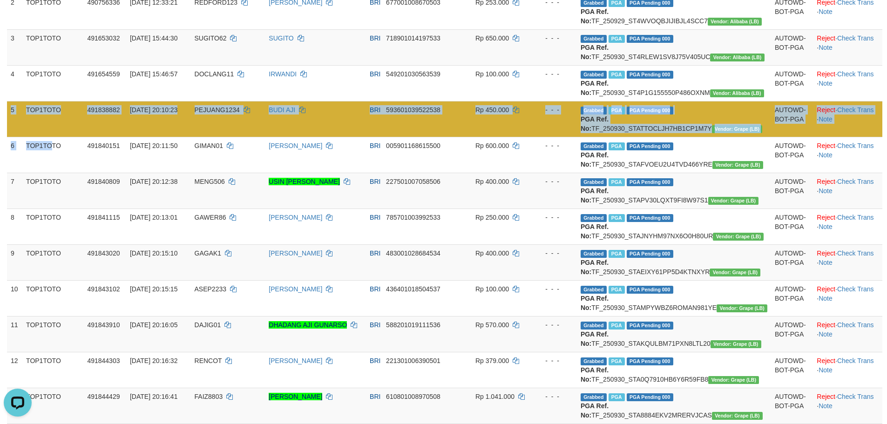
click at [22, 137] on td "5" at bounding box center [14, 119] width 15 height 36
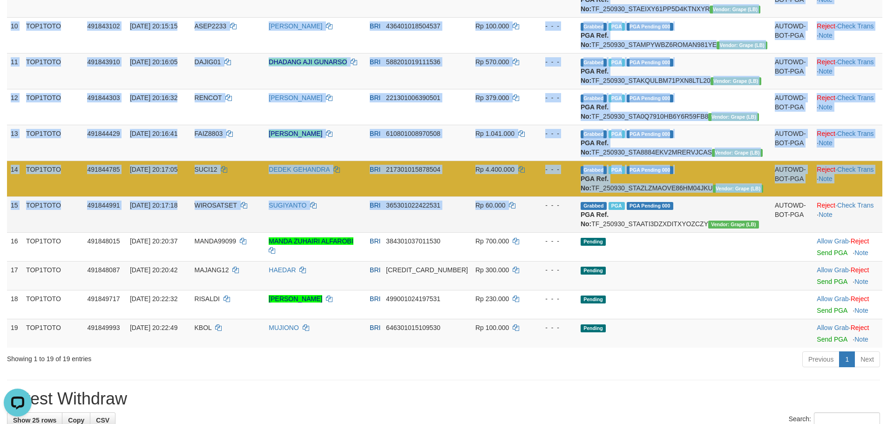
scroll to position [467, 0]
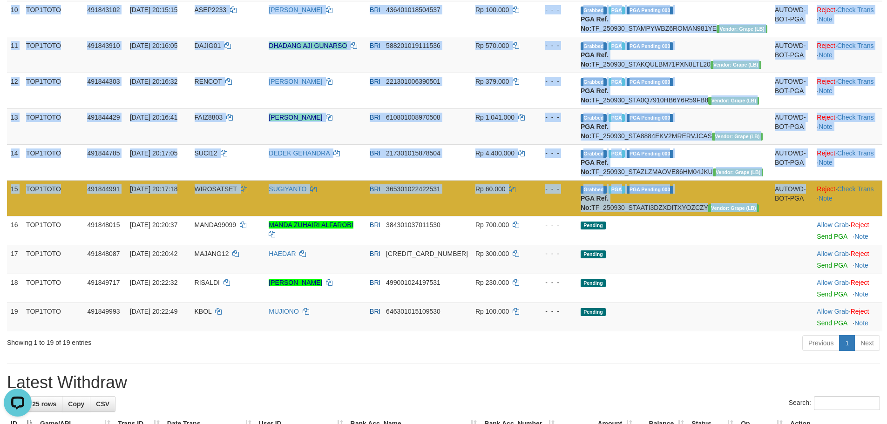
drag, startPoint x: 10, startPoint y: 141, endPoint x: 760, endPoint y: 337, distance: 774.8
click at [760, 332] on tbody "1 TOP1TOTO 490755930 29/09/2025 12:32:49 DILA29 WAWAN GUNAWAN BRI 0161010147225…" at bounding box center [445, 5] width 876 height 654
copy tbody "5 TOP1TOTO 491838882 30/09/2025 20:10:23 PEJUANG1234 BUDI AJI BRI 5936010395225…"
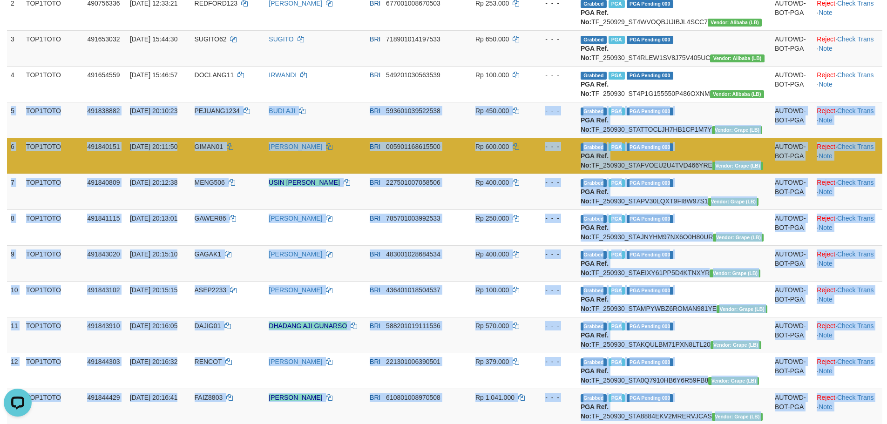
scroll to position [141, 0]
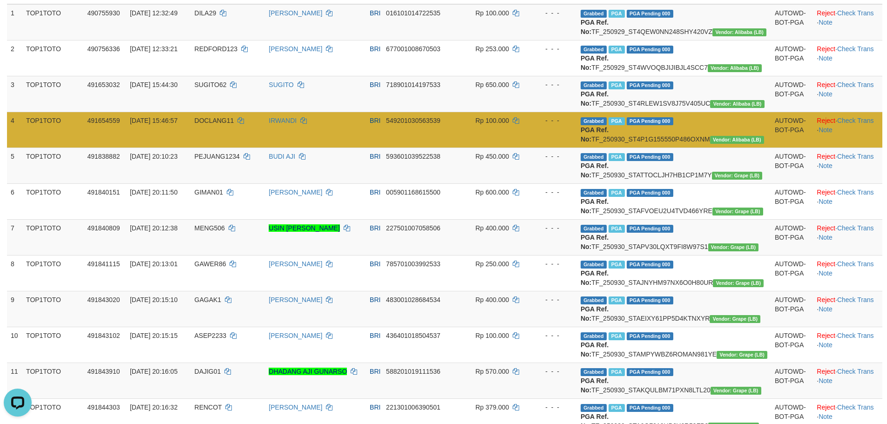
click at [239, 132] on td "DOCLANG11" at bounding box center [228, 130] width 75 height 36
copy td "DOCLANG11"
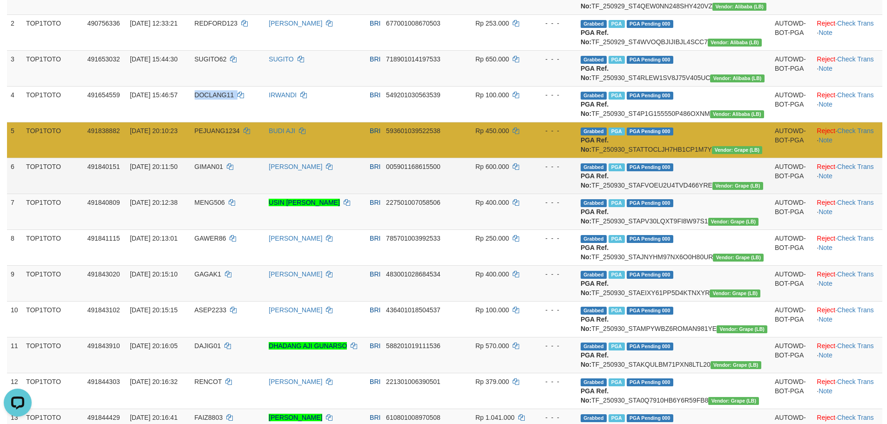
scroll to position [188, 0]
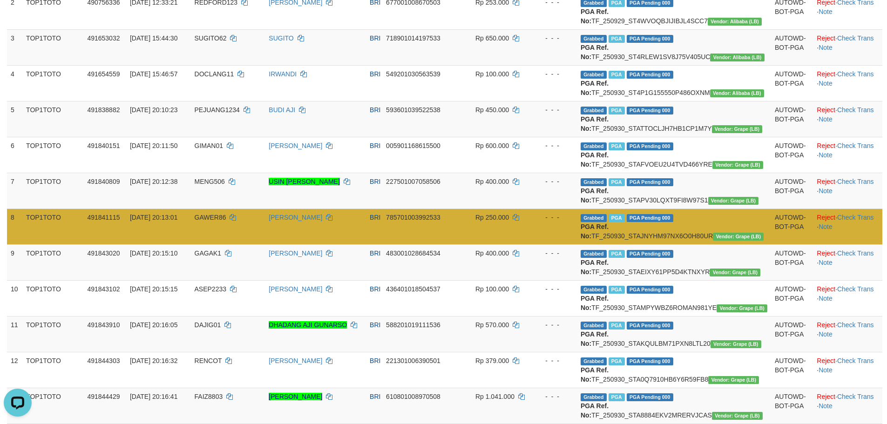
click at [226, 221] on span "GAWER86" at bounding box center [211, 217] width 32 height 7
drag, startPoint x: 230, startPoint y: 273, endPoint x: 248, endPoint y: 270, distance: 18.0
click at [226, 221] on span "GAWER86" at bounding box center [211, 217] width 32 height 7
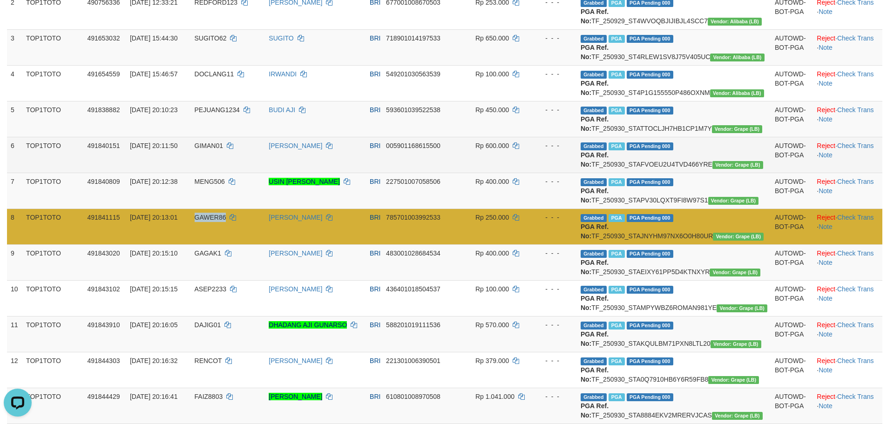
copy span "GAWER86"
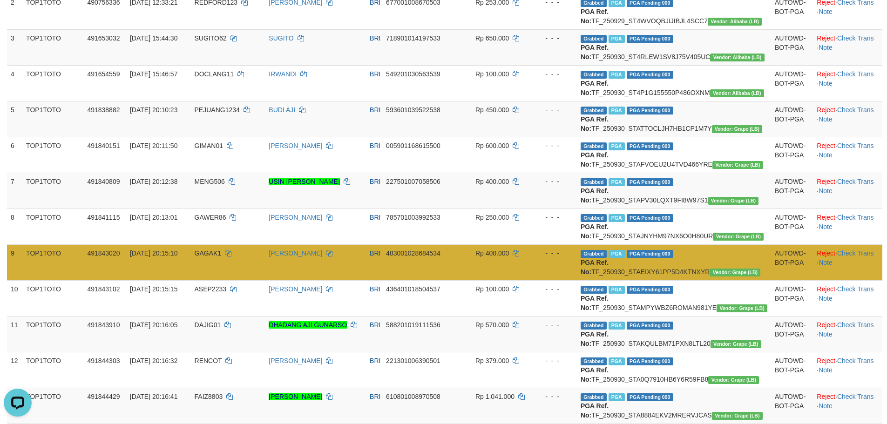
click at [222, 257] on span "GAGAK1" at bounding box center [208, 253] width 27 height 7
copy td "GAGAK1"
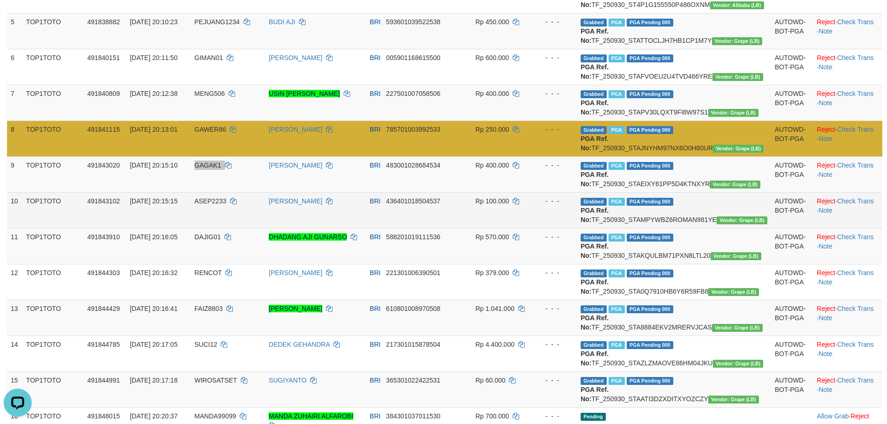
scroll to position [281, 0]
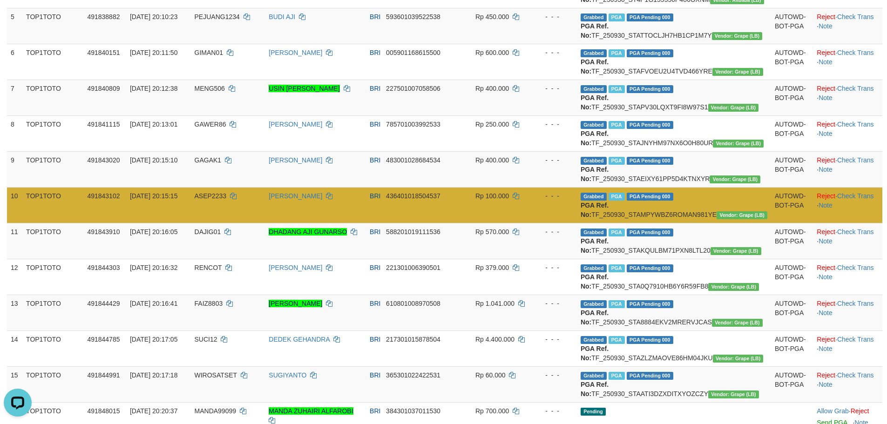
click at [227, 200] on span "ASEP2233" at bounding box center [211, 195] width 32 height 7
copy td "ASEP2233"
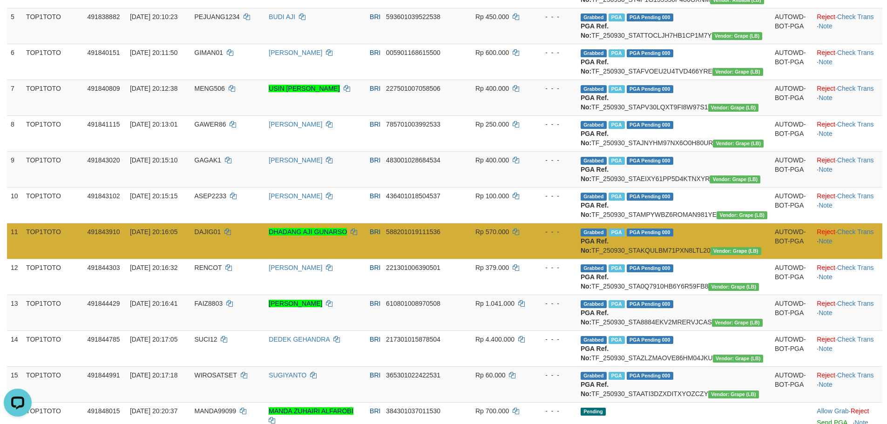
drag, startPoint x: 247, startPoint y: 314, endPoint x: 239, endPoint y: 314, distance: 8.4
click at [221, 236] on span "DAJIG01" at bounding box center [208, 231] width 27 height 7
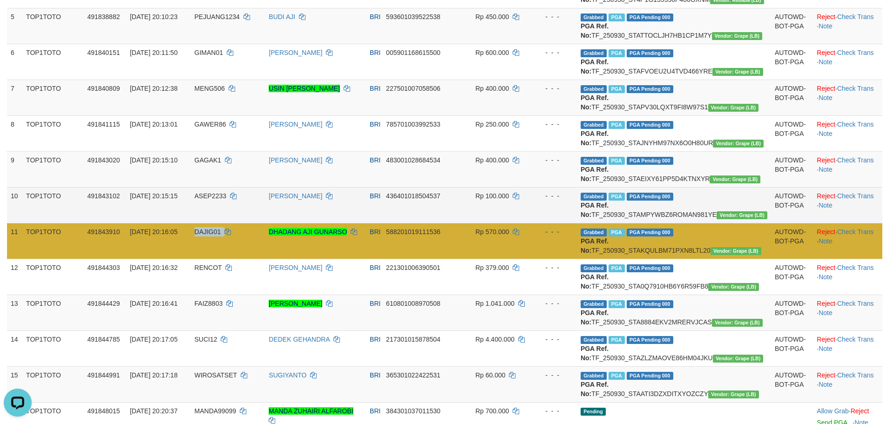
copy td "DAJIG01"
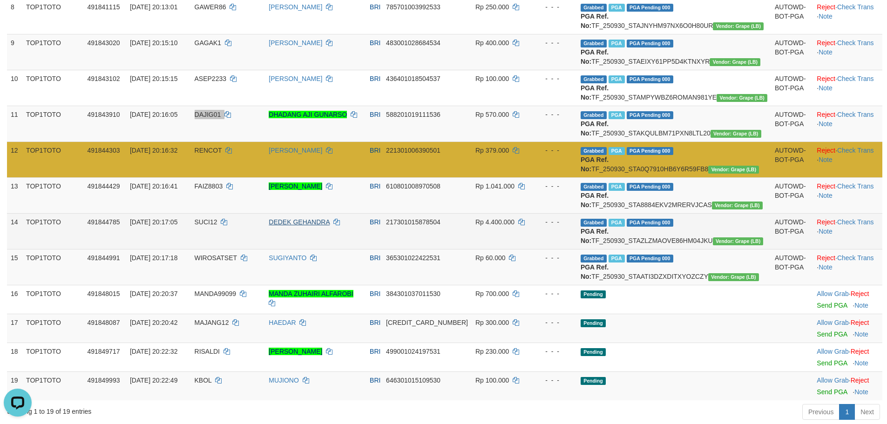
scroll to position [421, 0]
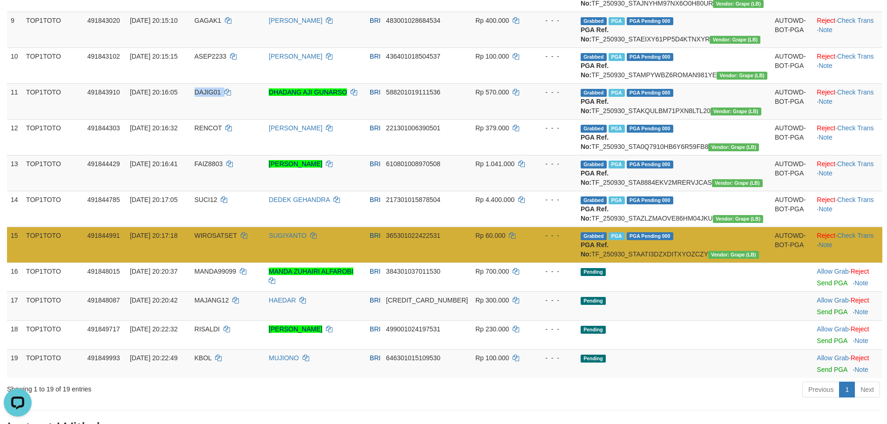
click at [237, 239] on span "WIROSATSET" at bounding box center [216, 235] width 42 height 7
copy td "WIROSATSET"
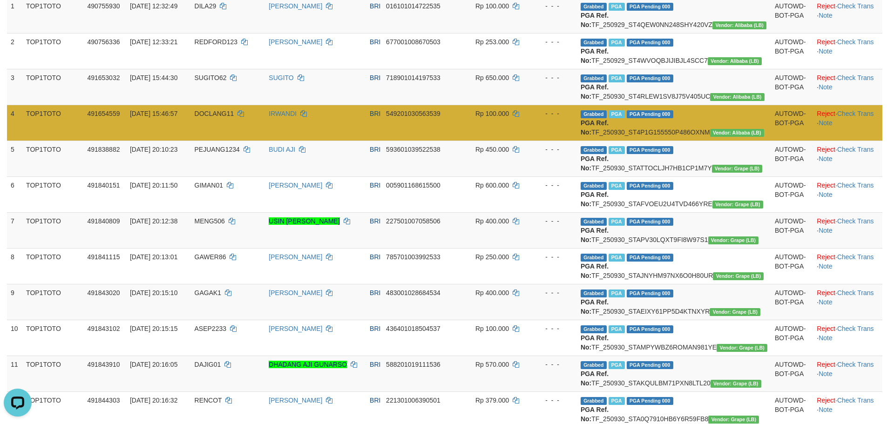
scroll to position [141, 0]
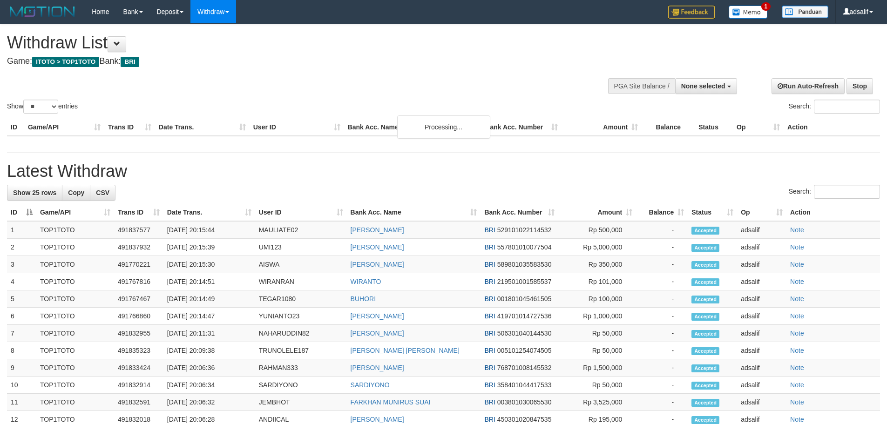
select select
select select "**"
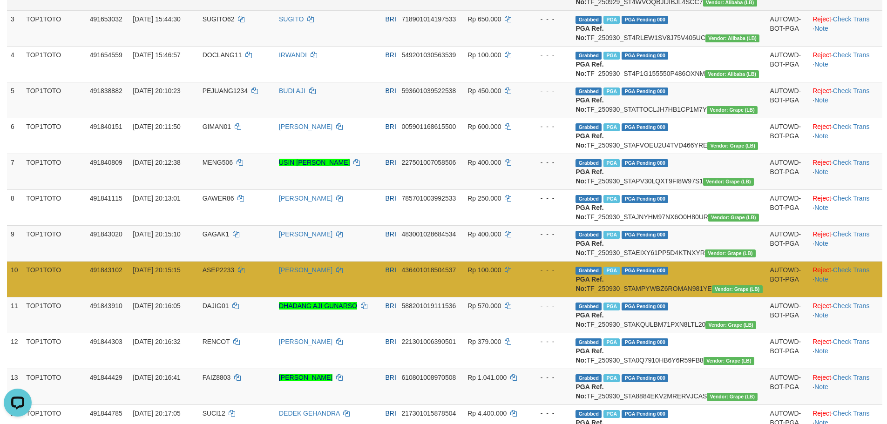
scroll to position [188, 0]
